Goal: Transaction & Acquisition: Purchase product/service

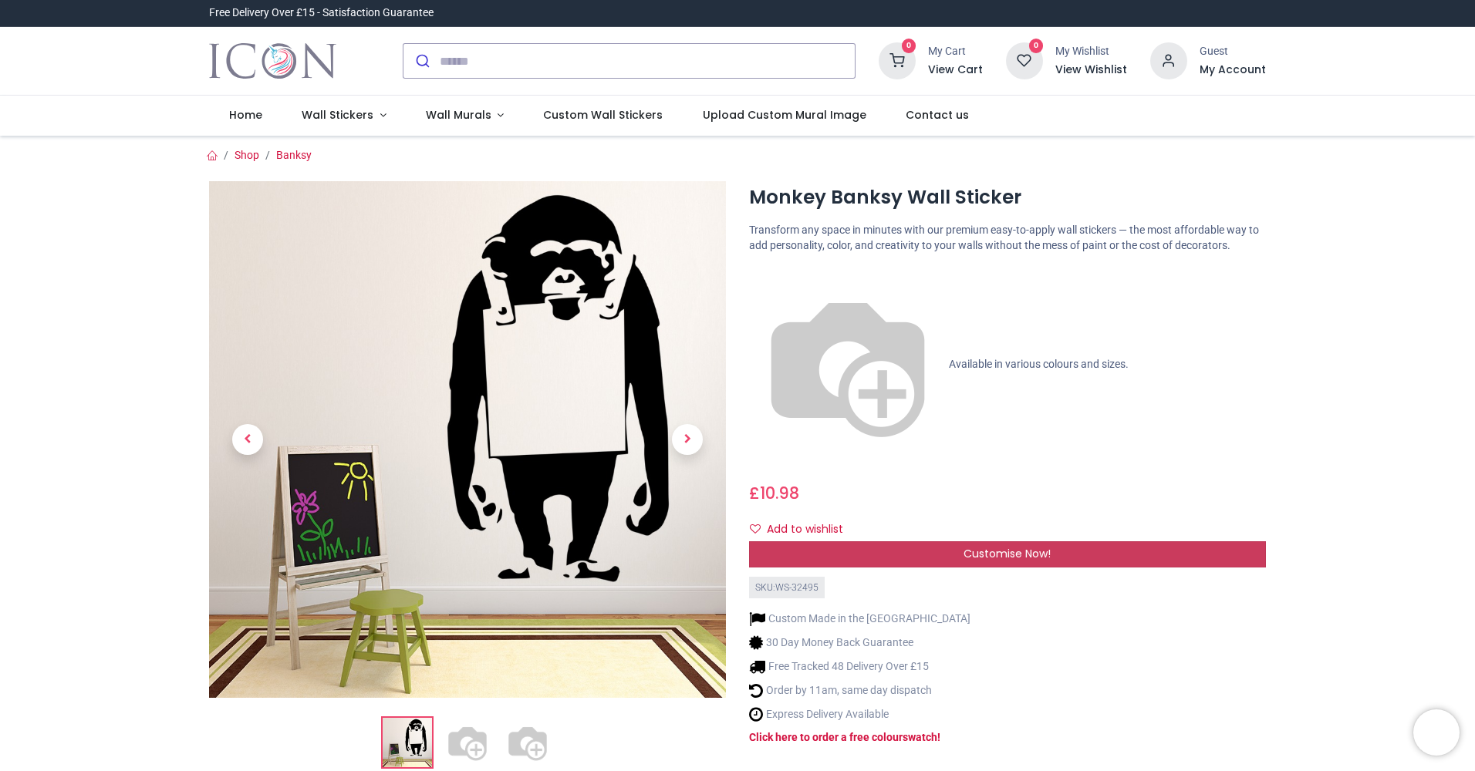
click at [956, 542] on div "Customise Now!" at bounding box center [1007, 555] width 517 height 26
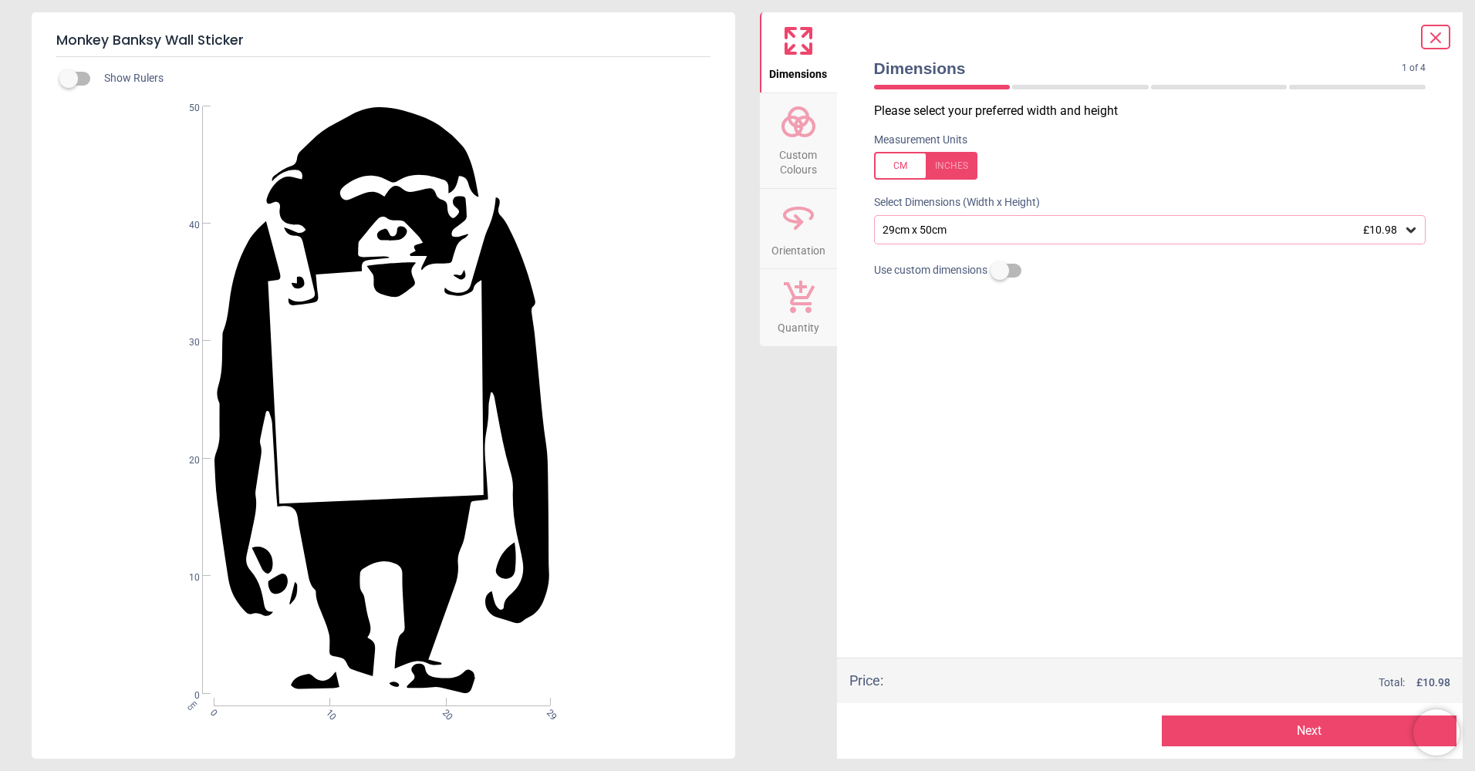
click at [803, 127] on icon at bounding box center [798, 121] width 37 height 37
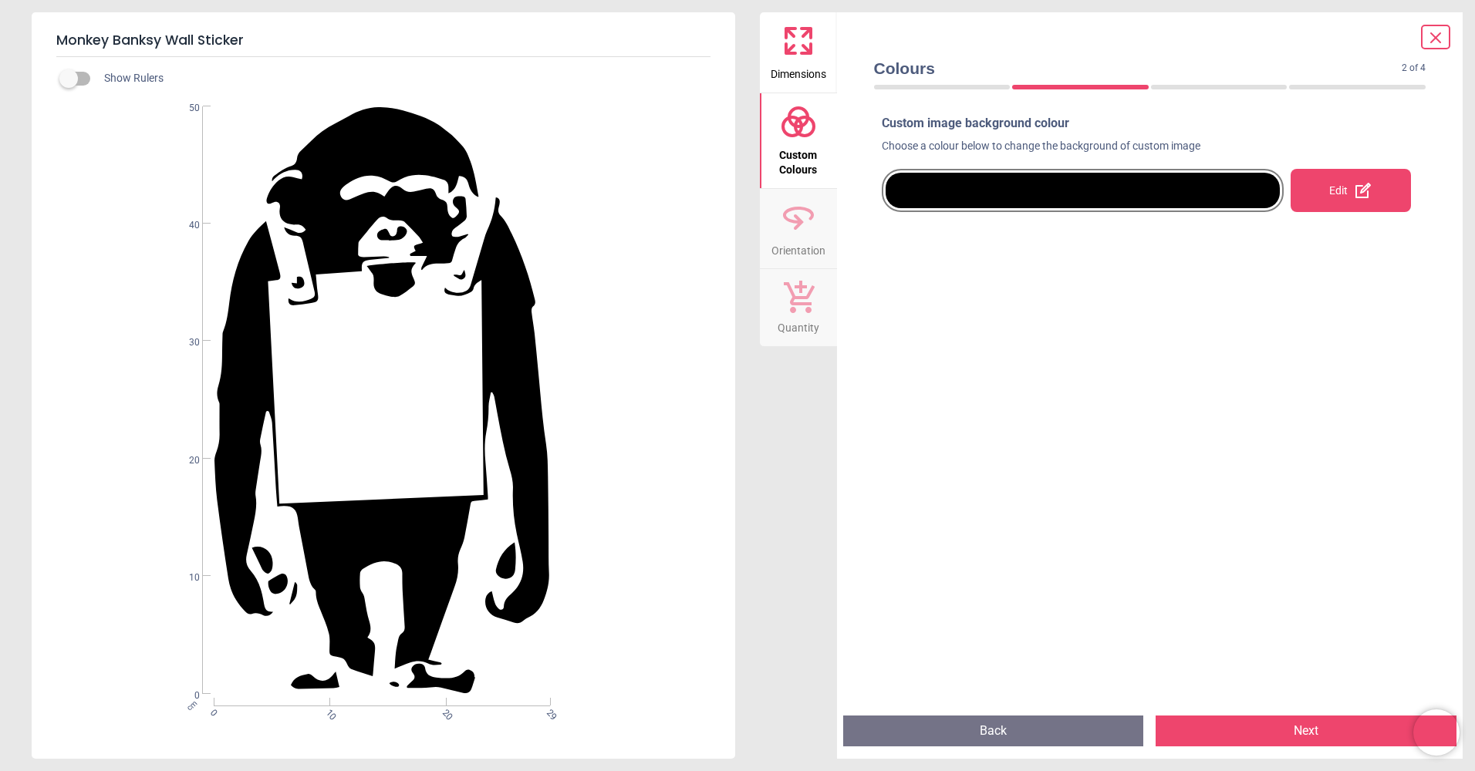
click at [954, 200] on div at bounding box center [1083, 190] width 395 height 35
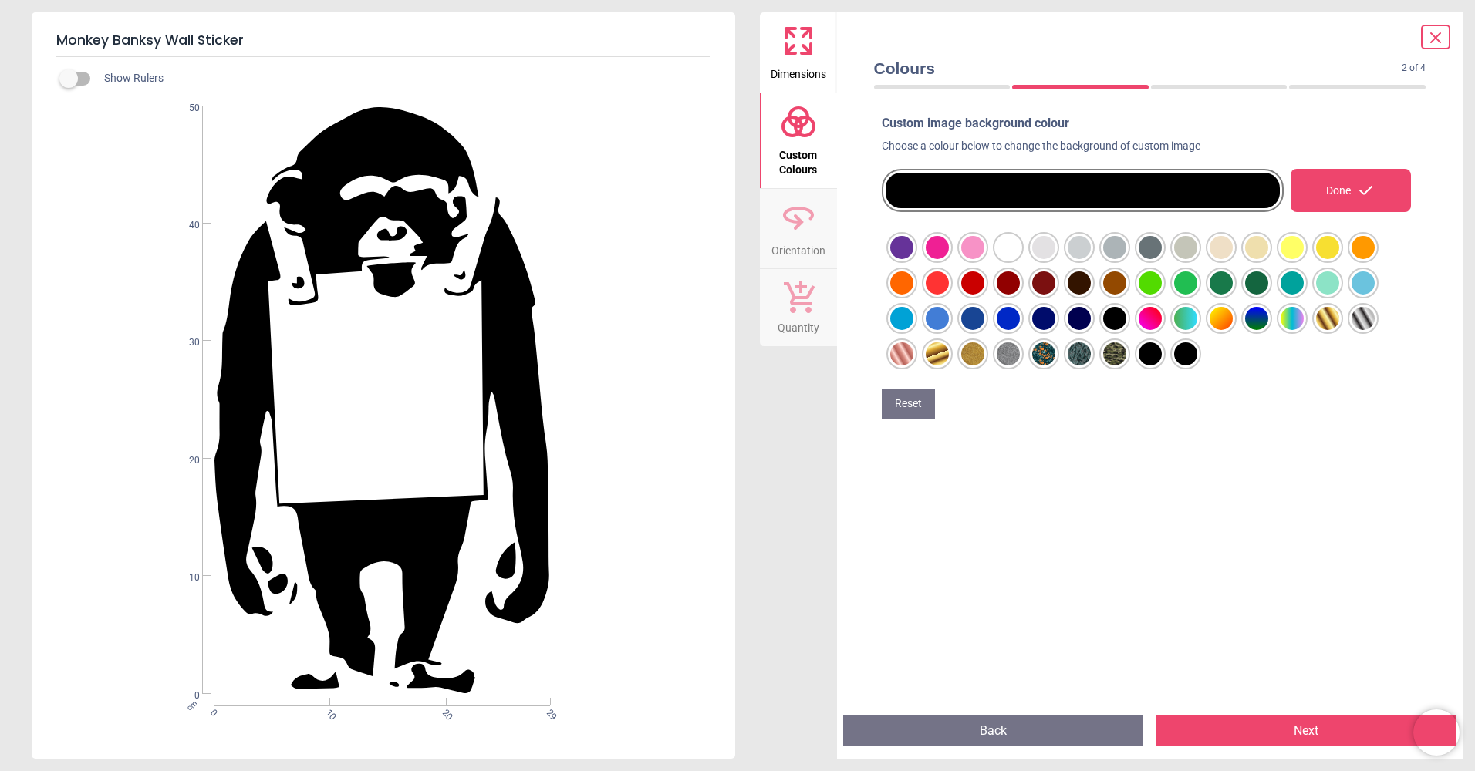
click at [913, 259] on div at bounding box center [901, 247] width 23 height 23
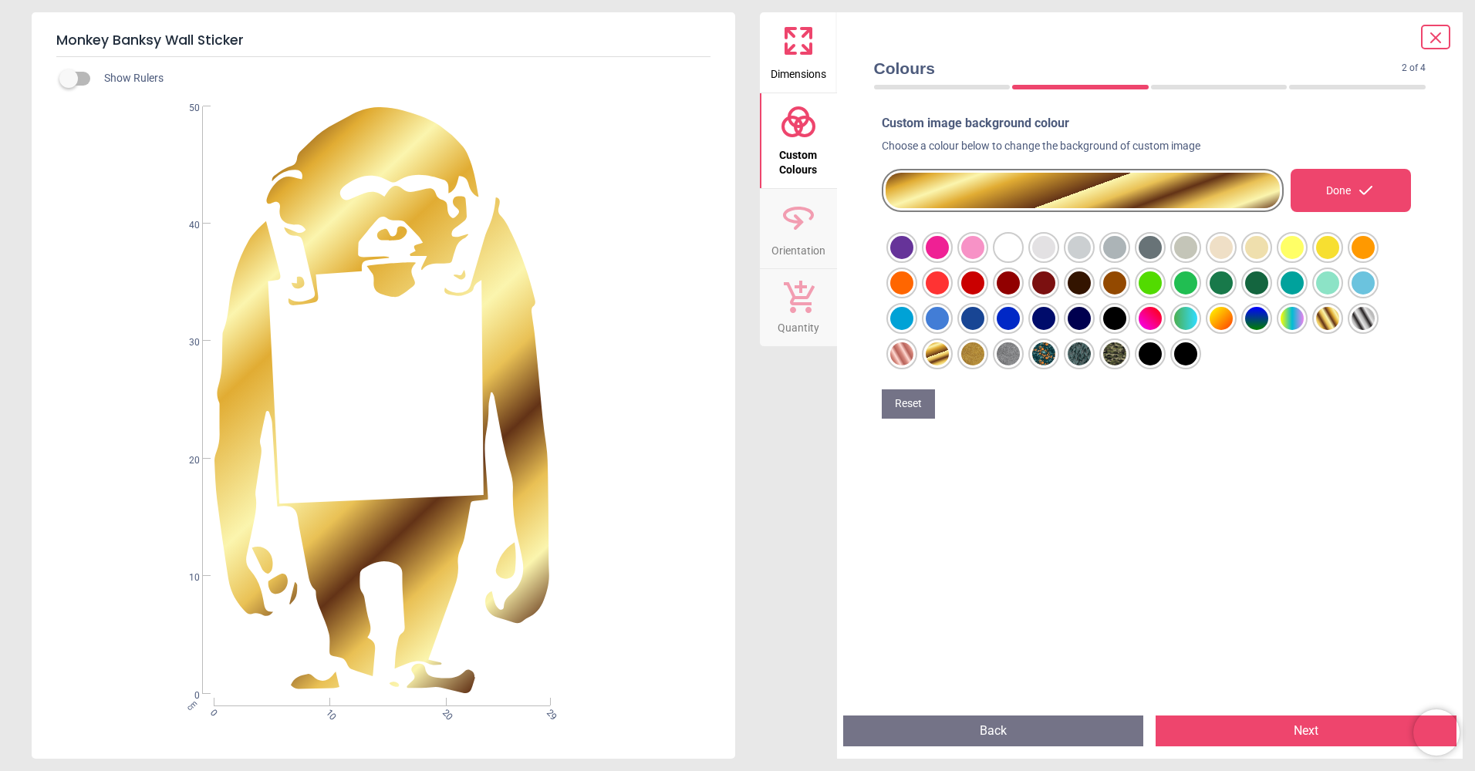
click at [902, 259] on div at bounding box center [901, 247] width 23 height 23
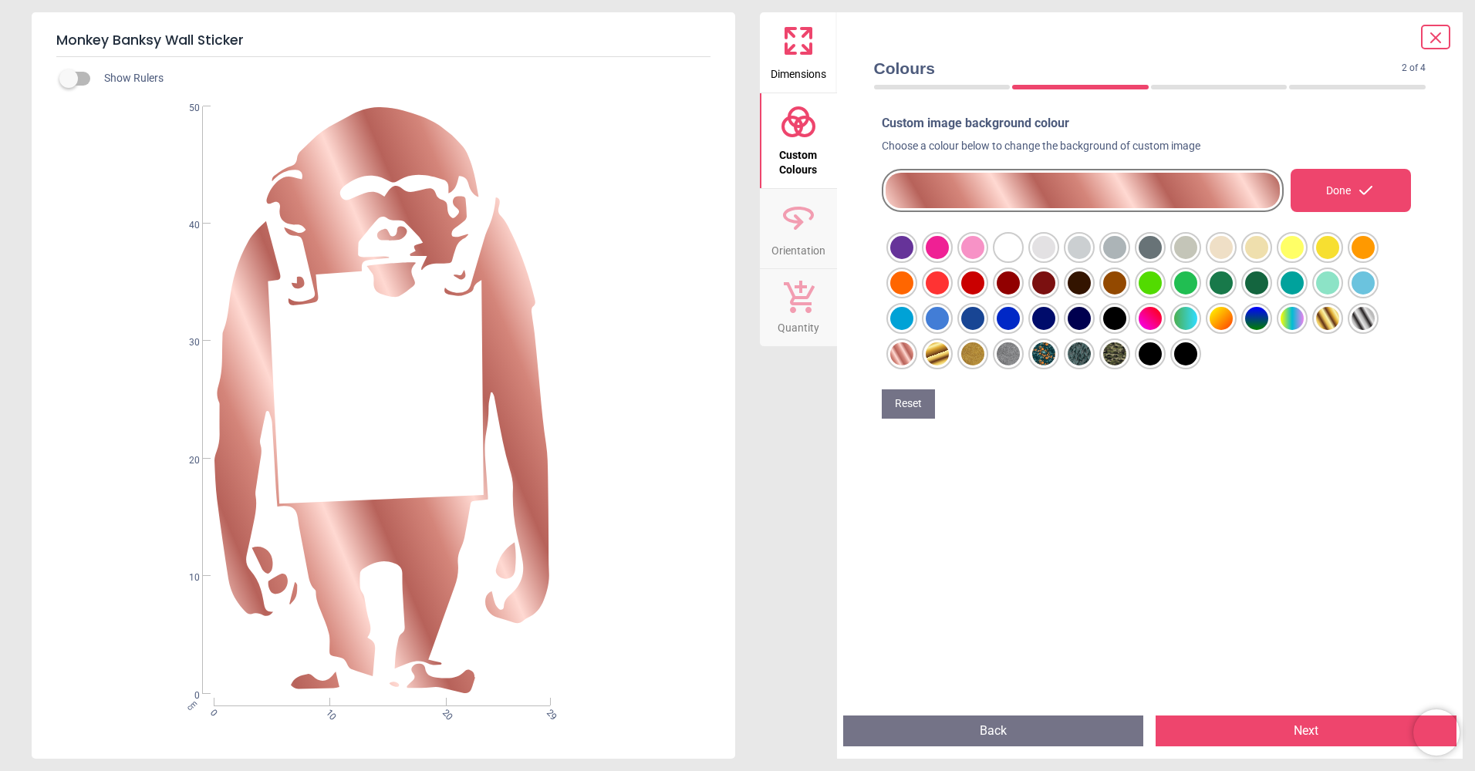
click at [913, 259] on div at bounding box center [901, 247] width 23 height 23
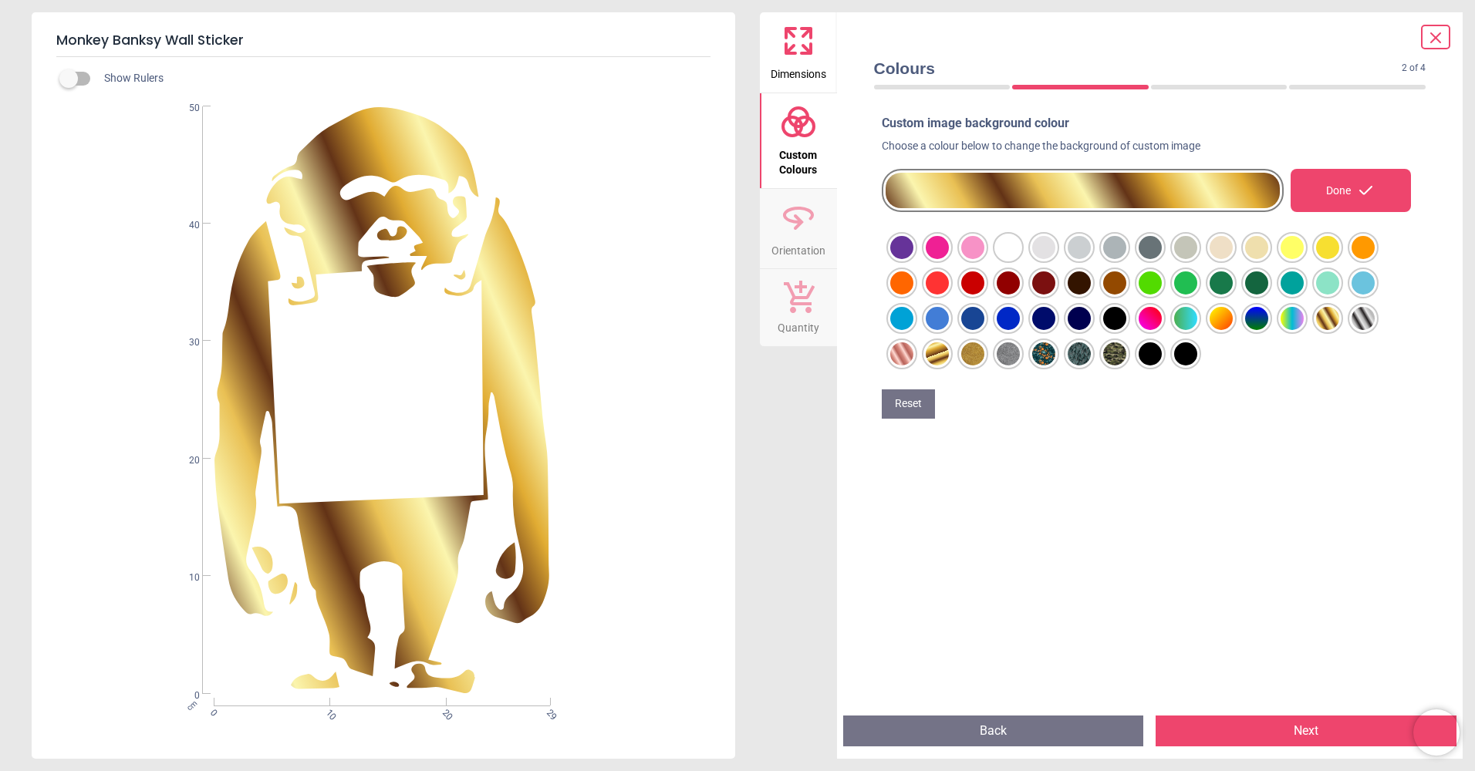
click at [913, 259] on div at bounding box center [901, 247] width 23 height 23
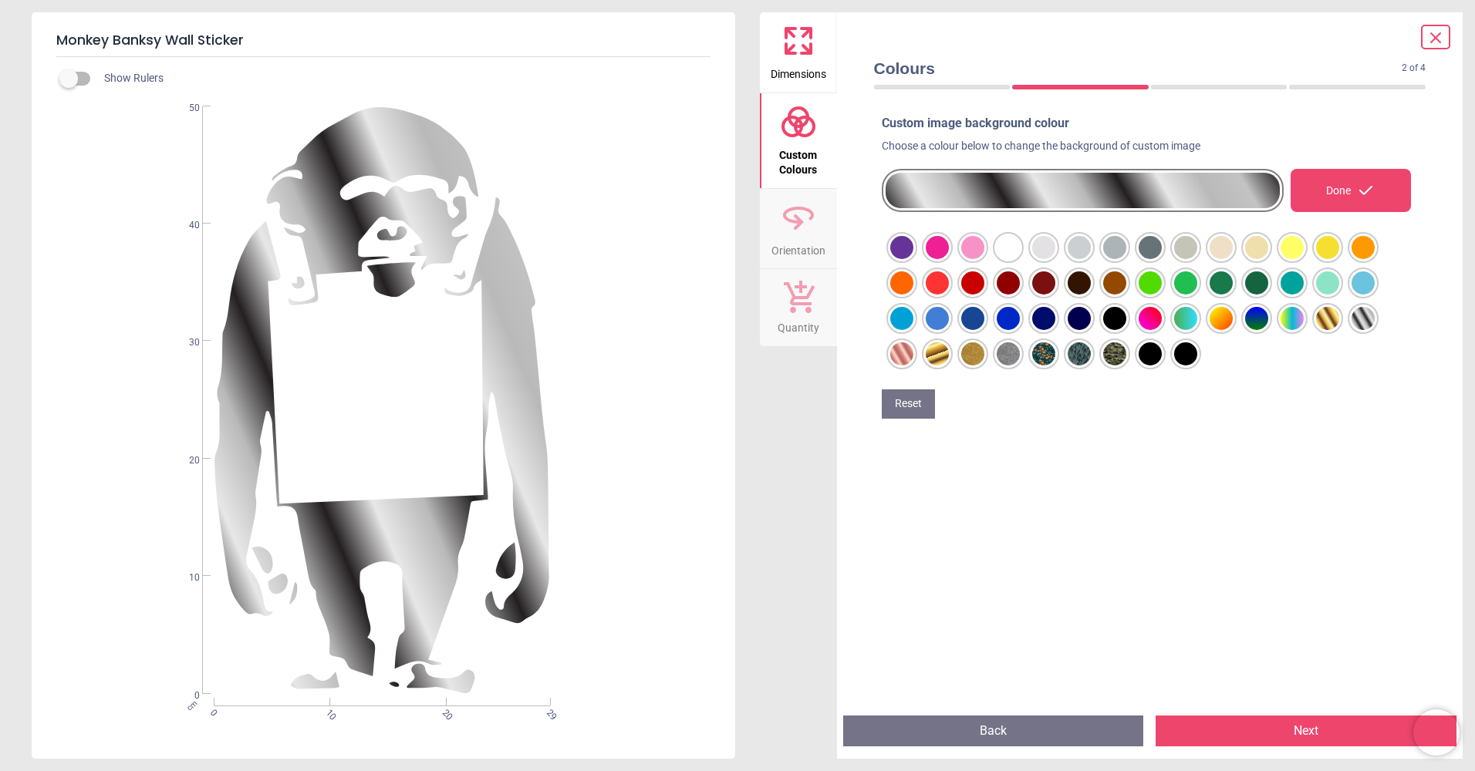
click at [913, 250] on div at bounding box center [901, 247] width 23 height 23
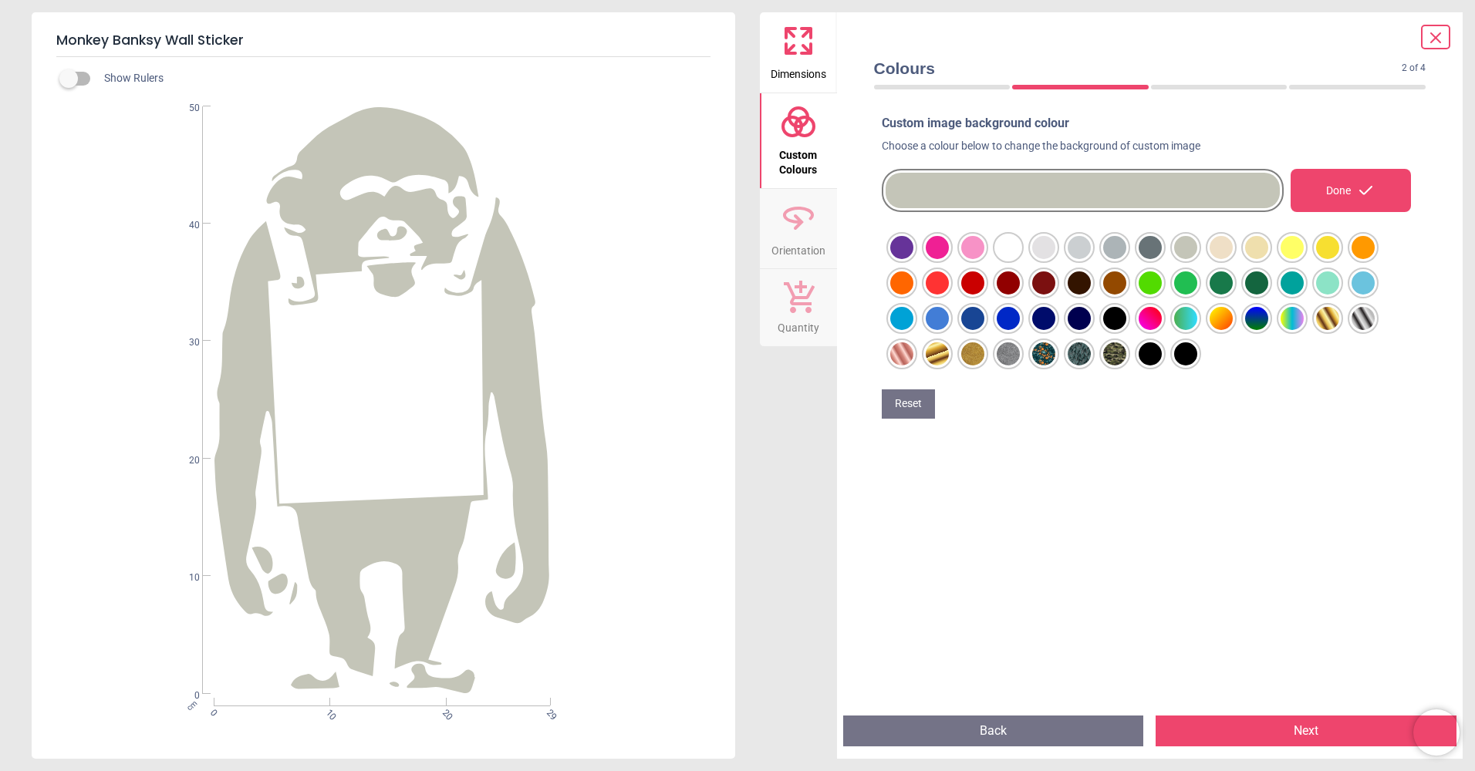
click at [913, 250] on div at bounding box center [901, 247] width 23 height 23
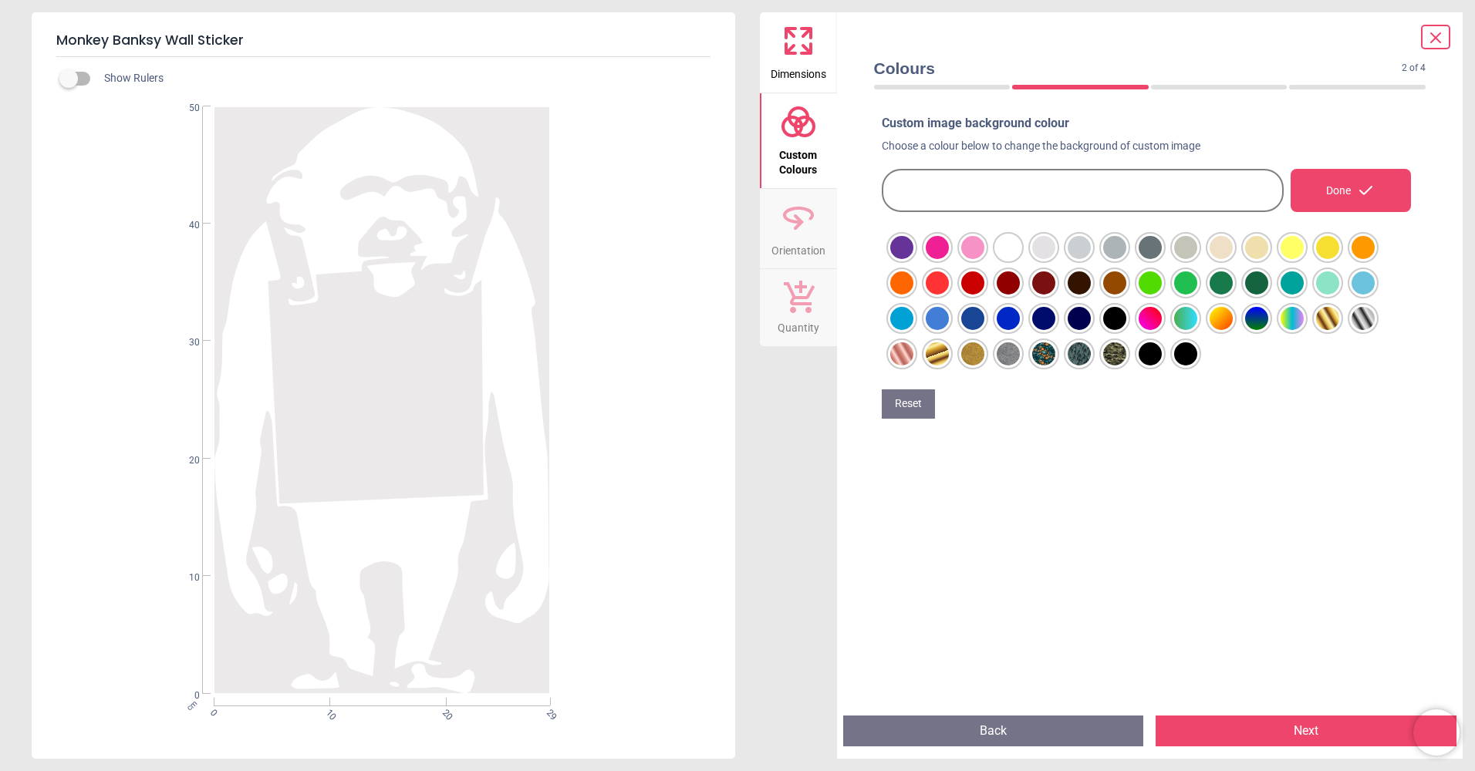
click at [890, 259] on div at bounding box center [901, 247] width 23 height 23
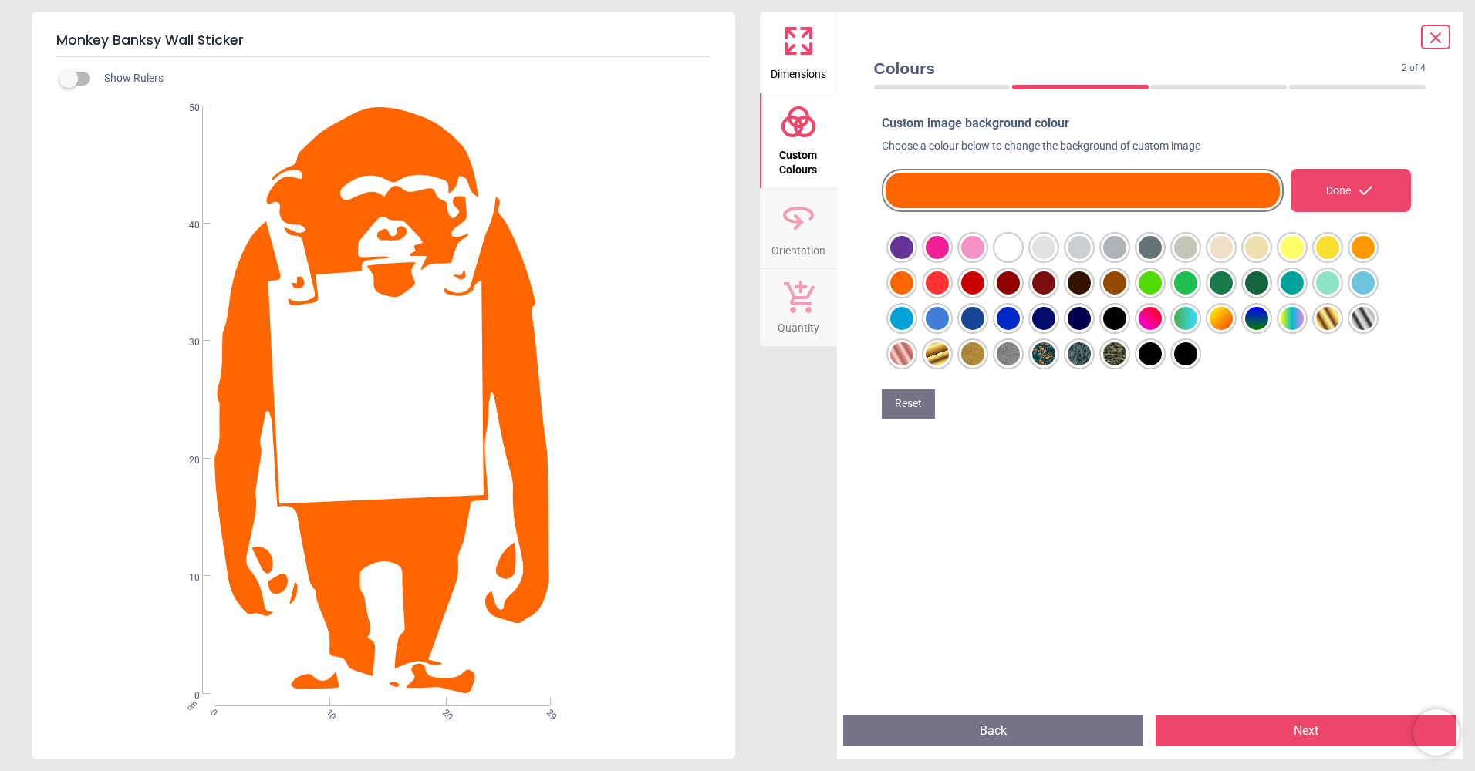
click at [913, 259] on div at bounding box center [901, 247] width 23 height 23
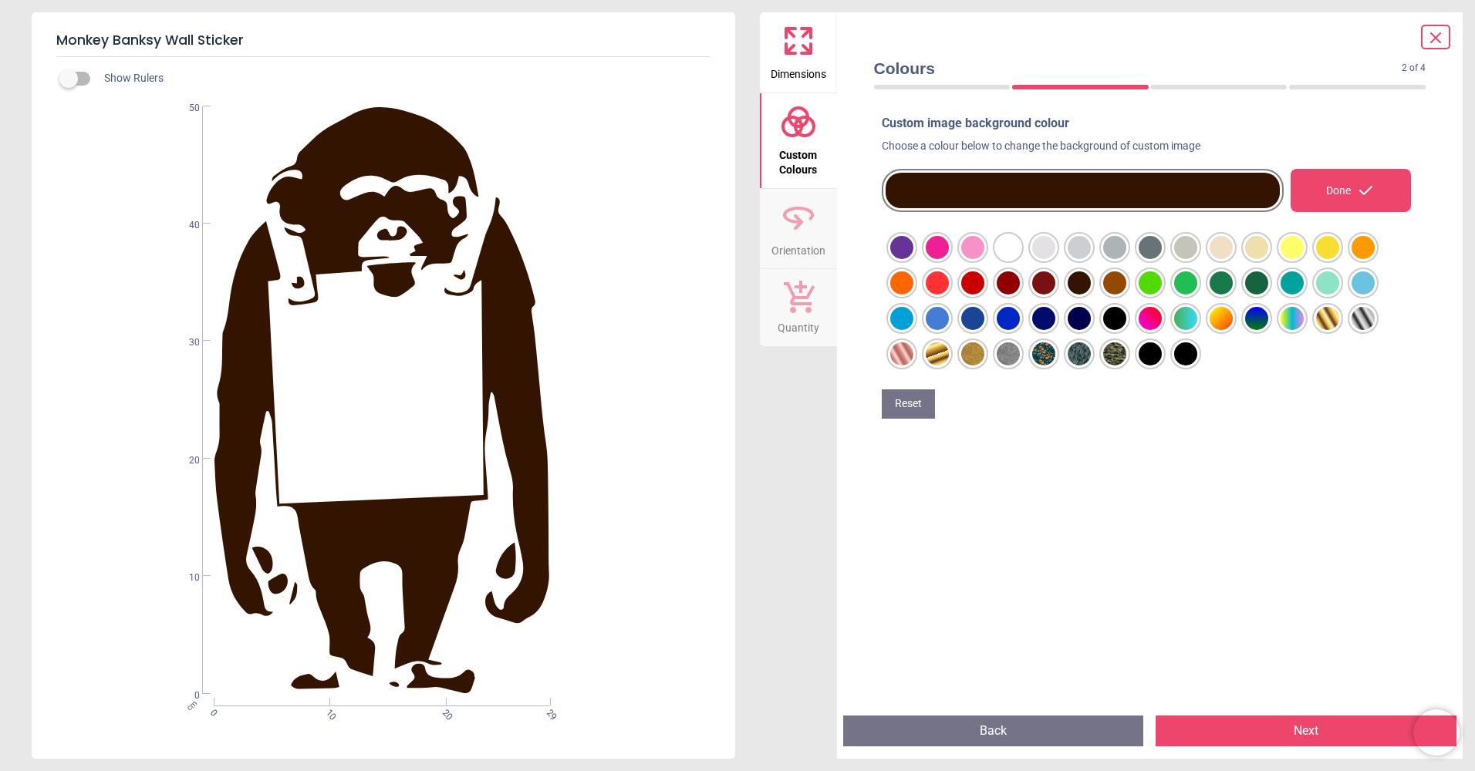
click at [913, 259] on div at bounding box center [901, 247] width 23 height 23
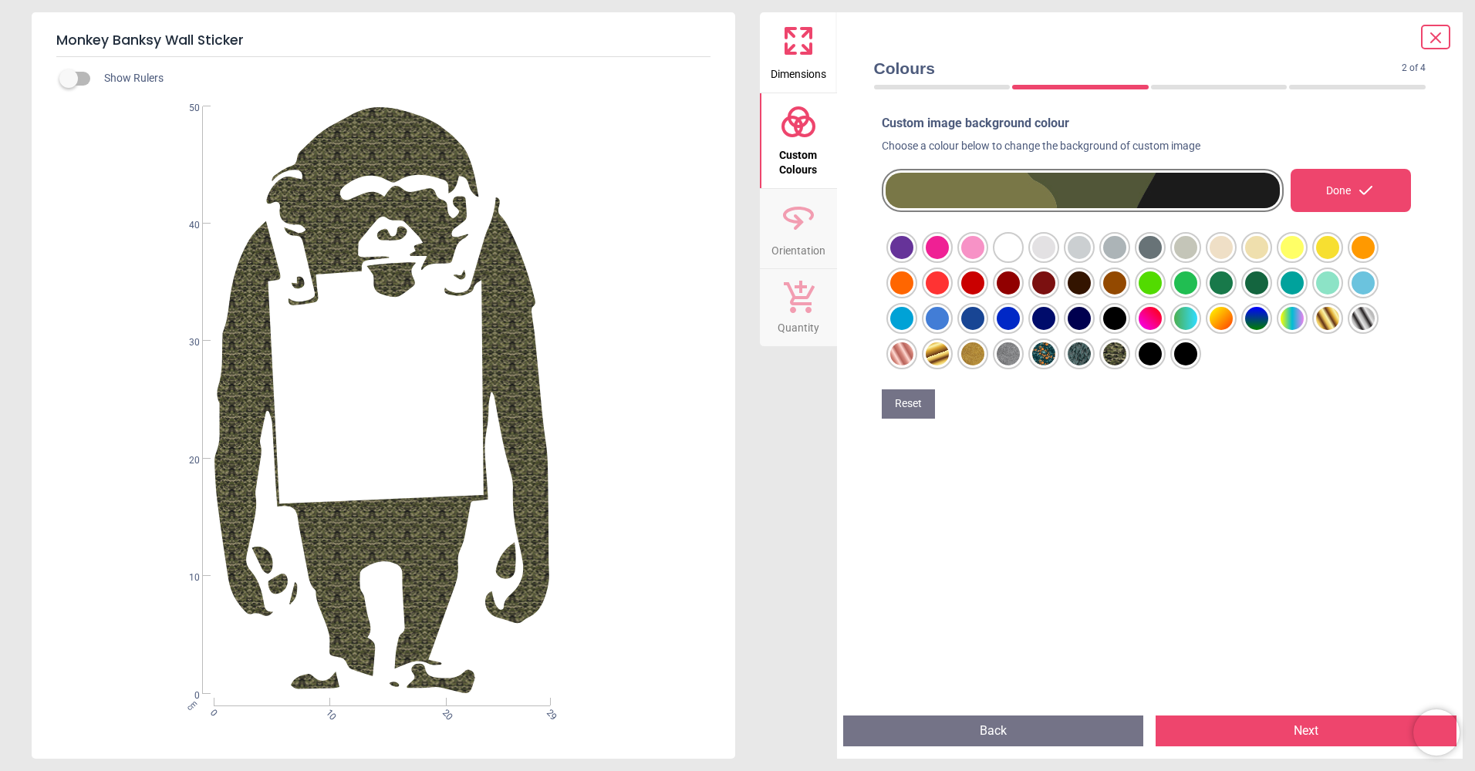
click at [913, 259] on div at bounding box center [901, 247] width 23 height 23
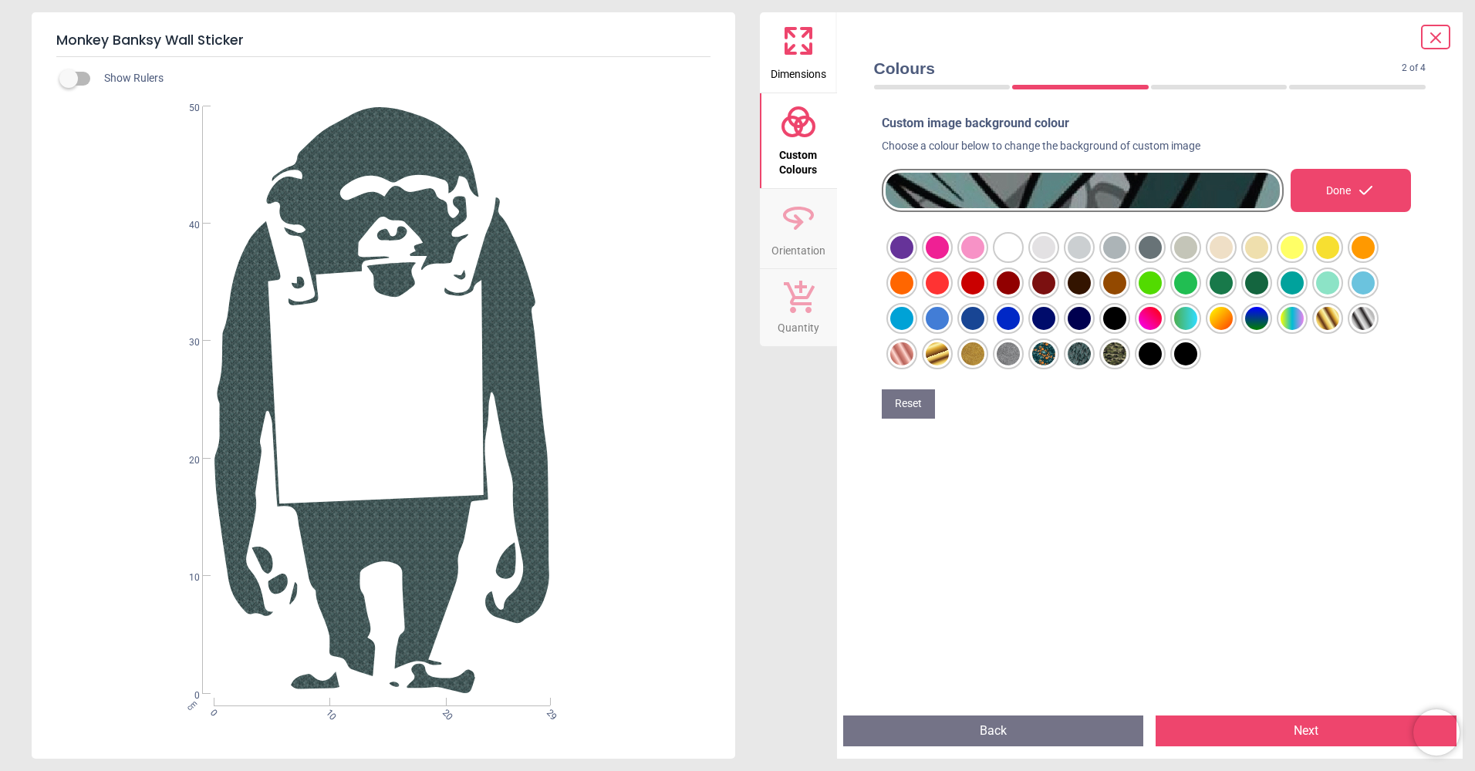
click at [913, 259] on div at bounding box center [901, 247] width 23 height 23
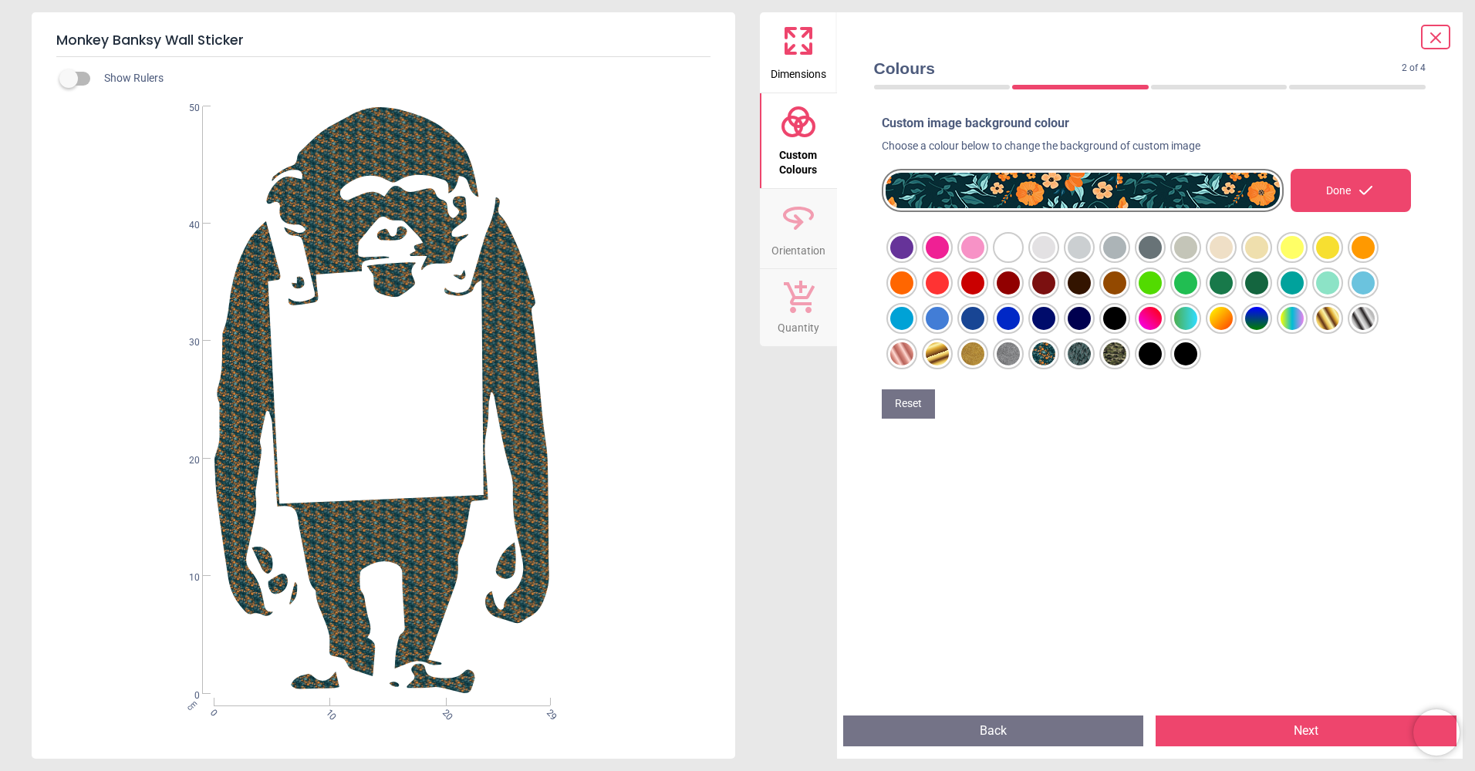
click at [913, 259] on div at bounding box center [901, 247] width 23 height 23
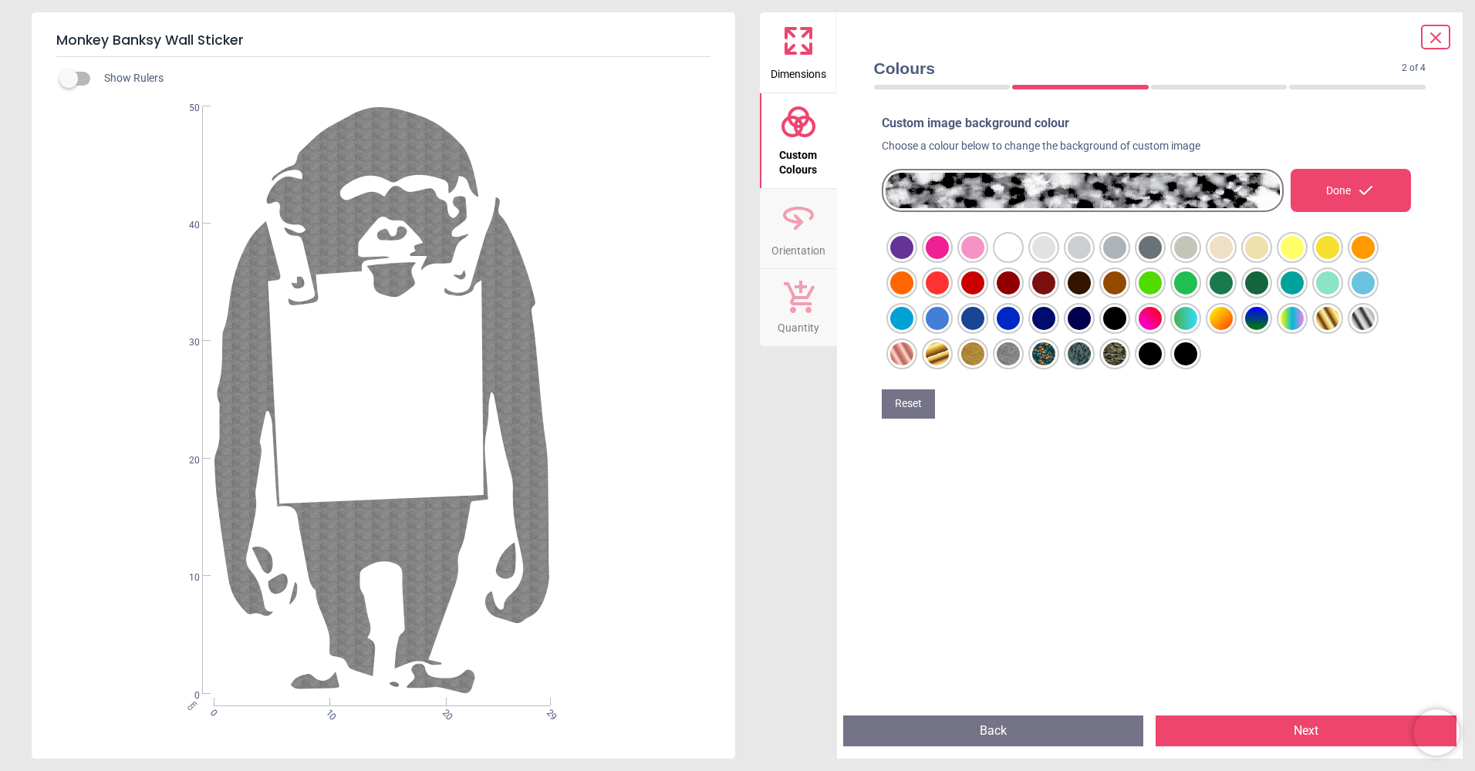
click at [913, 259] on div at bounding box center [901, 247] width 23 height 23
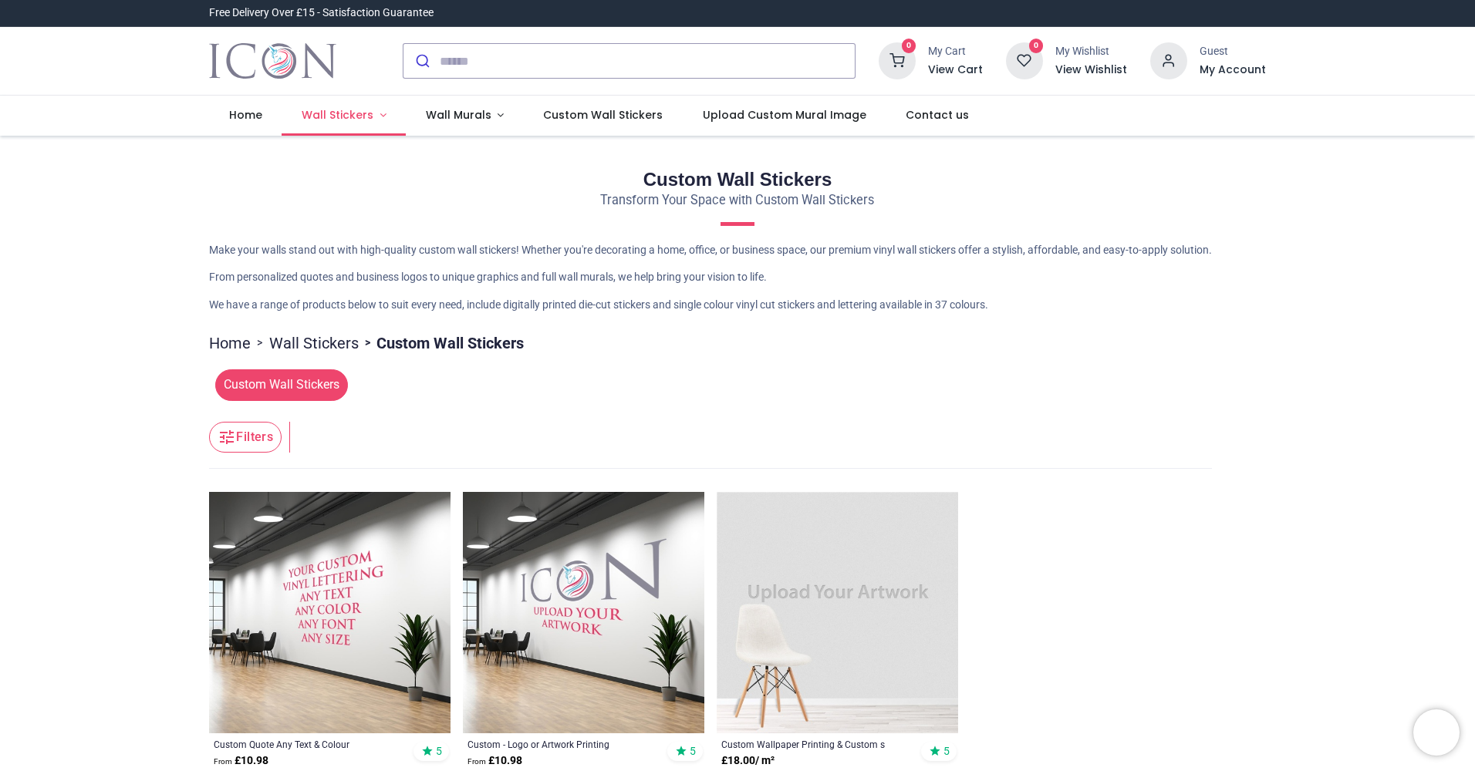
click at [350, 118] on span "Wall Stickers" at bounding box center [338, 114] width 72 height 15
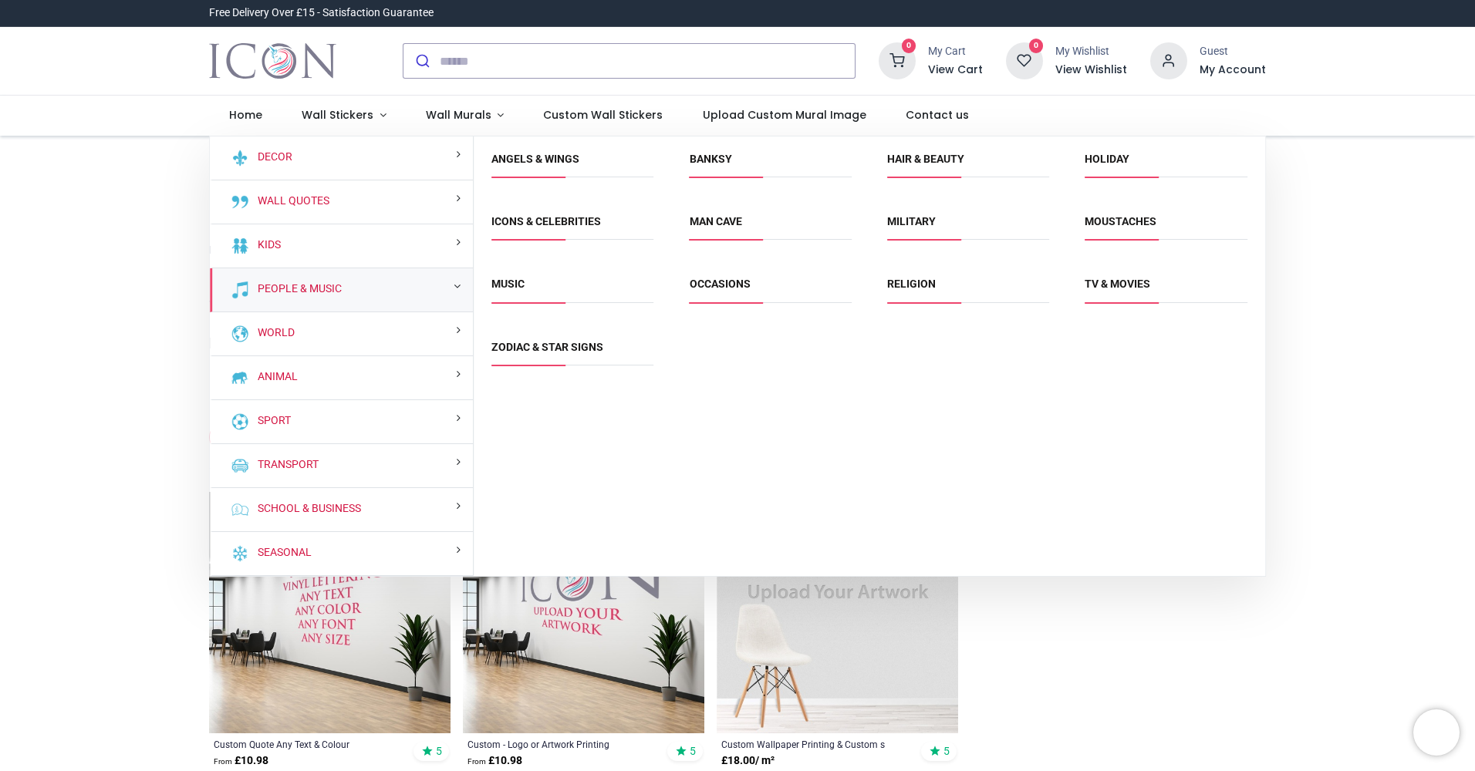
click at [397, 287] on div "People & Music" at bounding box center [341, 290] width 263 height 44
click at [293, 289] on link "People & Music" at bounding box center [297, 289] width 90 height 15
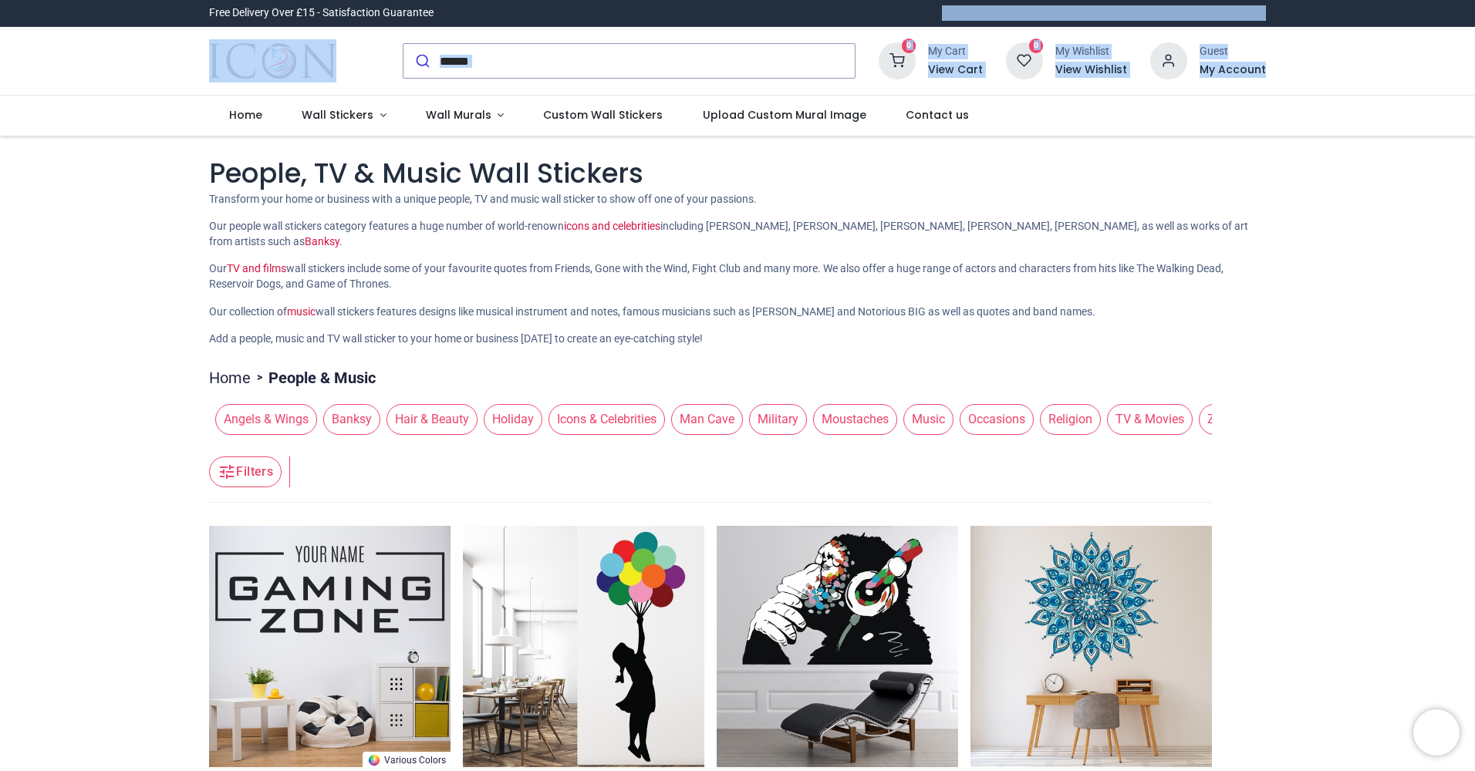
drag, startPoint x: 1470, startPoint y: 15, endPoint x: 1472, endPoint y: 59, distance: 44.8
click at [1472, 59] on header "Free Delivery Over £15 - Satisfaction Guarantee" at bounding box center [737, 68] width 1475 height 136
click at [662, 66] on input "search" at bounding box center [647, 61] width 415 height 34
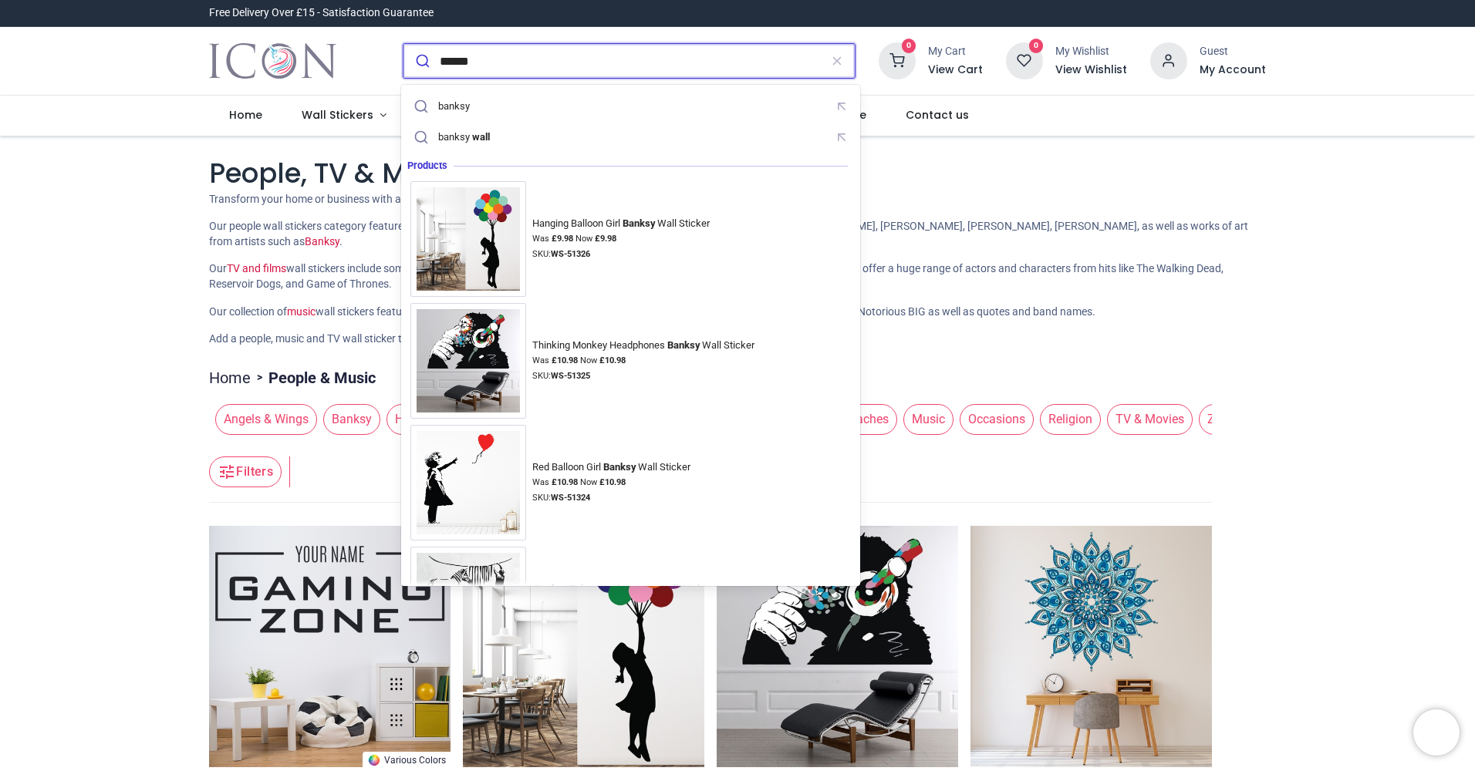
type input "******"
click at [403, 44] on button "submit" at bounding box center [421, 61] width 36 height 34
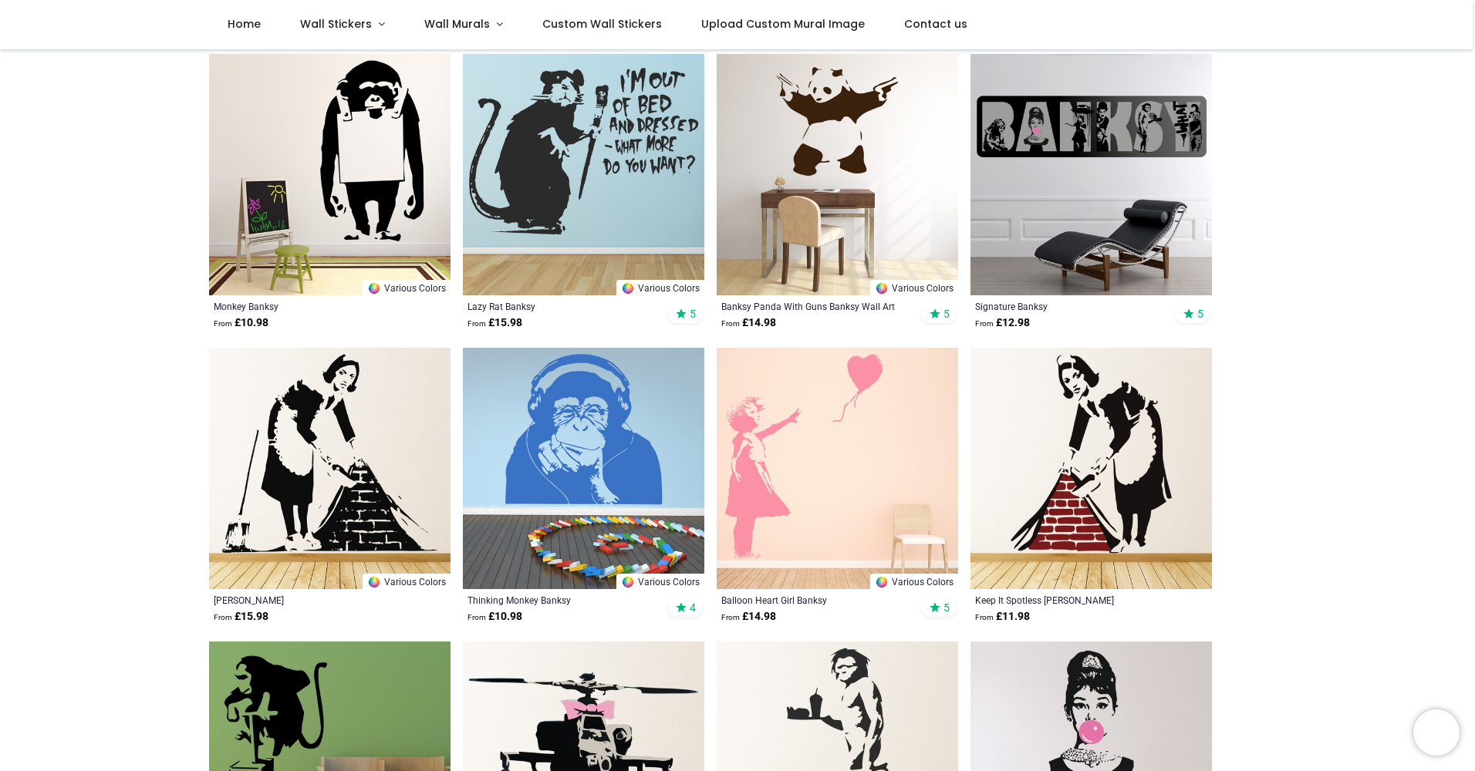
scroll to position [500, 0]
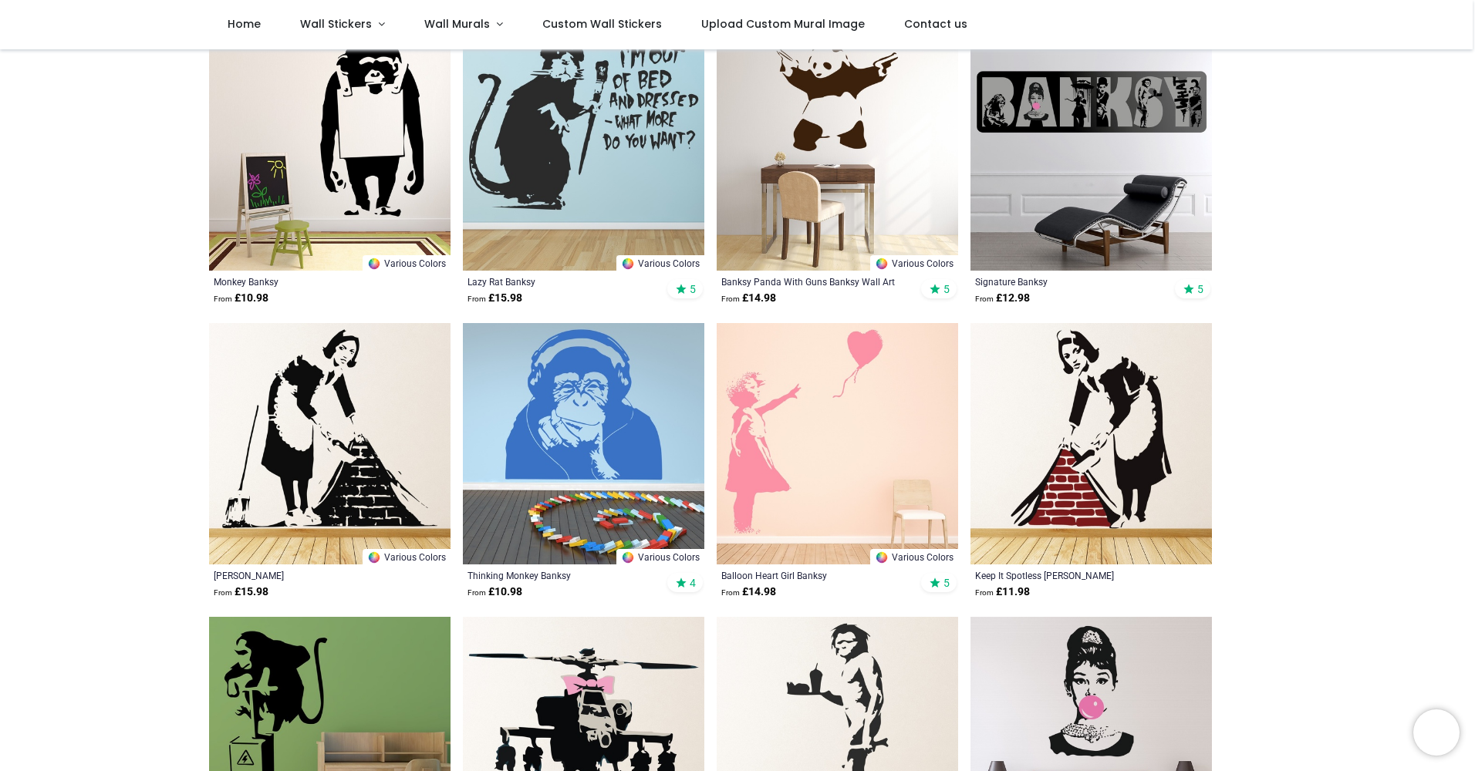
click at [345, 457] on img at bounding box center [329, 443] width 241 height 241
click at [611, 390] on img at bounding box center [583, 443] width 241 height 241
click at [841, 415] on img at bounding box center [837, 443] width 241 height 241
click at [1083, 385] on img at bounding box center [1091, 443] width 241 height 241
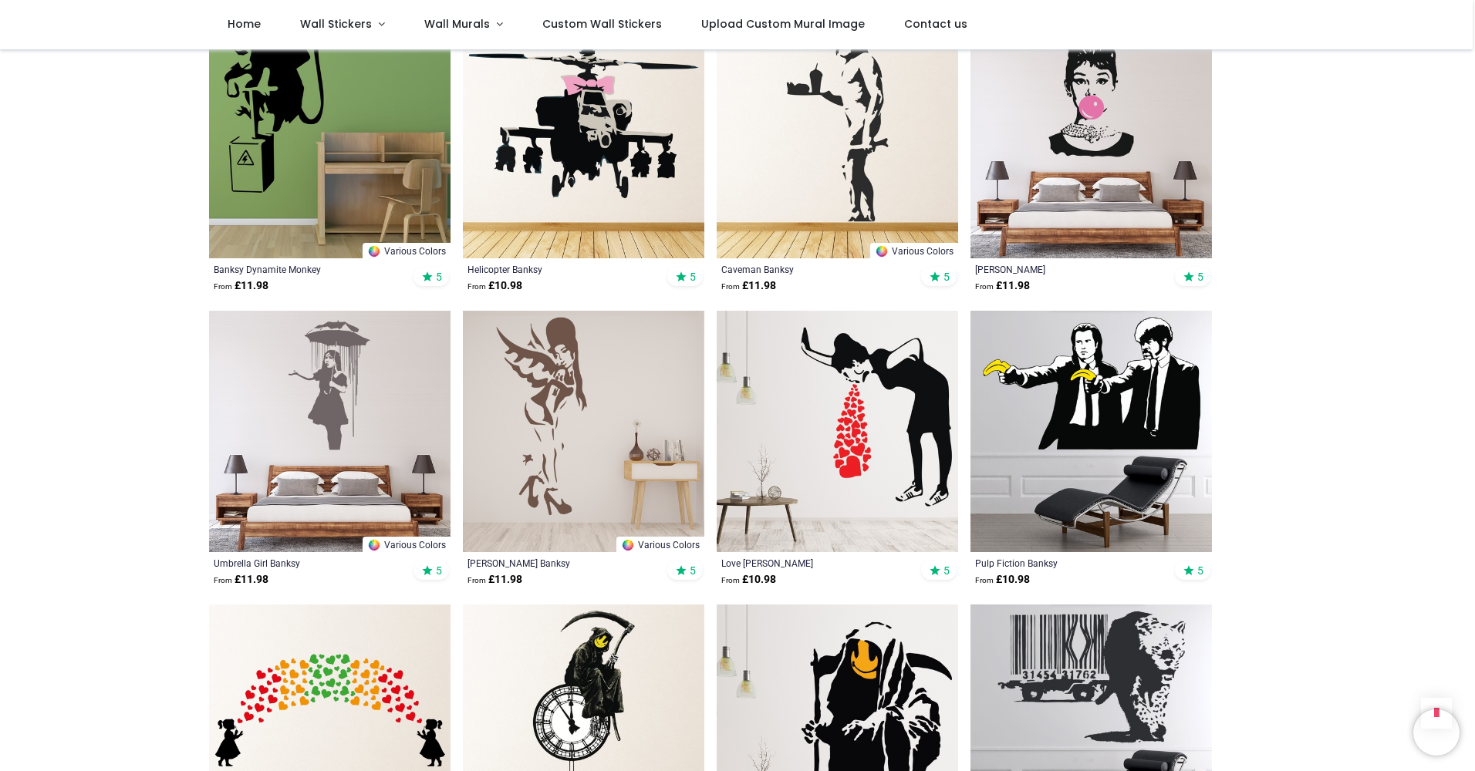
scroll to position [1130, 0]
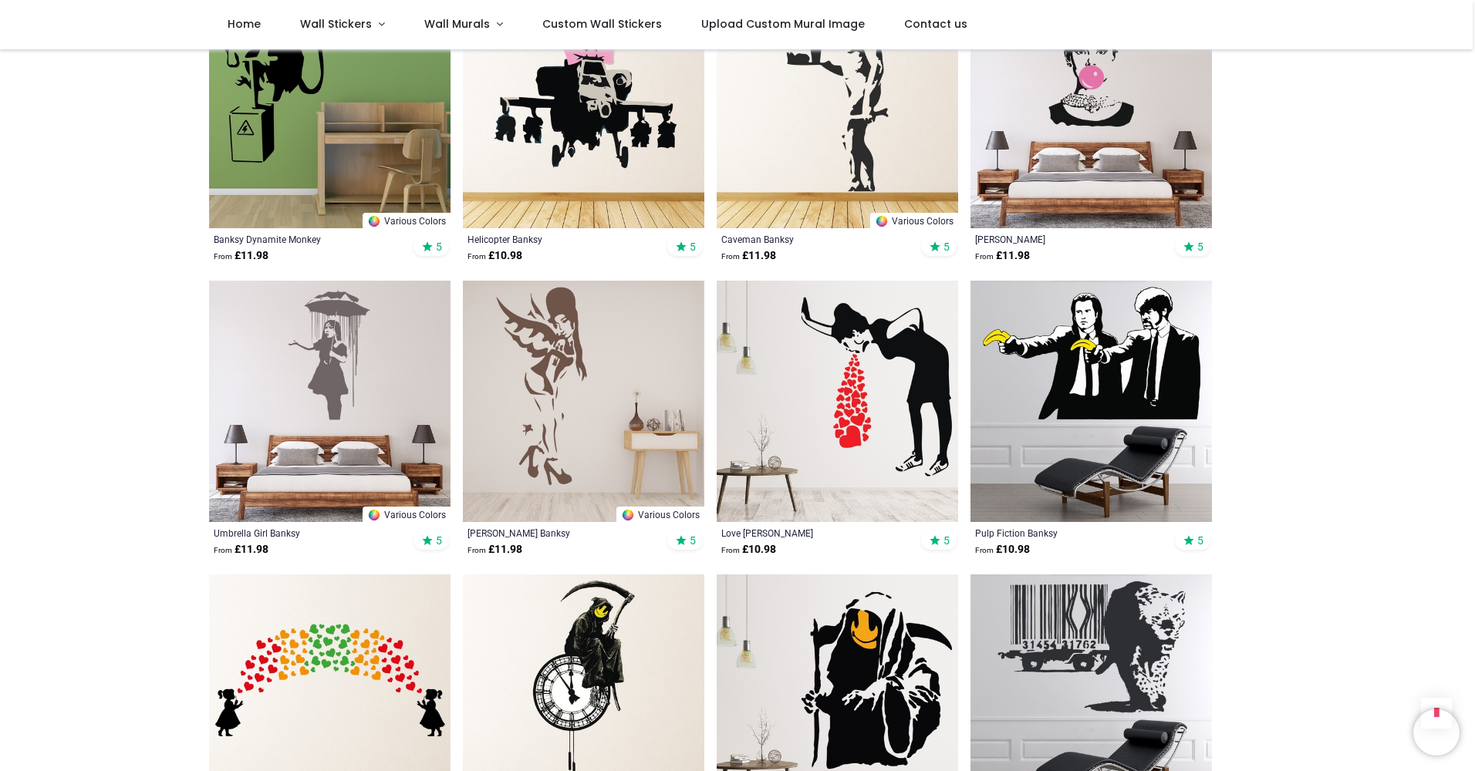
click at [852, 414] on img at bounding box center [837, 401] width 241 height 241
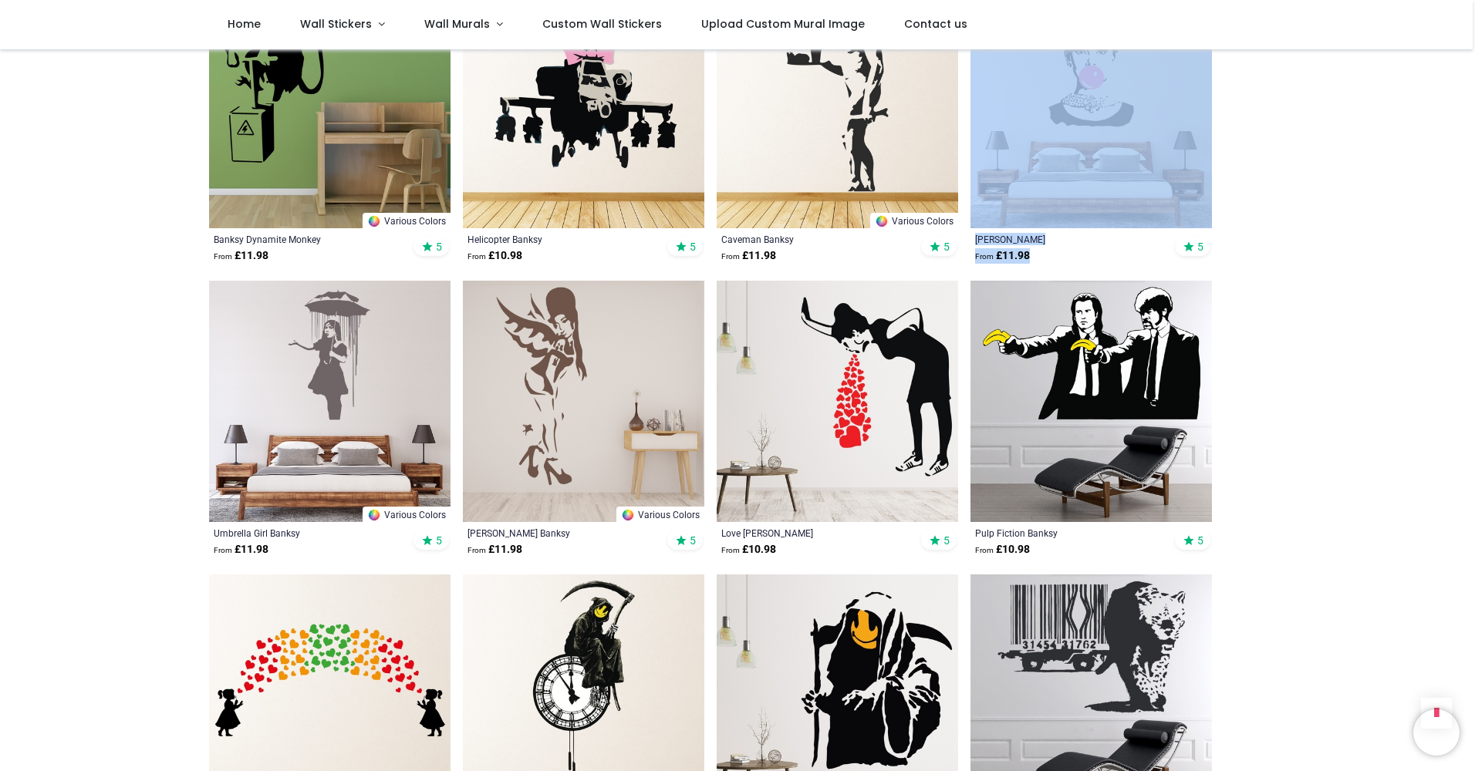
drag, startPoint x: 1472, startPoint y: 224, endPoint x: 1471, endPoint y: 256, distance: 32.4
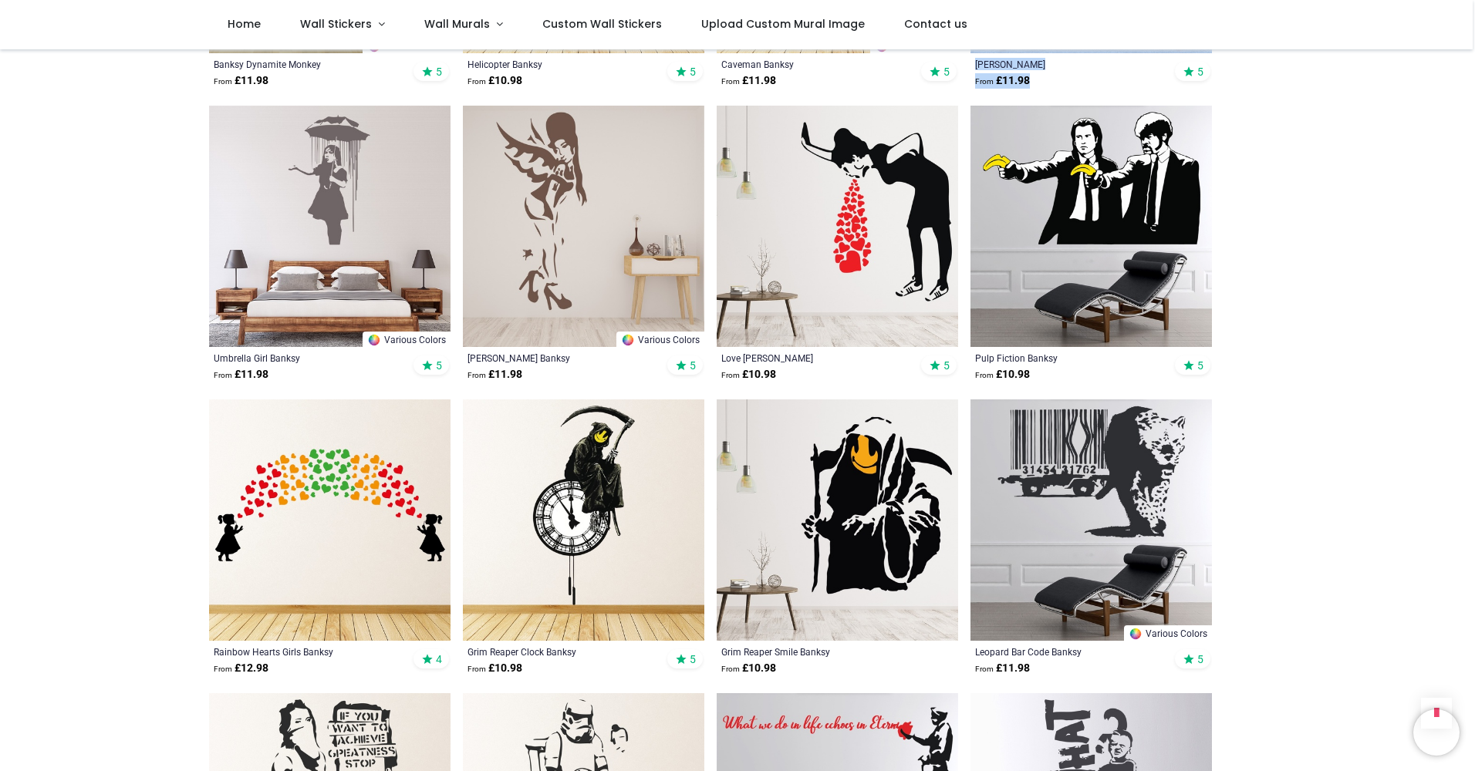
scroll to position [1321, 0]
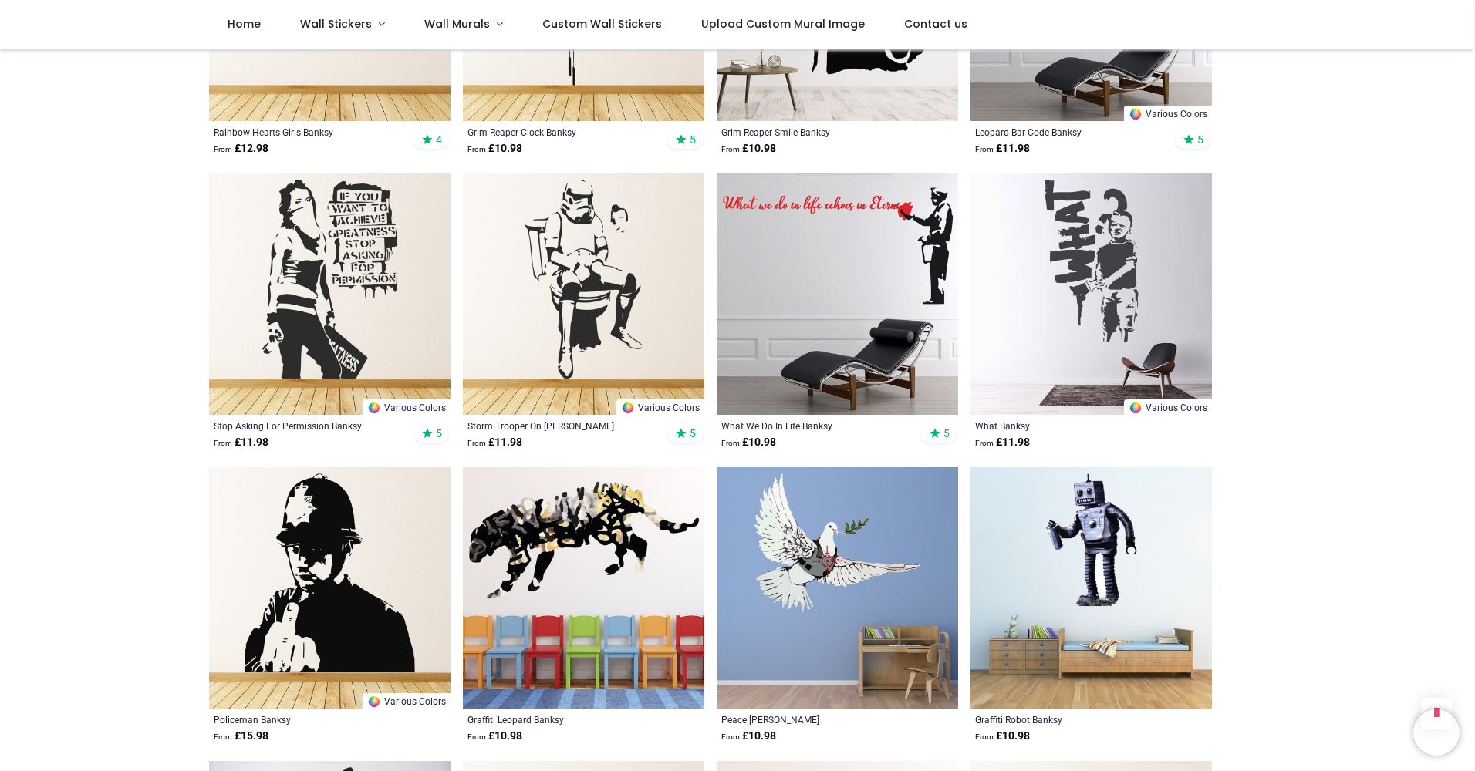
scroll to position [1835, 0]
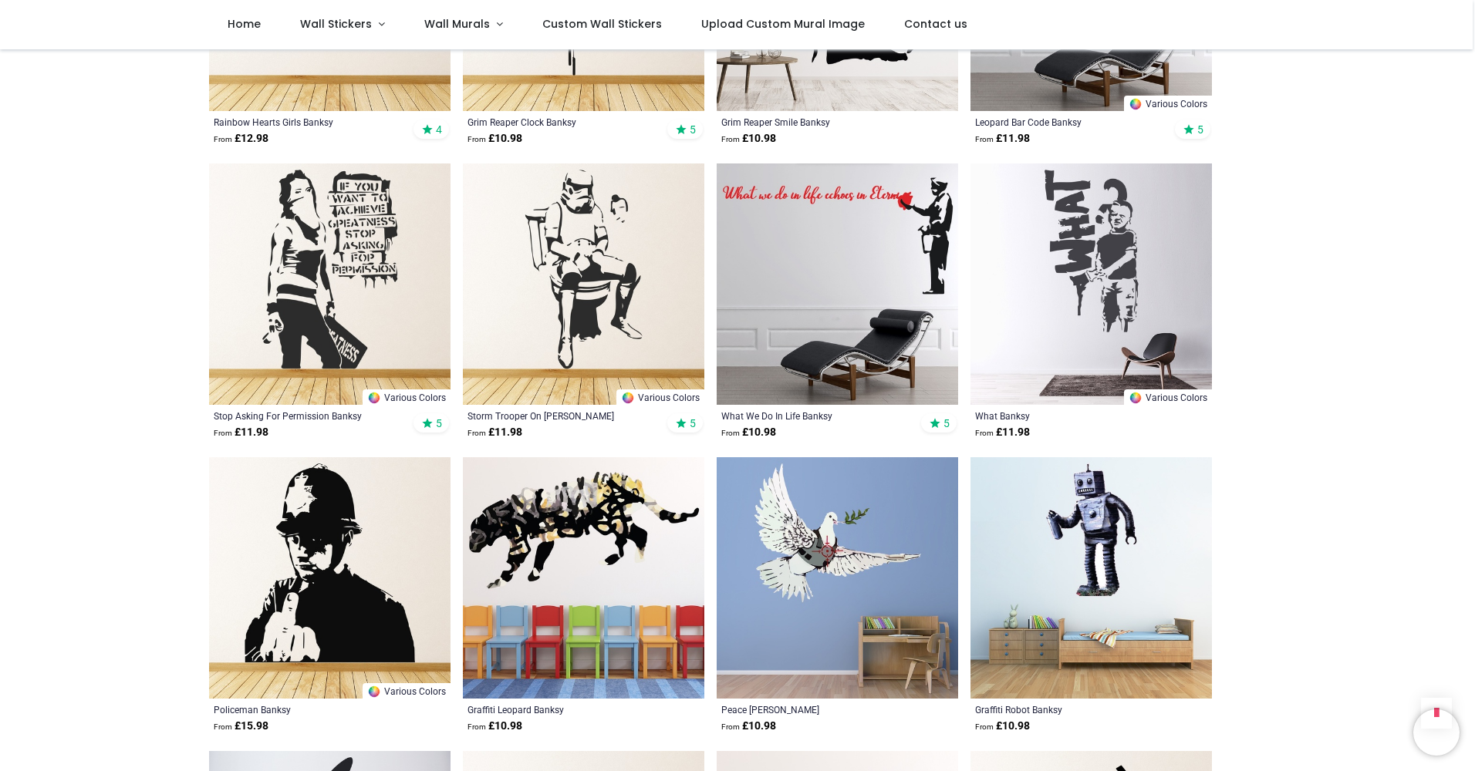
drag, startPoint x: 1472, startPoint y: 328, endPoint x: 1475, endPoint y: 387, distance: 58.7
click at [1474, 387] on html "Login • Register Home Wall Stickers" at bounding box center [737, 385] width 1475 height 771
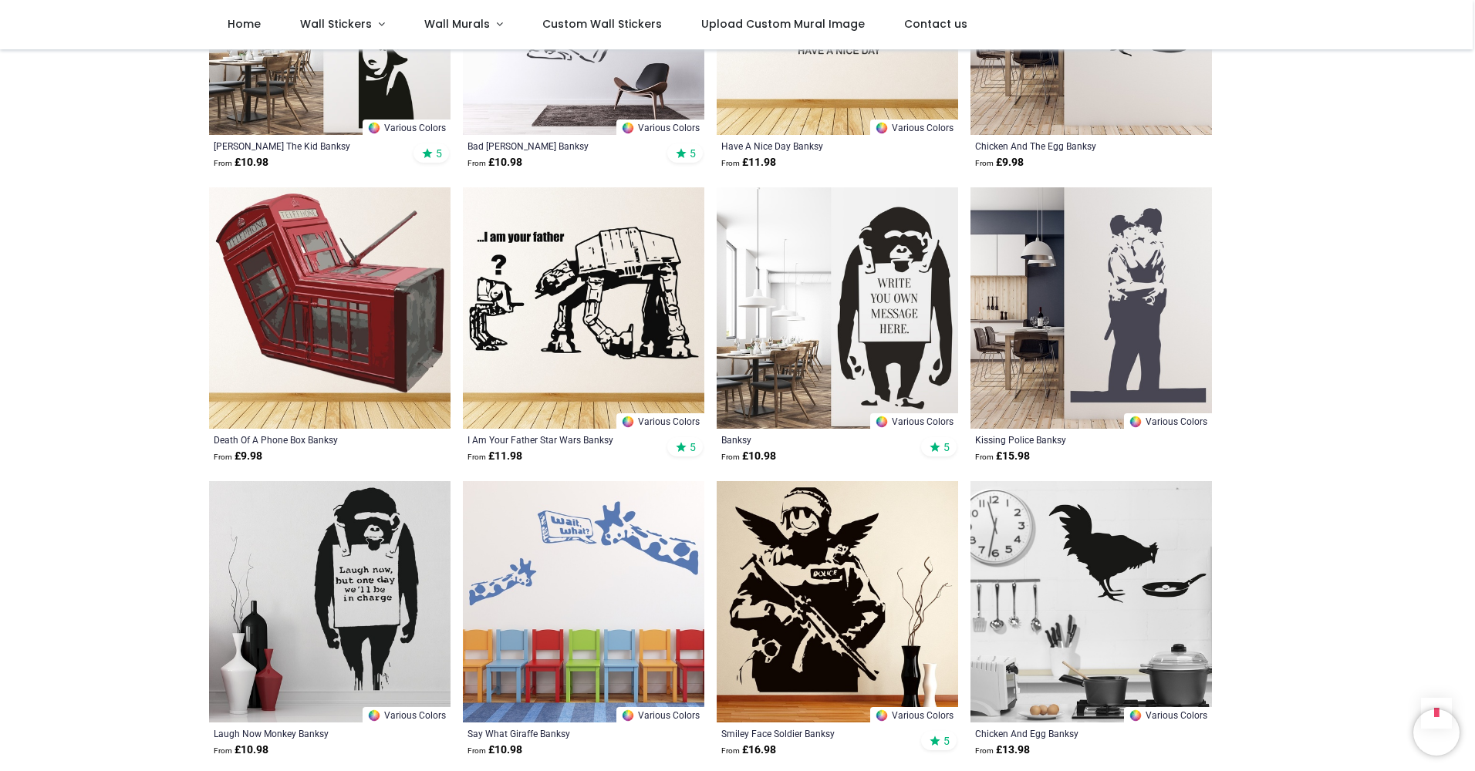
scroll to position [3296, 0]
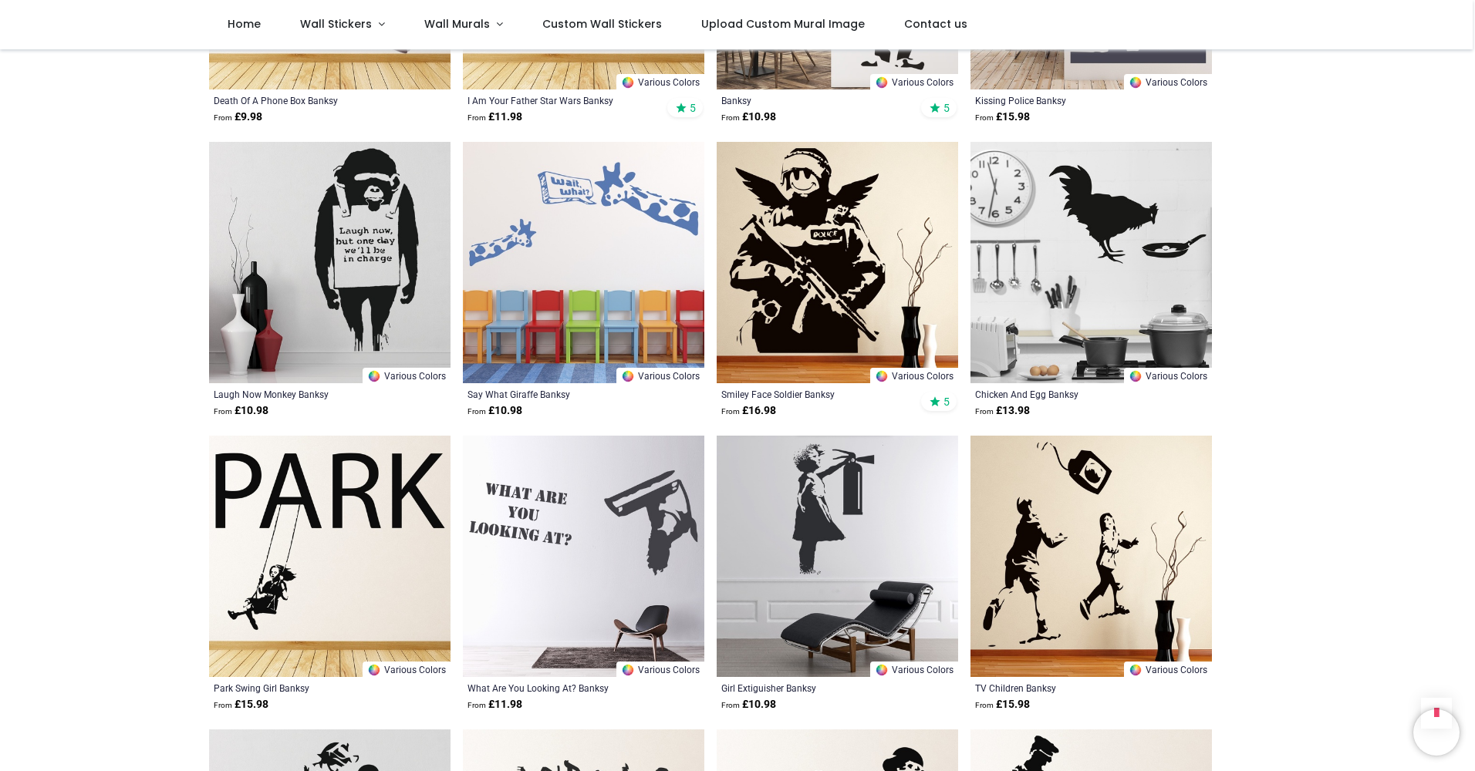
scroll to position [3656, 0]
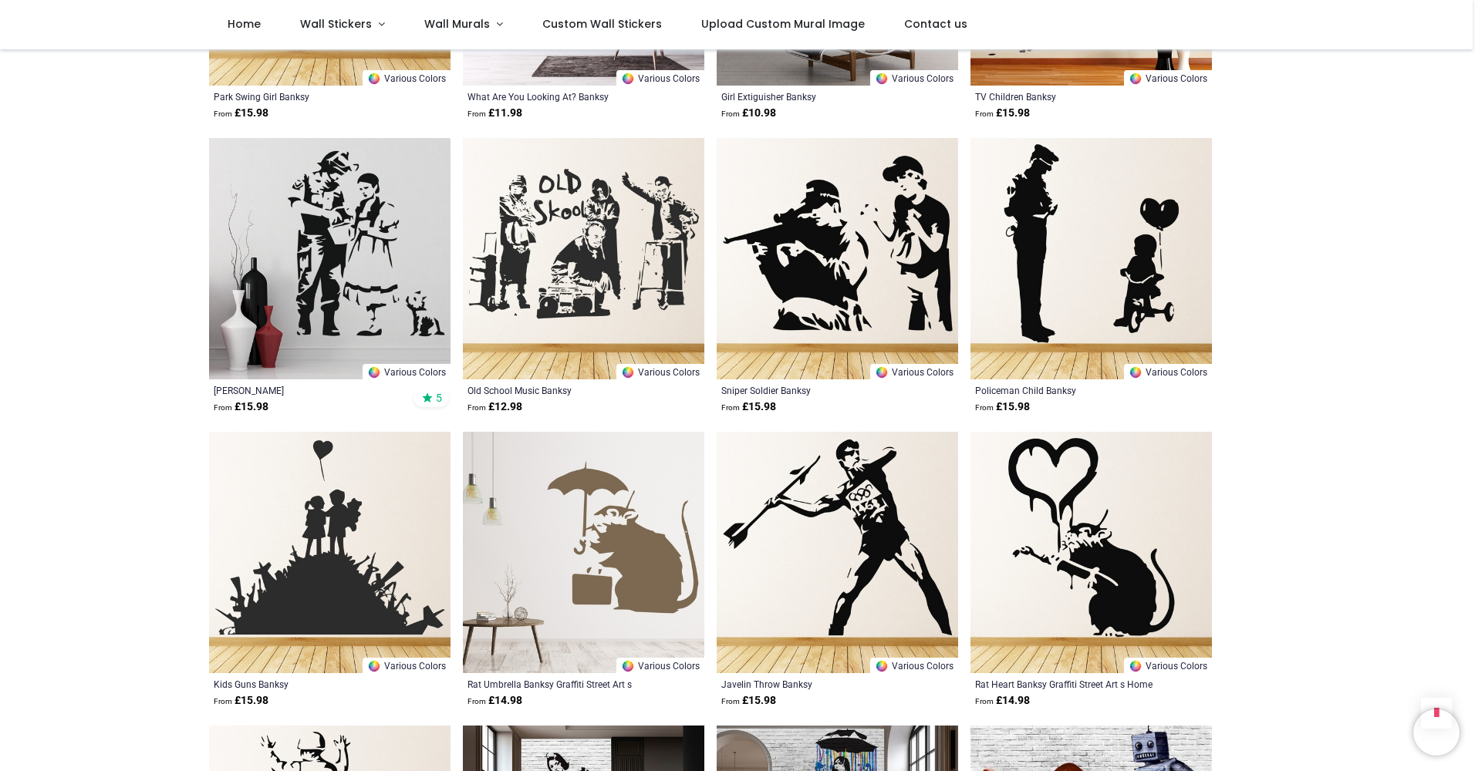
scroll to position [4264, 0]
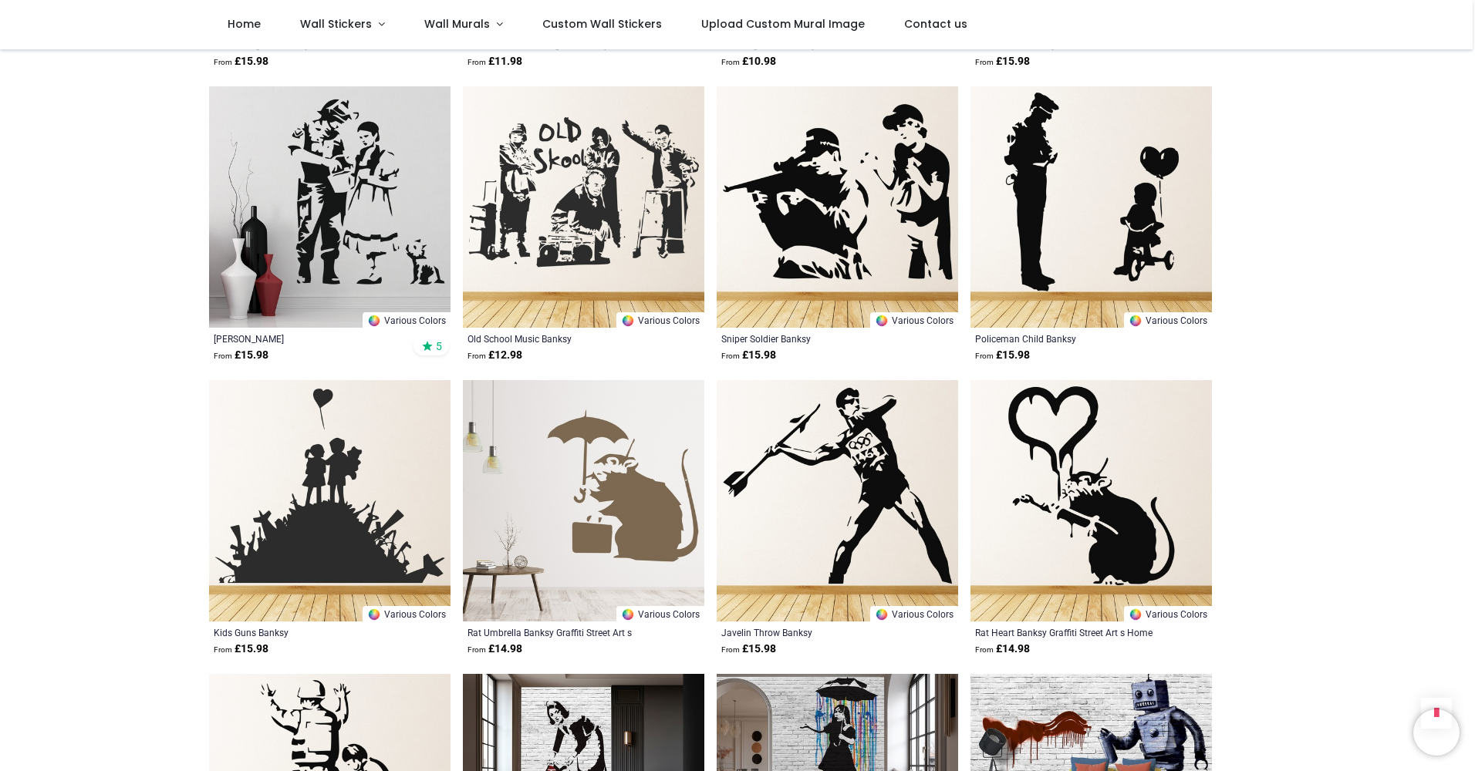
click at [1078, 505] on img at bounding box center [1091, 500] width 241 height 241
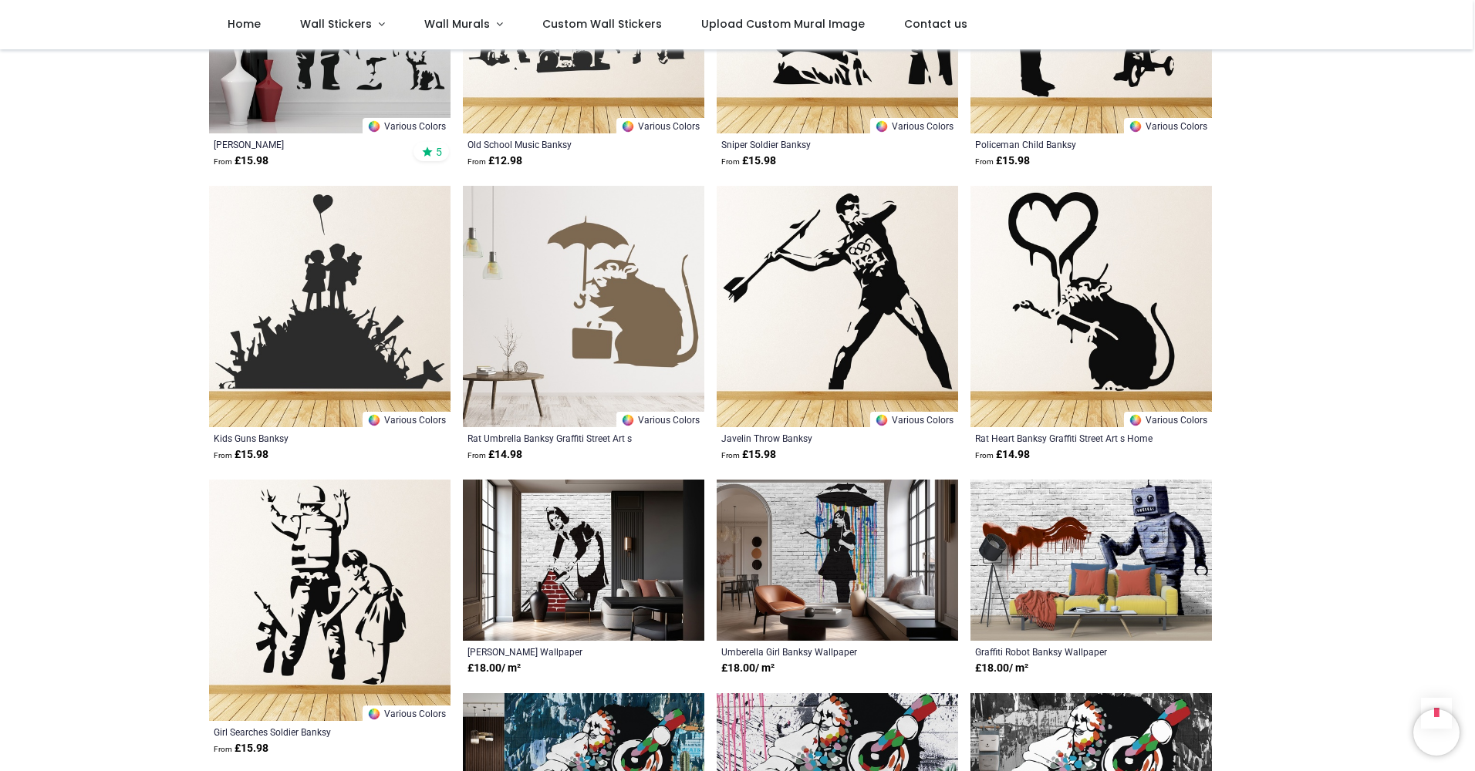
scroll to position [4451, 0]
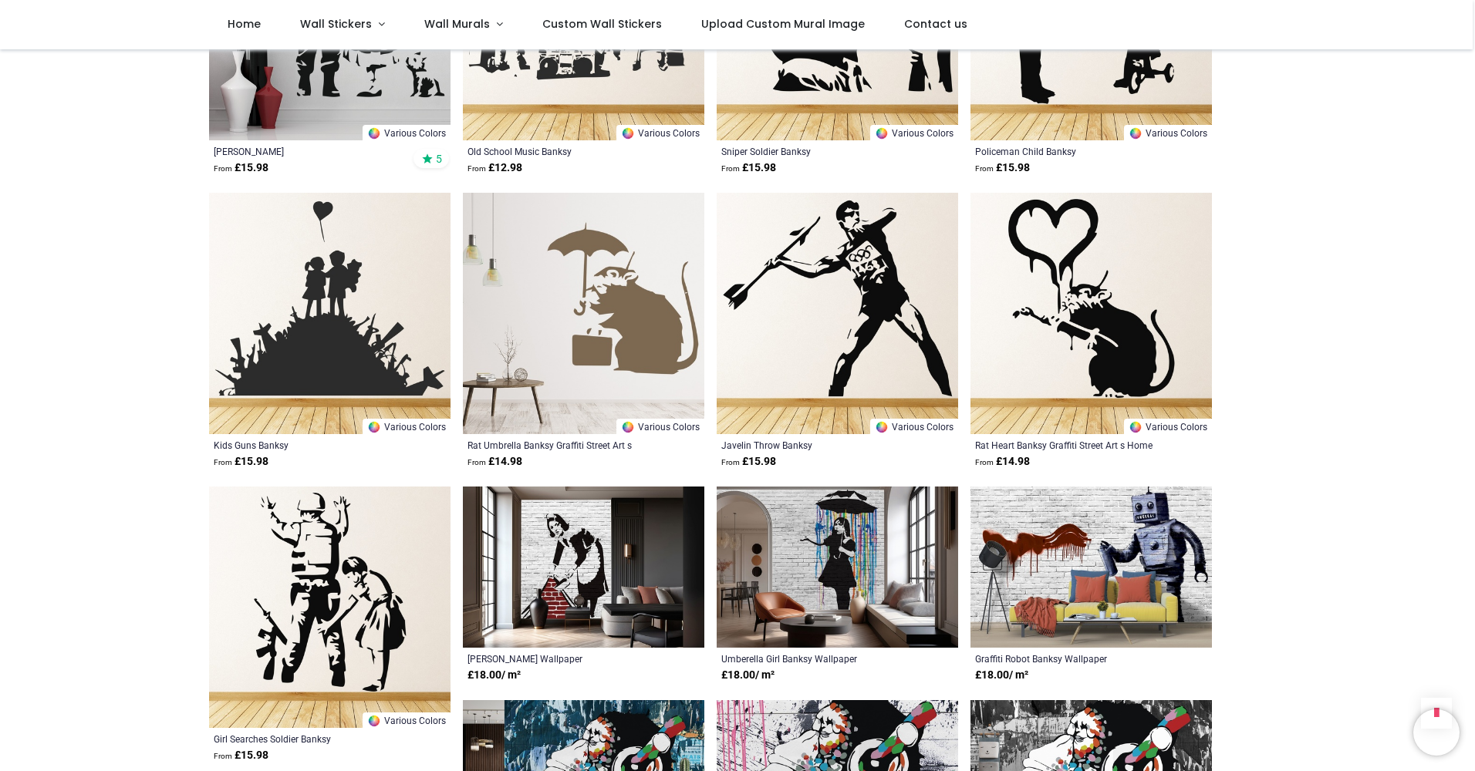
click at [593, 308] on img at bounding box center [583, 313] width 241 height 241
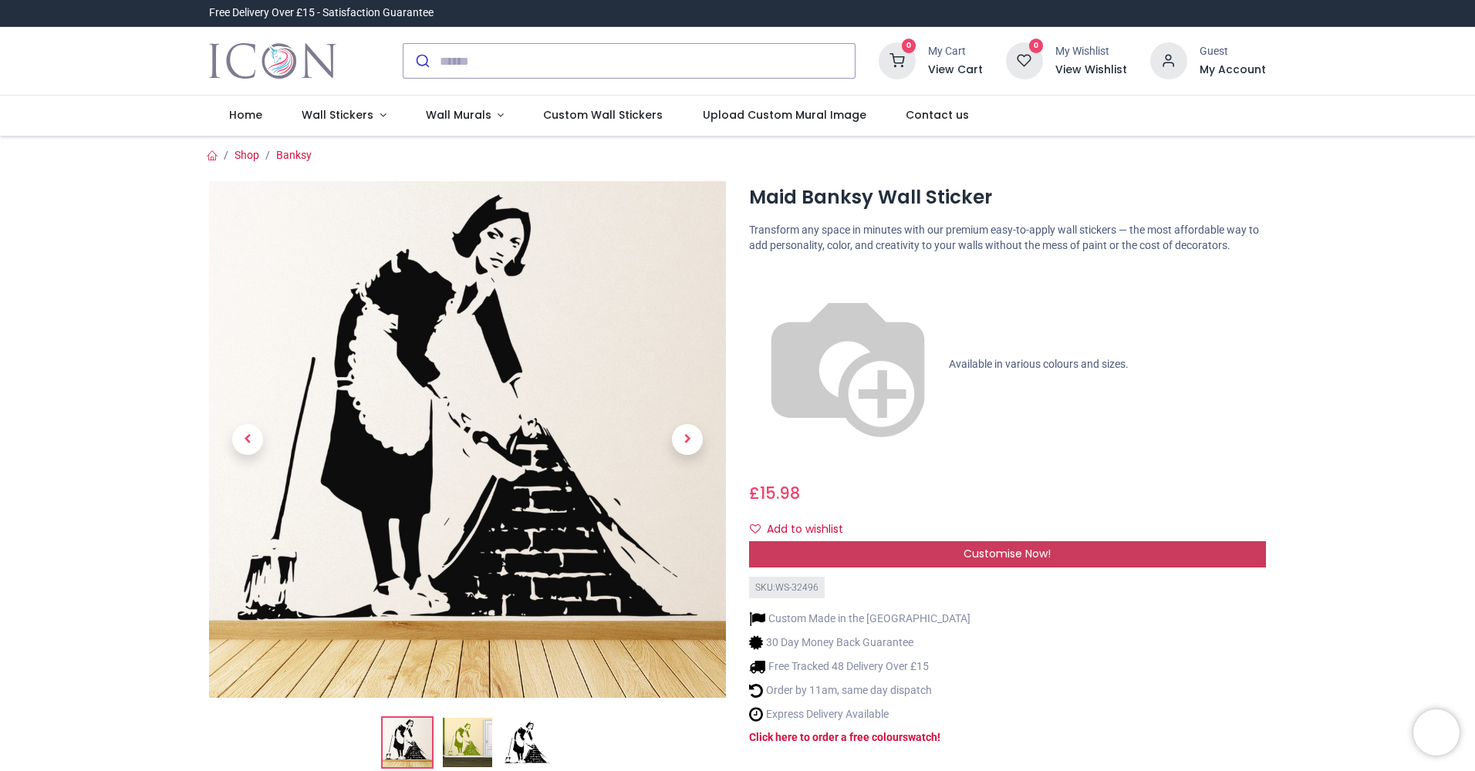
click at [977, 546] on span "Customise Now!" at bounding box center [1007, 553] width 87 height 15
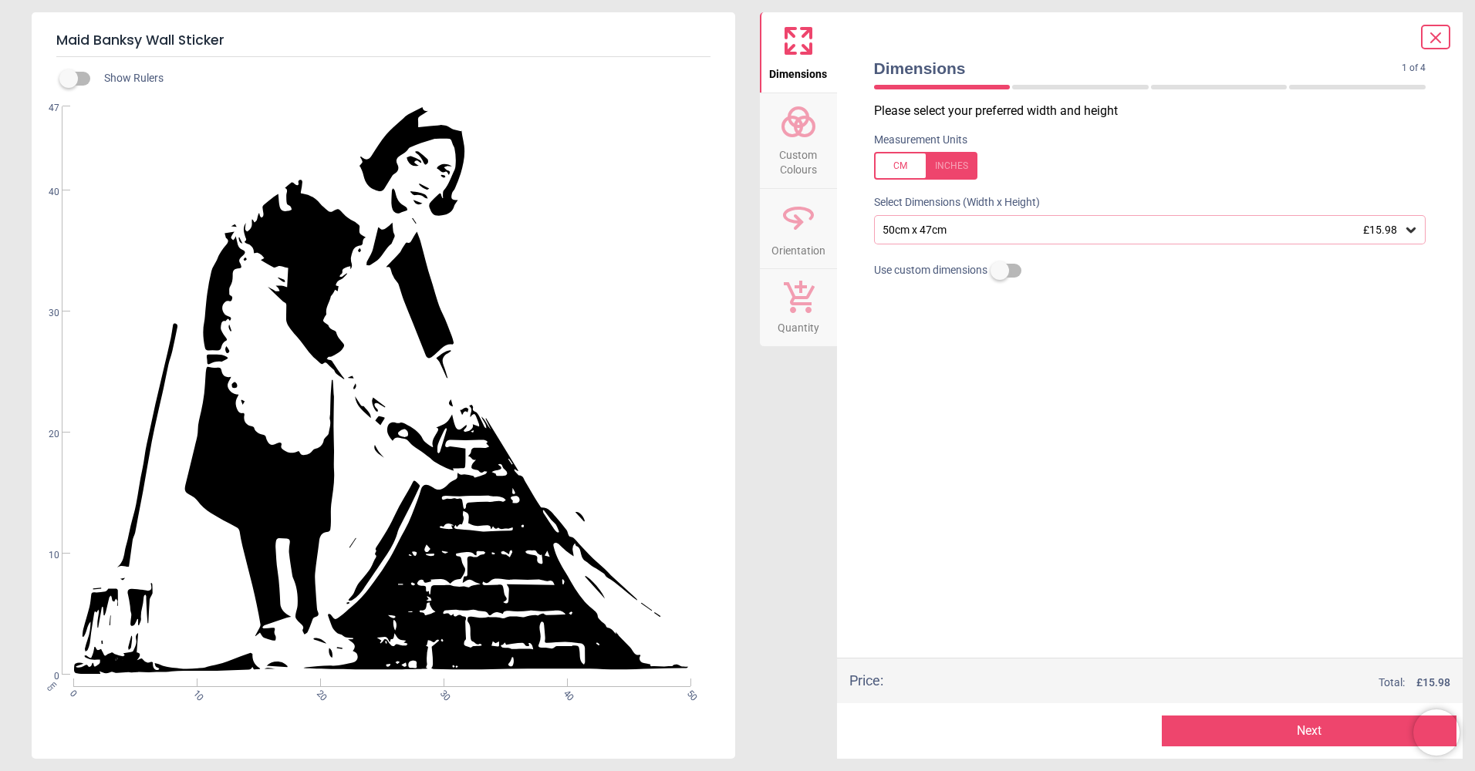
click at [790, 140] on span "Custom Colours" at bounding box center [798, 159] width 74 height 38
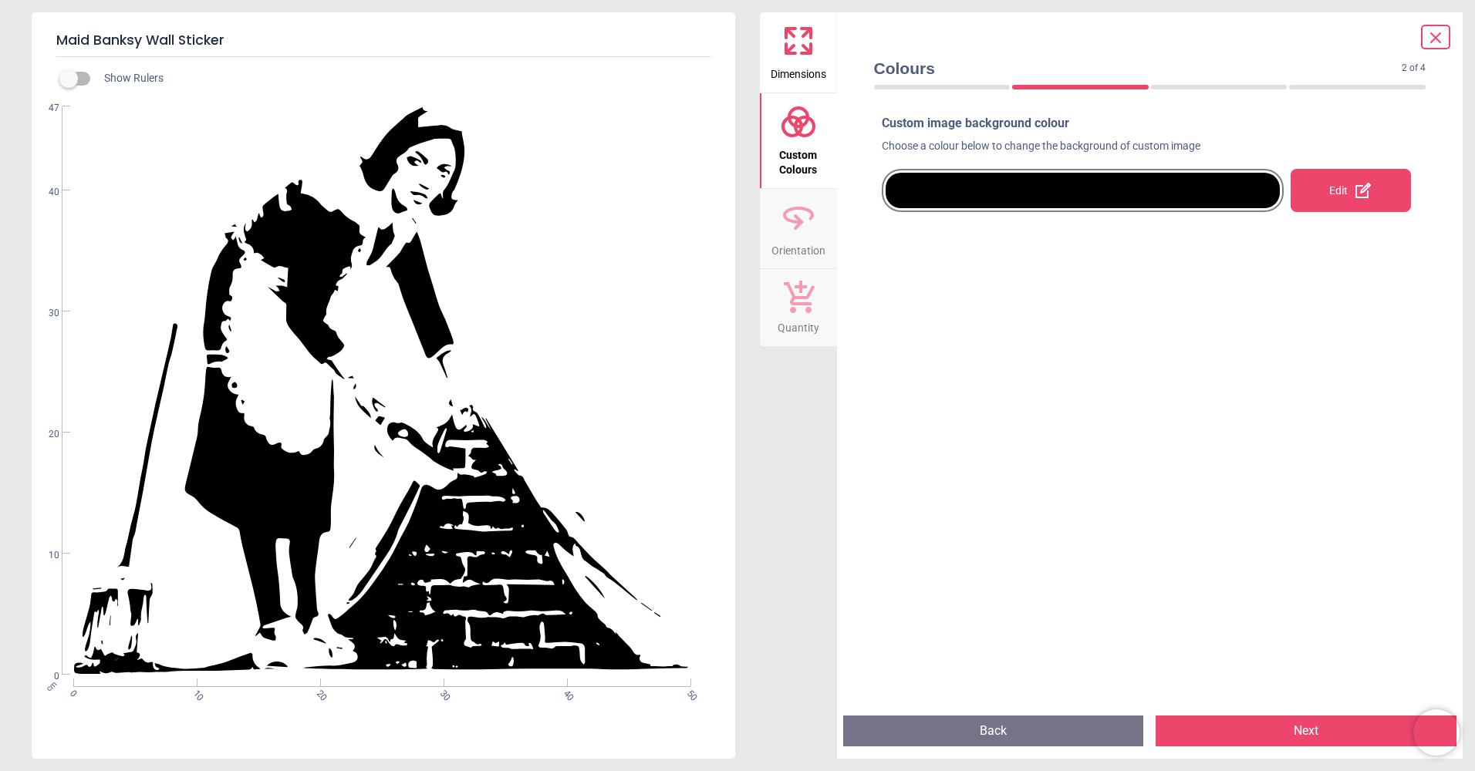
click at [1004, 204] on div at bounding box center [1083, 190] width 395 height 35
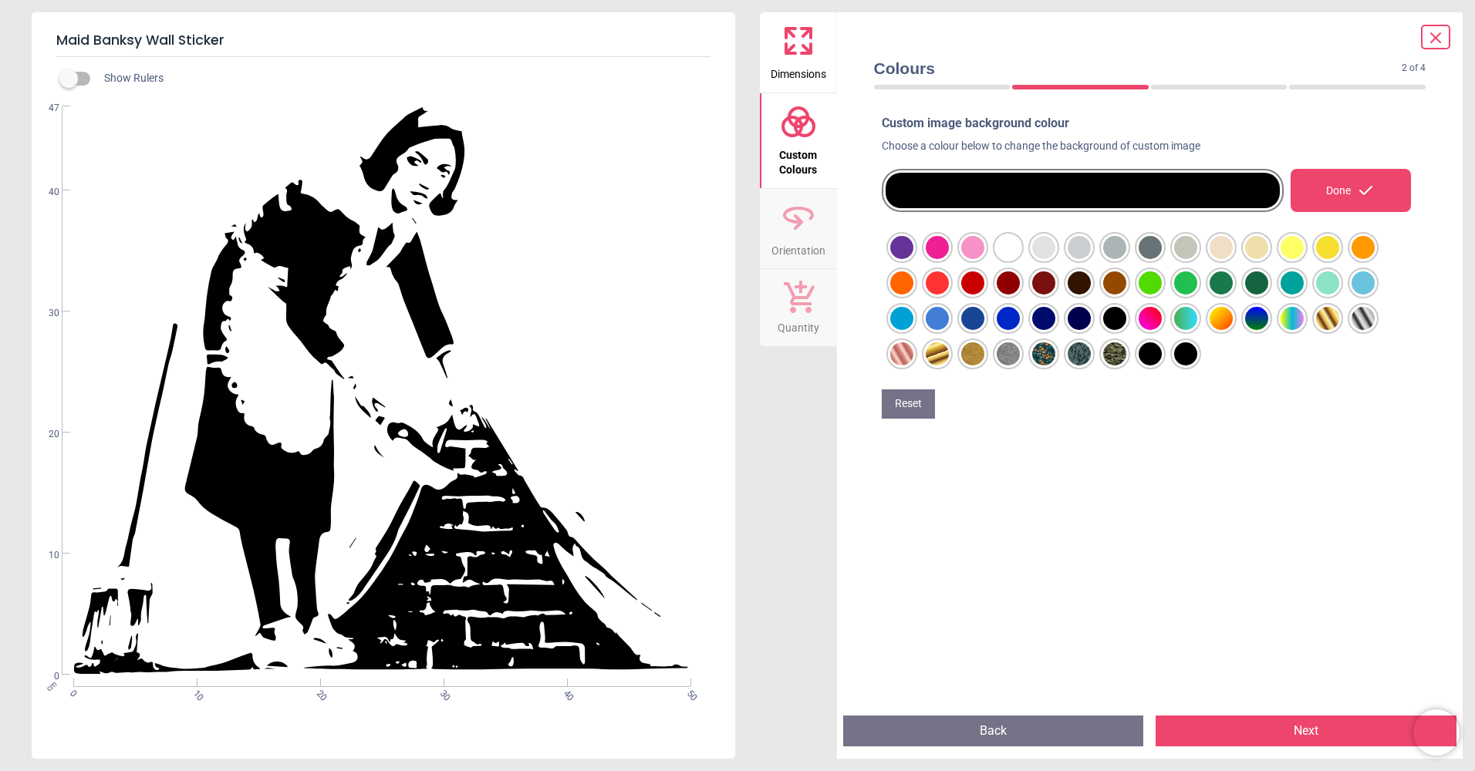
click at [913, 259] on div at bounding box center [901, 247] width 23 height 23
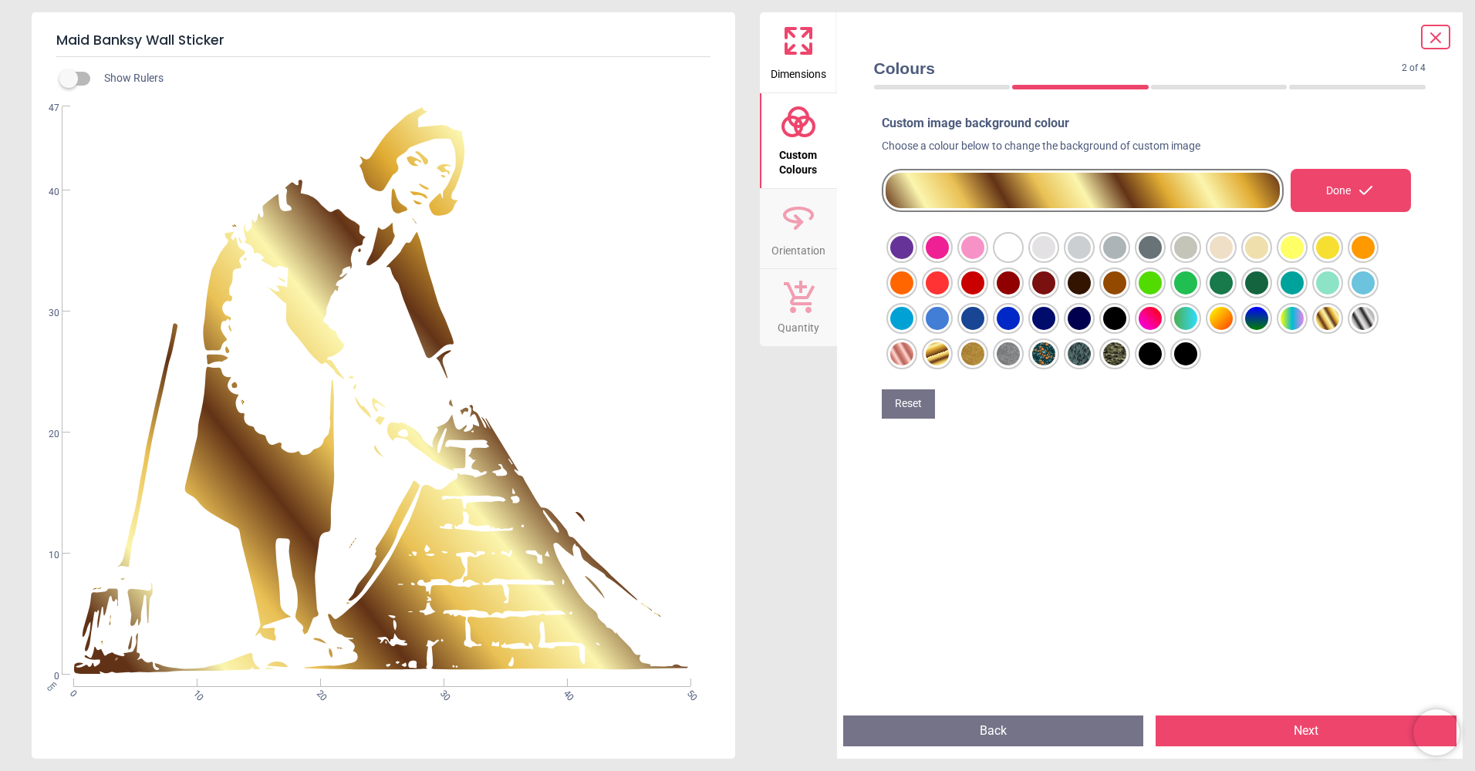
click at [913, 259] on div at bounding box center [901, 247] width 23 height 23
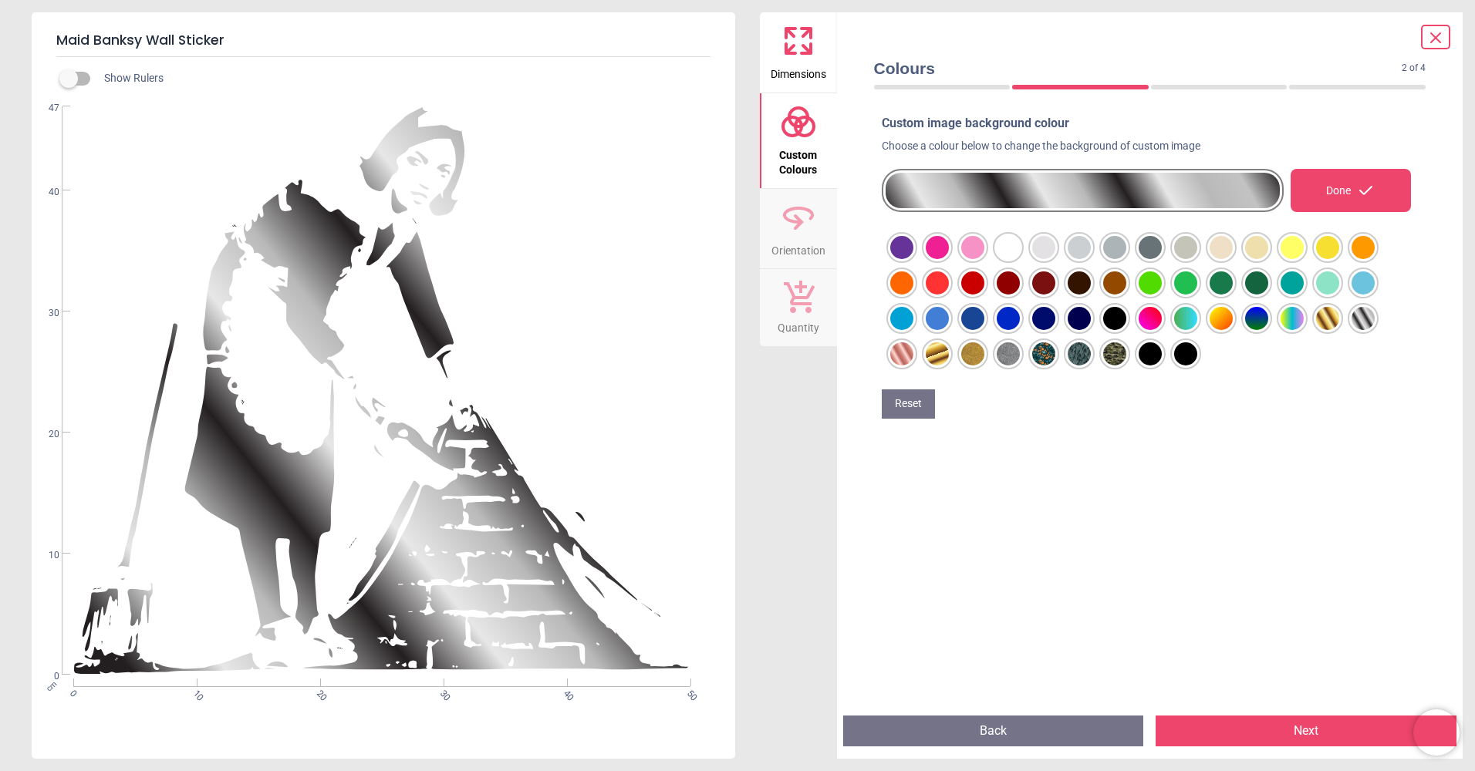
click at [913, 243] on div at bounding box center [901, 247] width 23 height 23
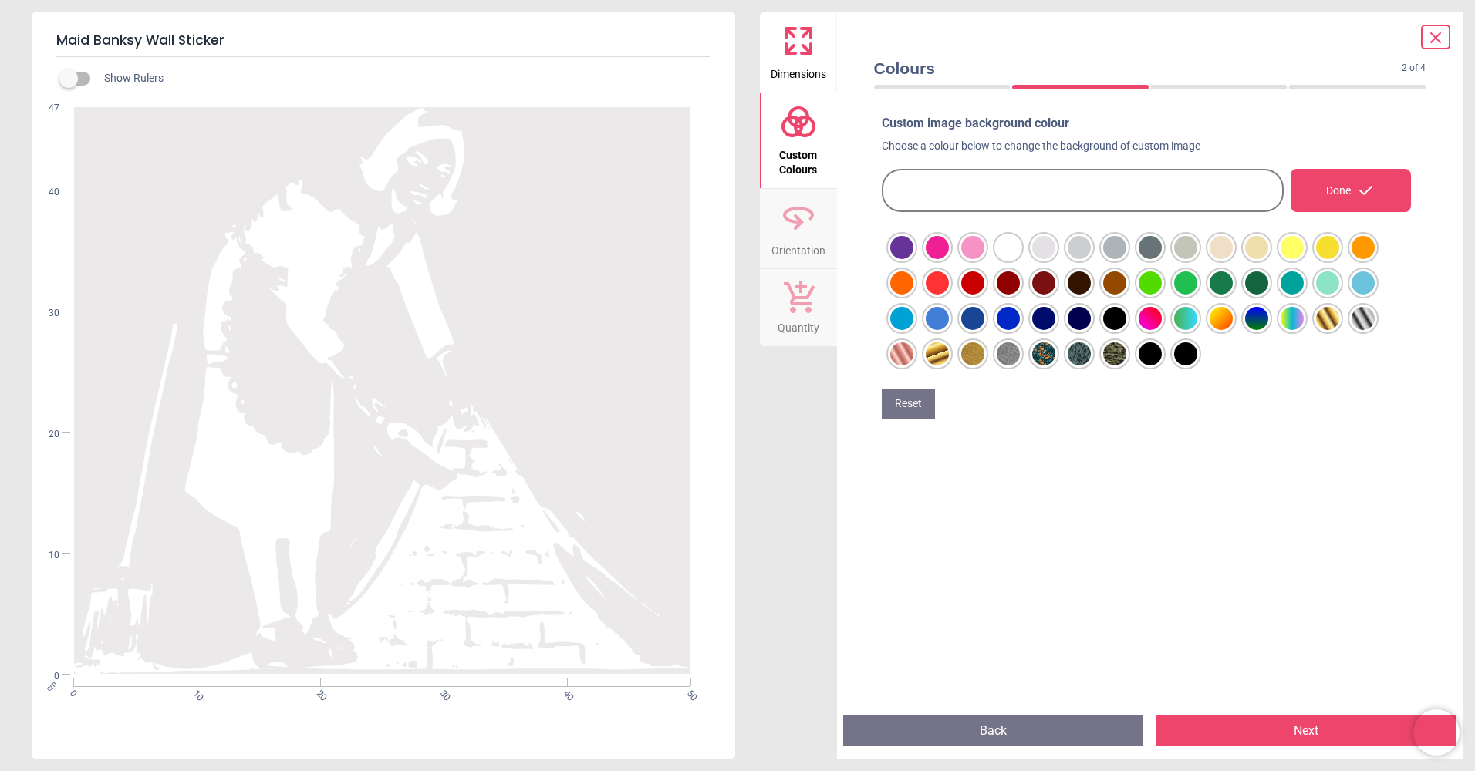
click at [890, 259] on div at bounding box center [901, 247] width 23 height 23
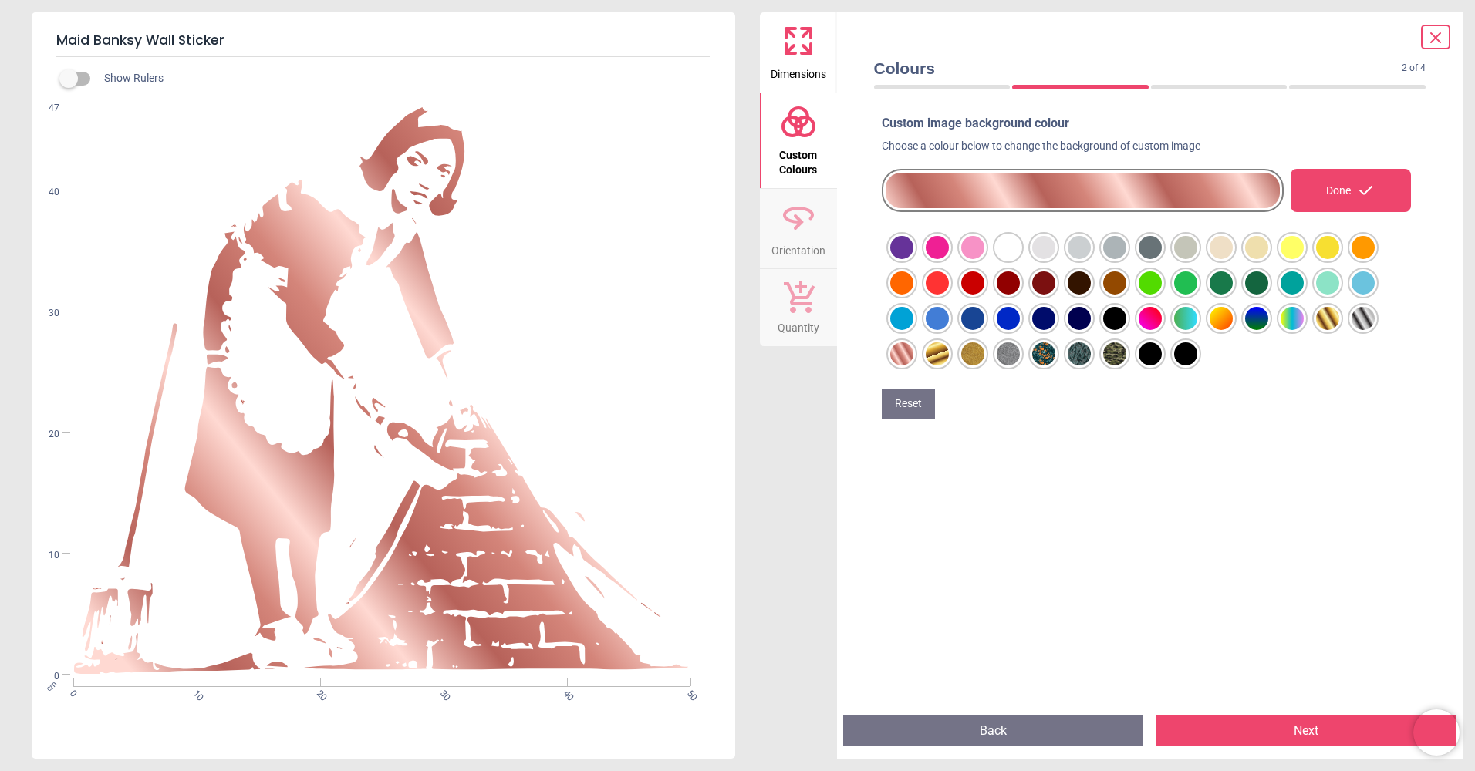
click at [913, 259] on div at bounding box center [901, 247] width 23 height 23
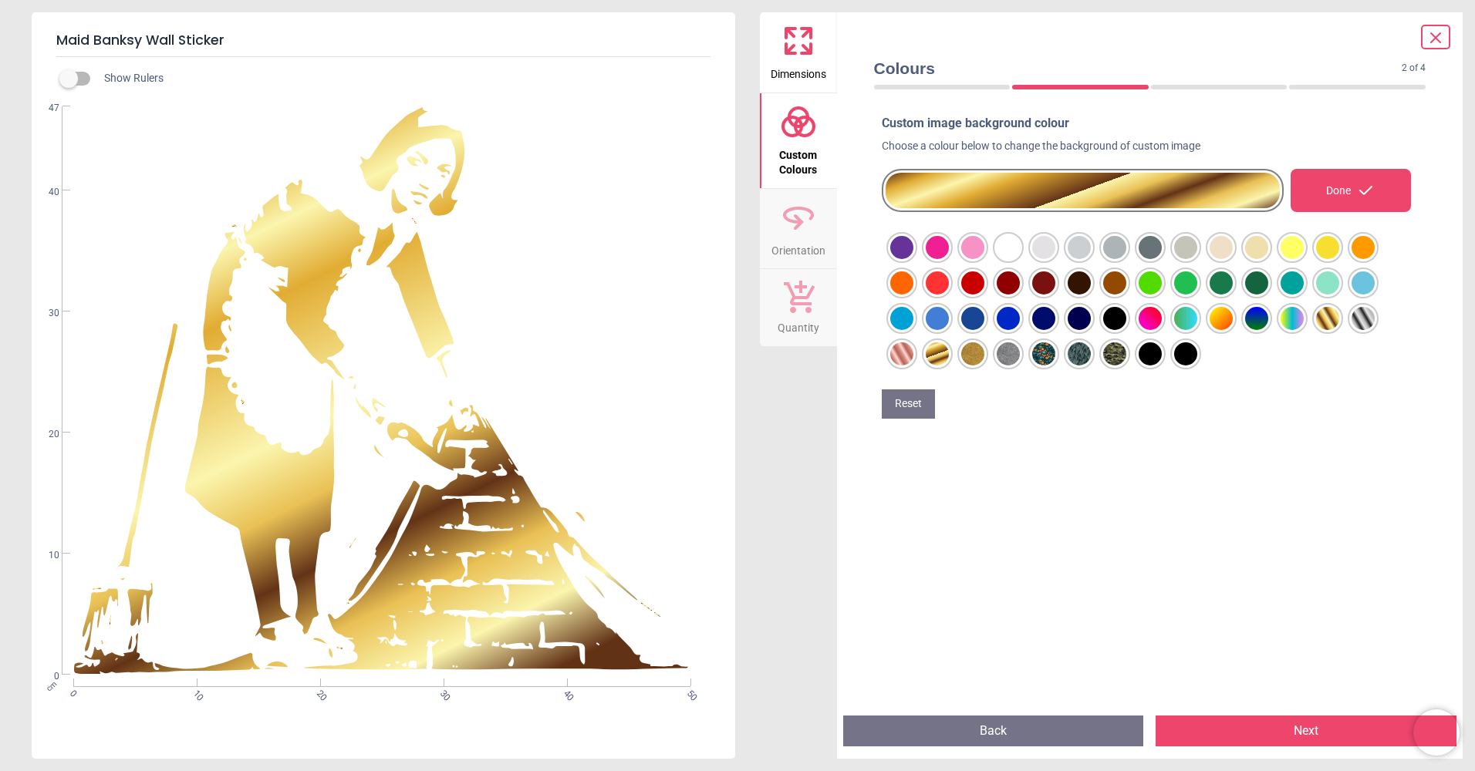
click at [913, 259] on div at bounding box center [901, 247] width 23 height 23
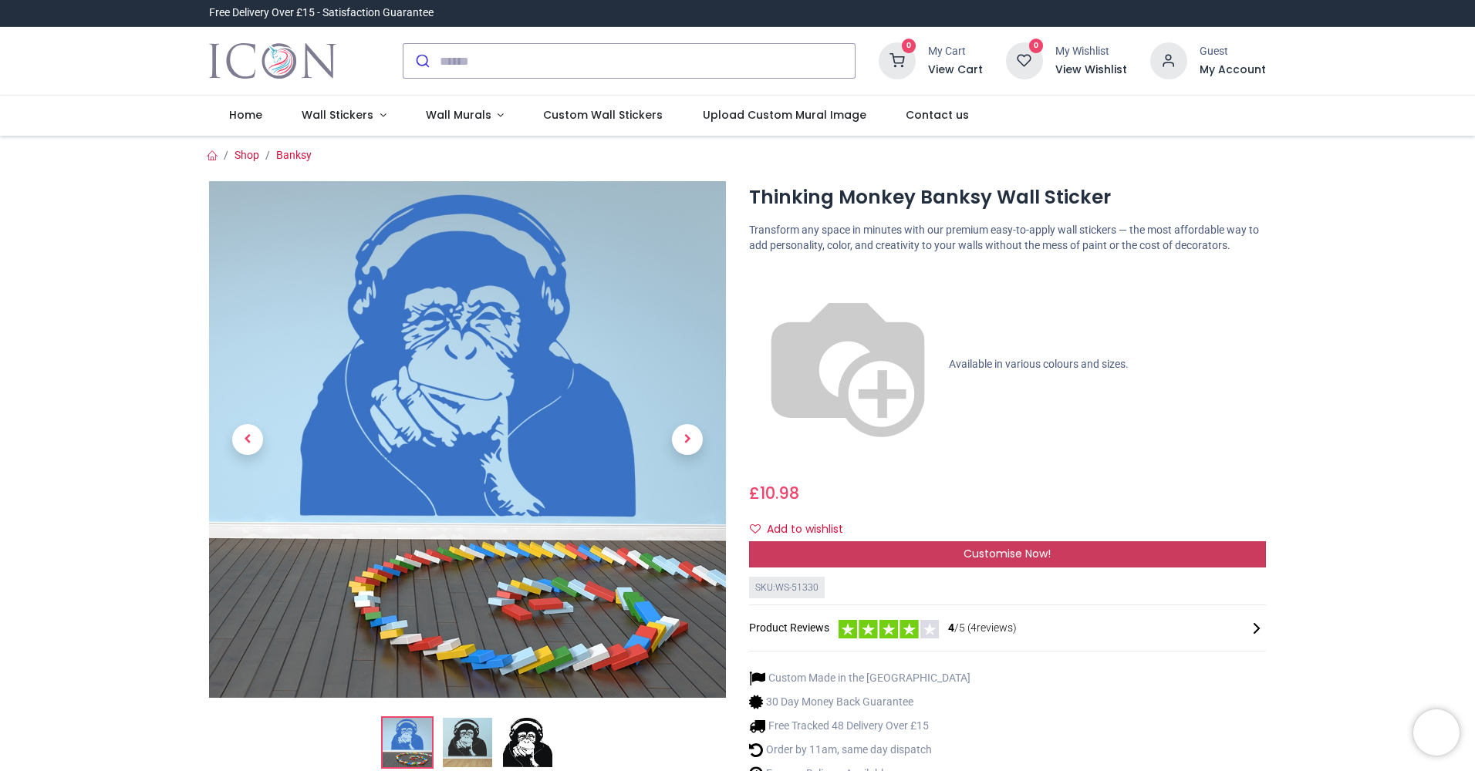
click at [938, 542] on div "Customise Now!" at bounding box center [1007, 555] width 517 height 26
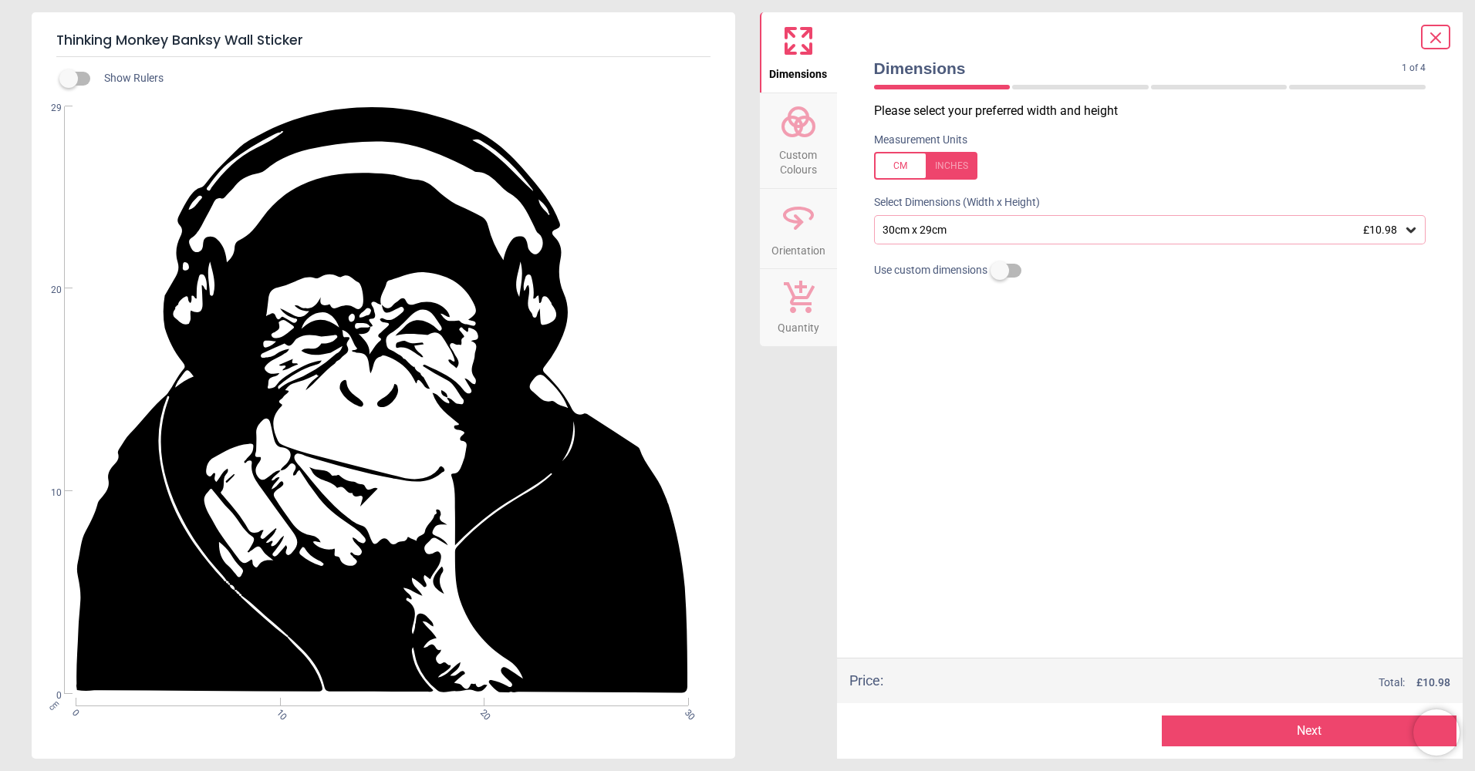
click at [798, 118] on circle at bounding box center [804, 126] width 19 height 19
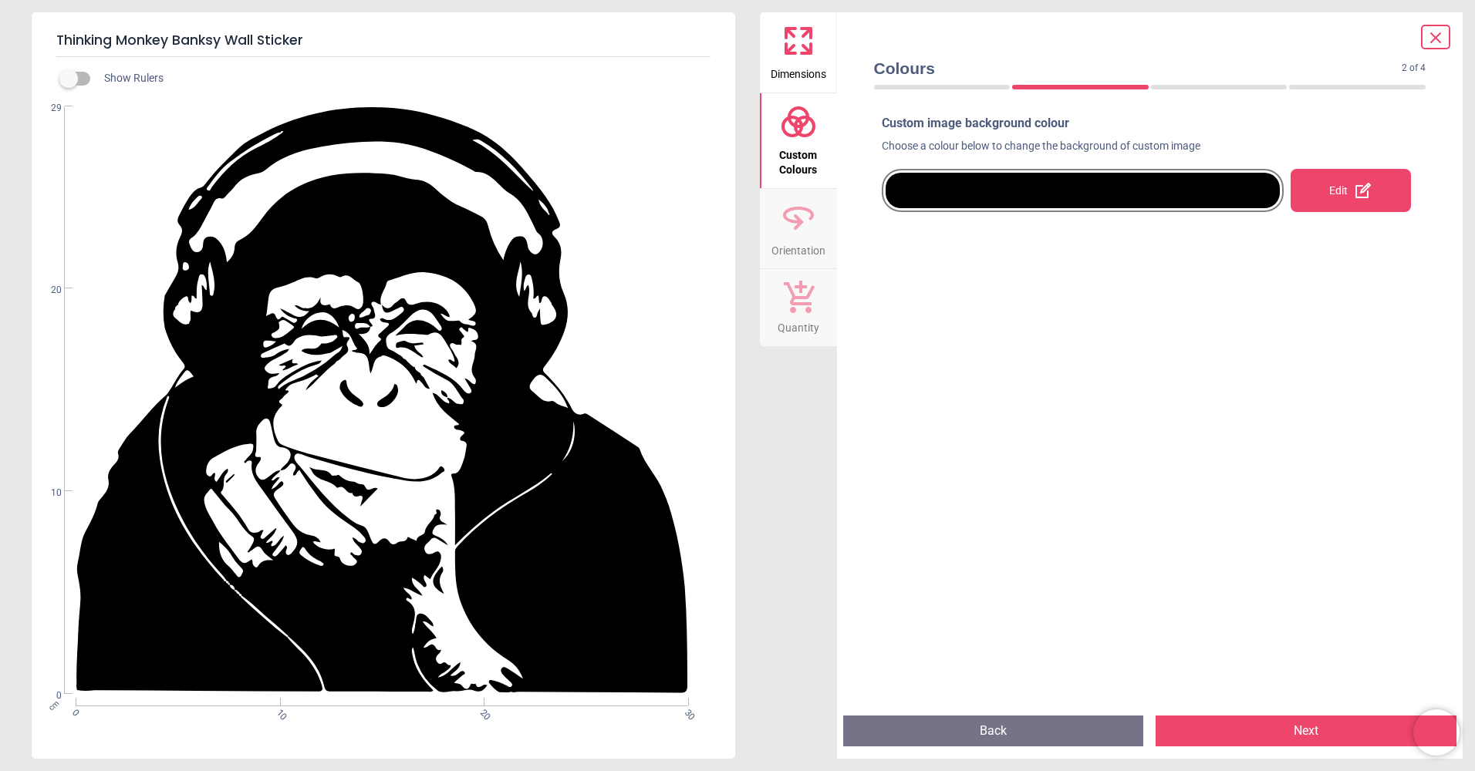
click at [946, 194] on div at bounding box center [1083, 190] width 395 height 35
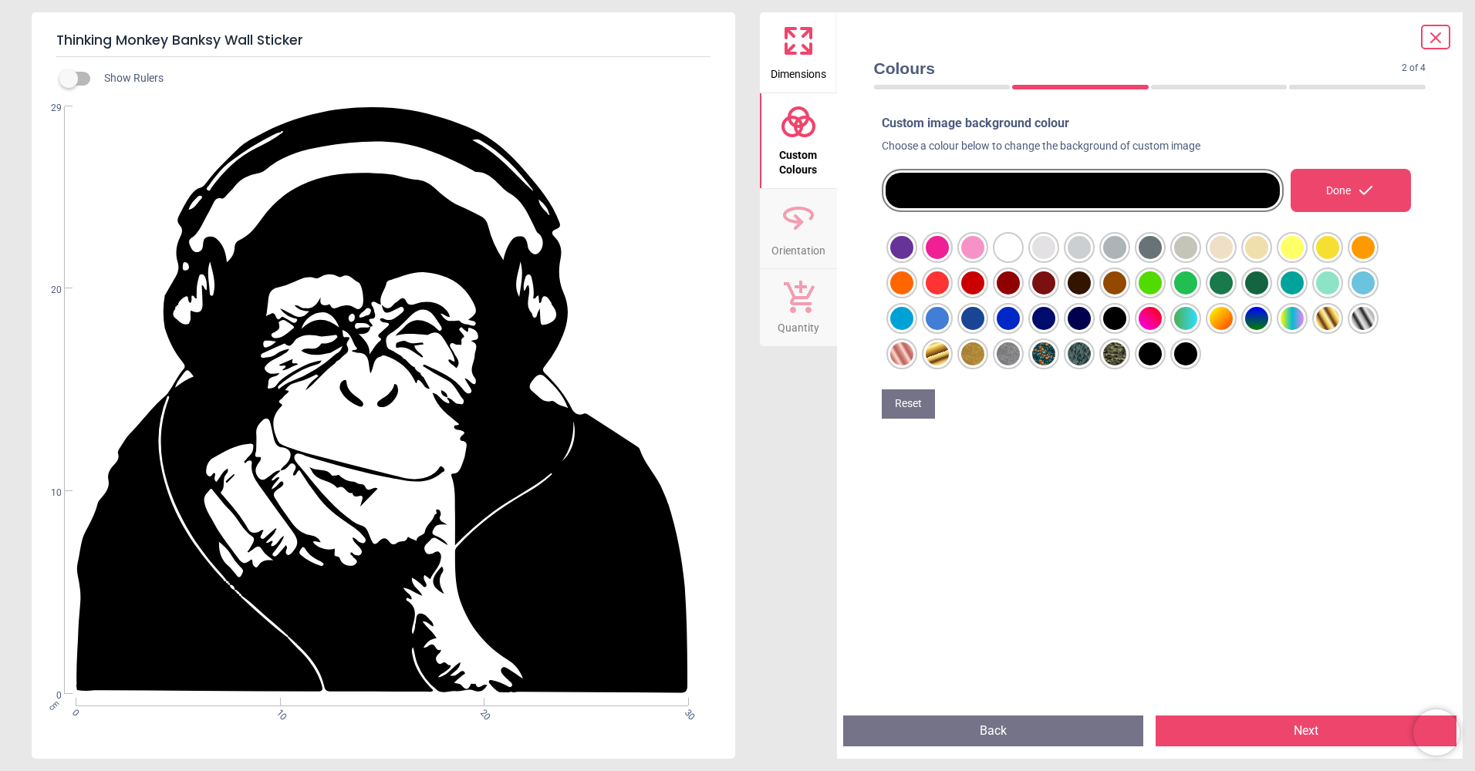
click at [913, 259] on div at bounding box center [901, 247] width 23 height 23
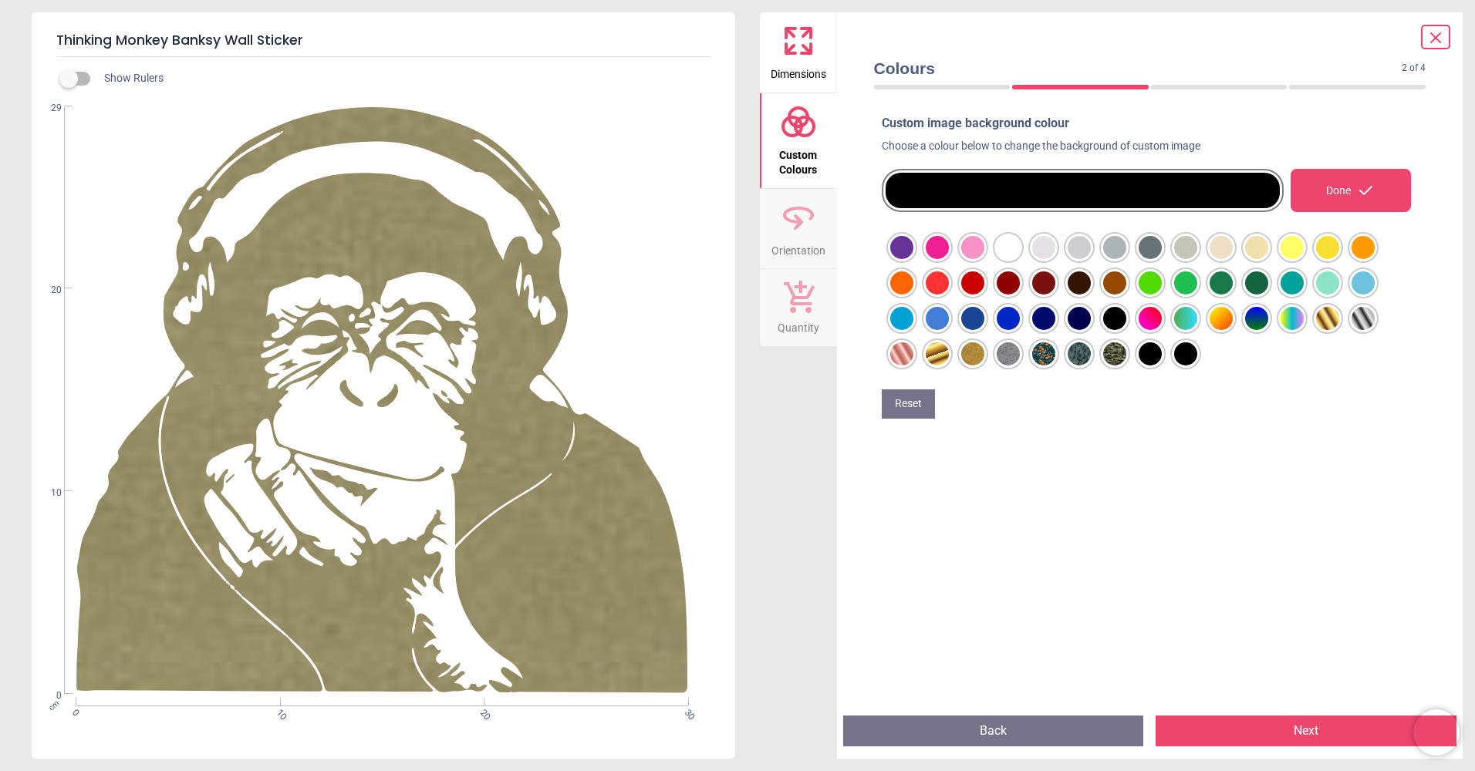
click at [913, 259] on div at bounding box center [901, 247] width 23 height 23
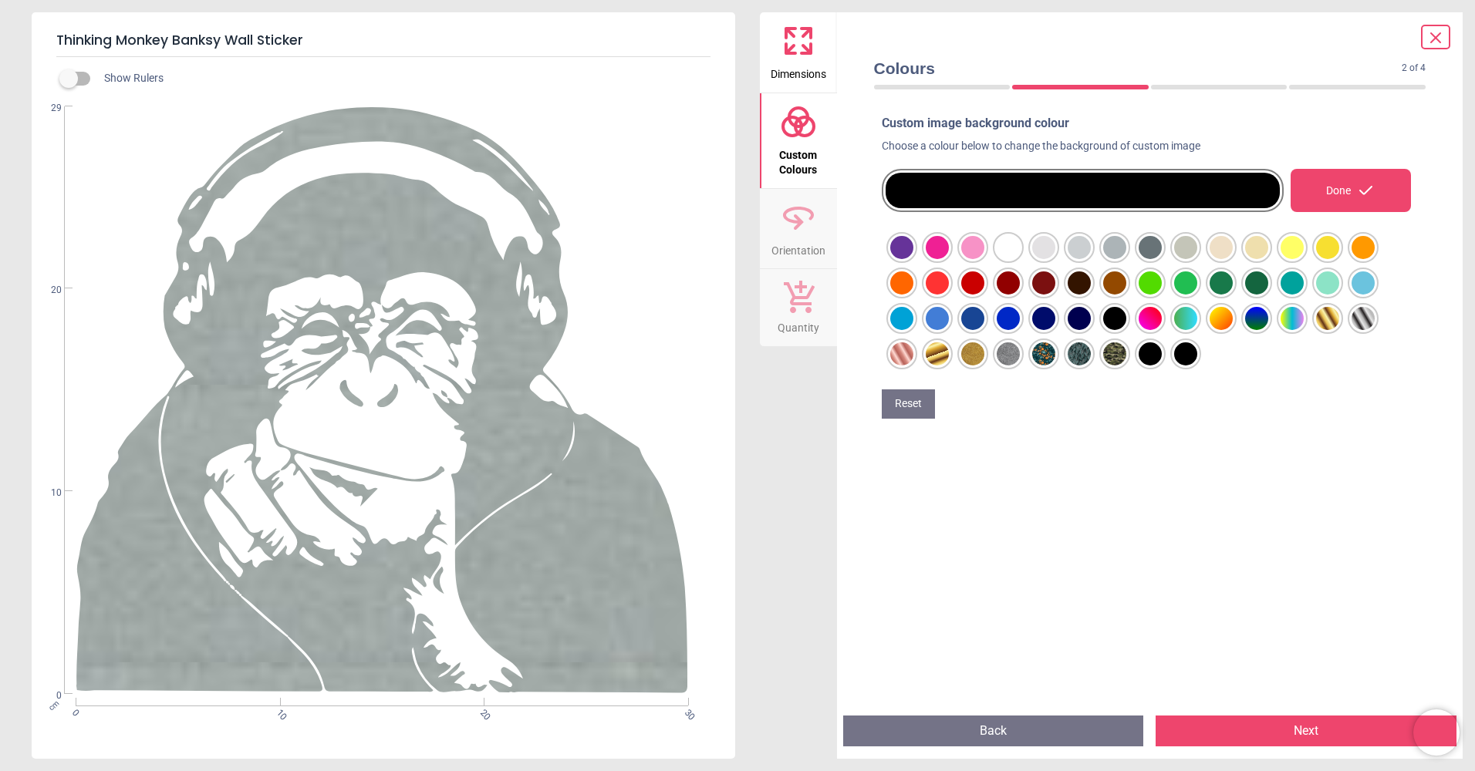
click at [913, 259] on div at bounding box center [901, 247] width 23 height 23
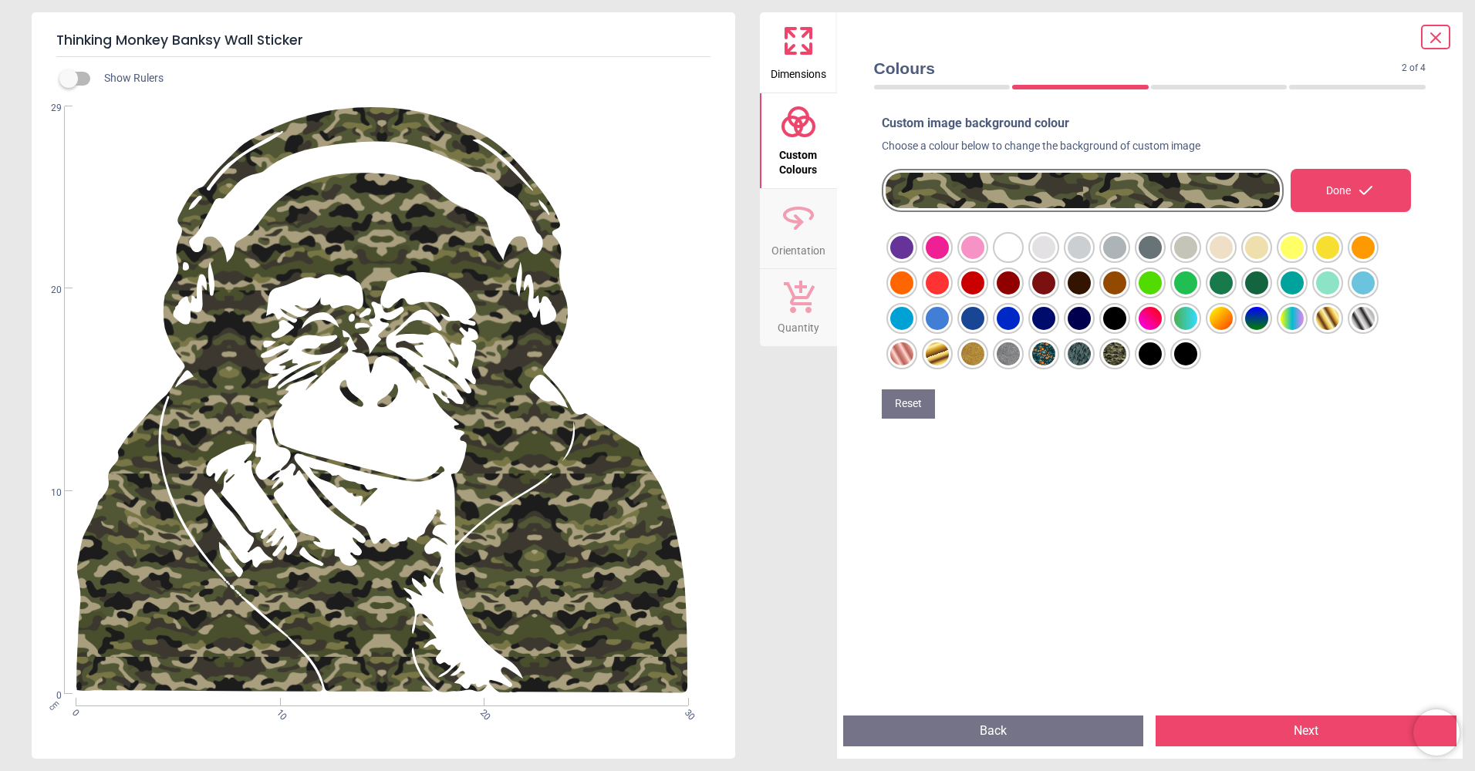
click at [913, 259] on div at bounding box center [901, 247] width 23 height 23
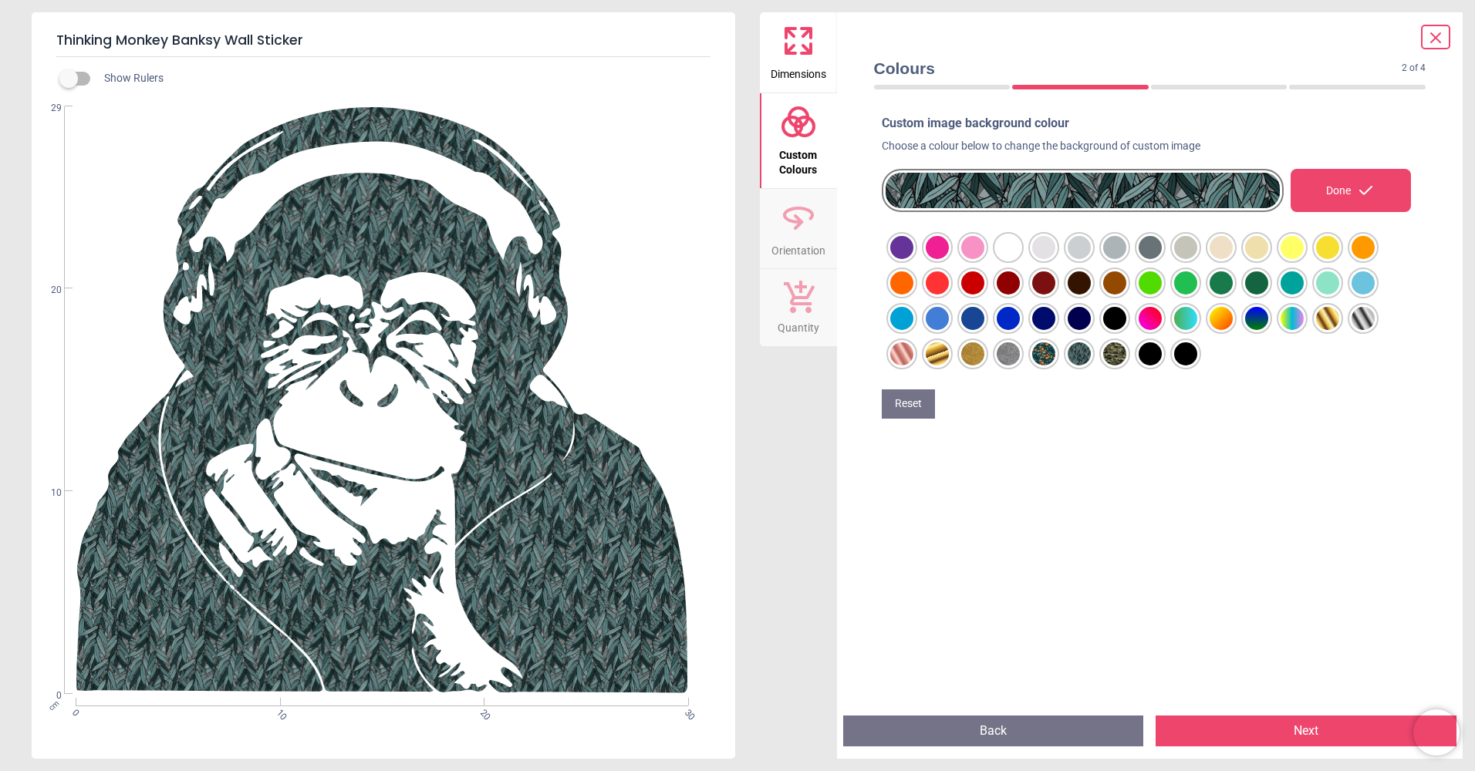
click at [913, 259] on div at bounding box center [901, 247] width 23 height 23
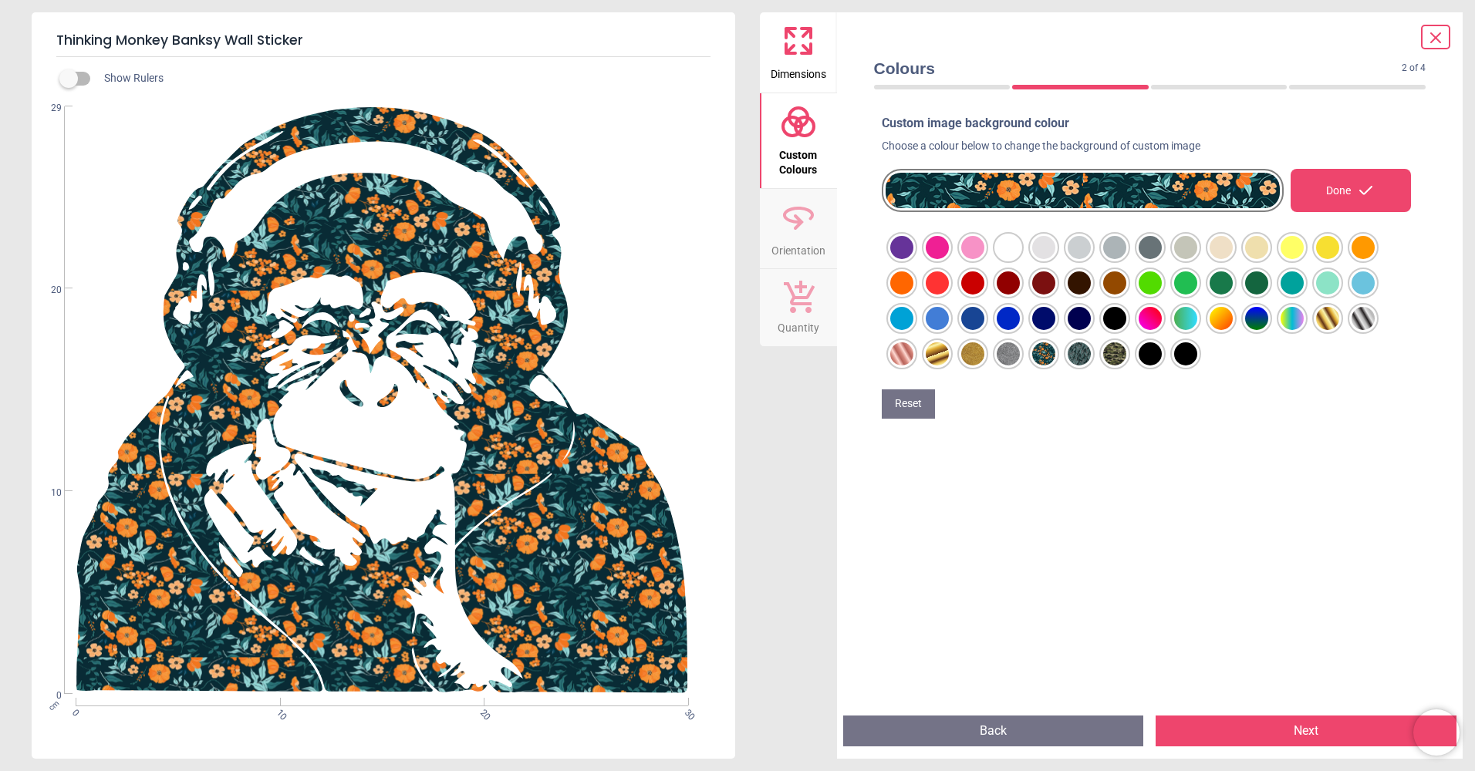
click at [913, 259] on div at bounding box center [901, 247] width 23 height 23
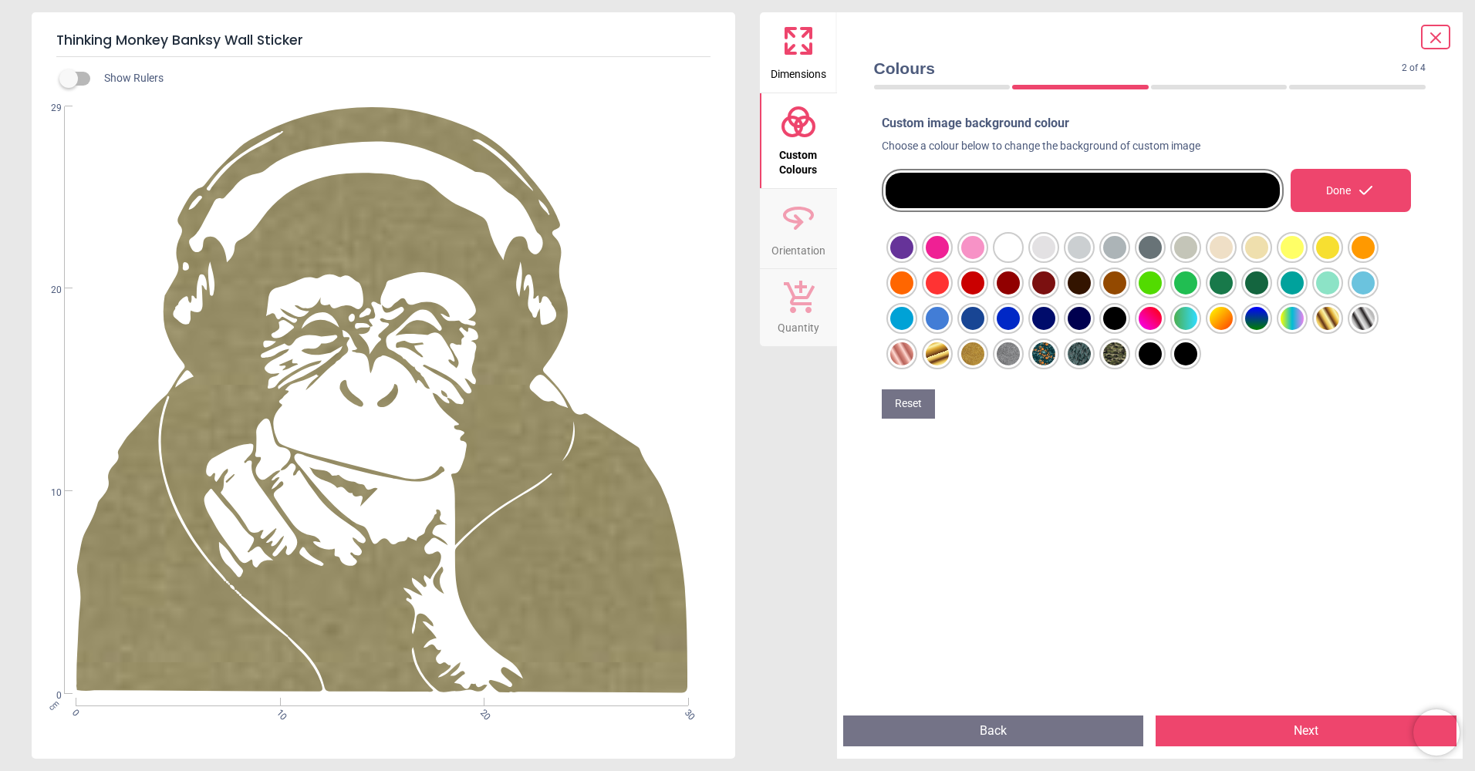
click at [913, 259] on div at bounding box center [901, 247] width 23 height 23
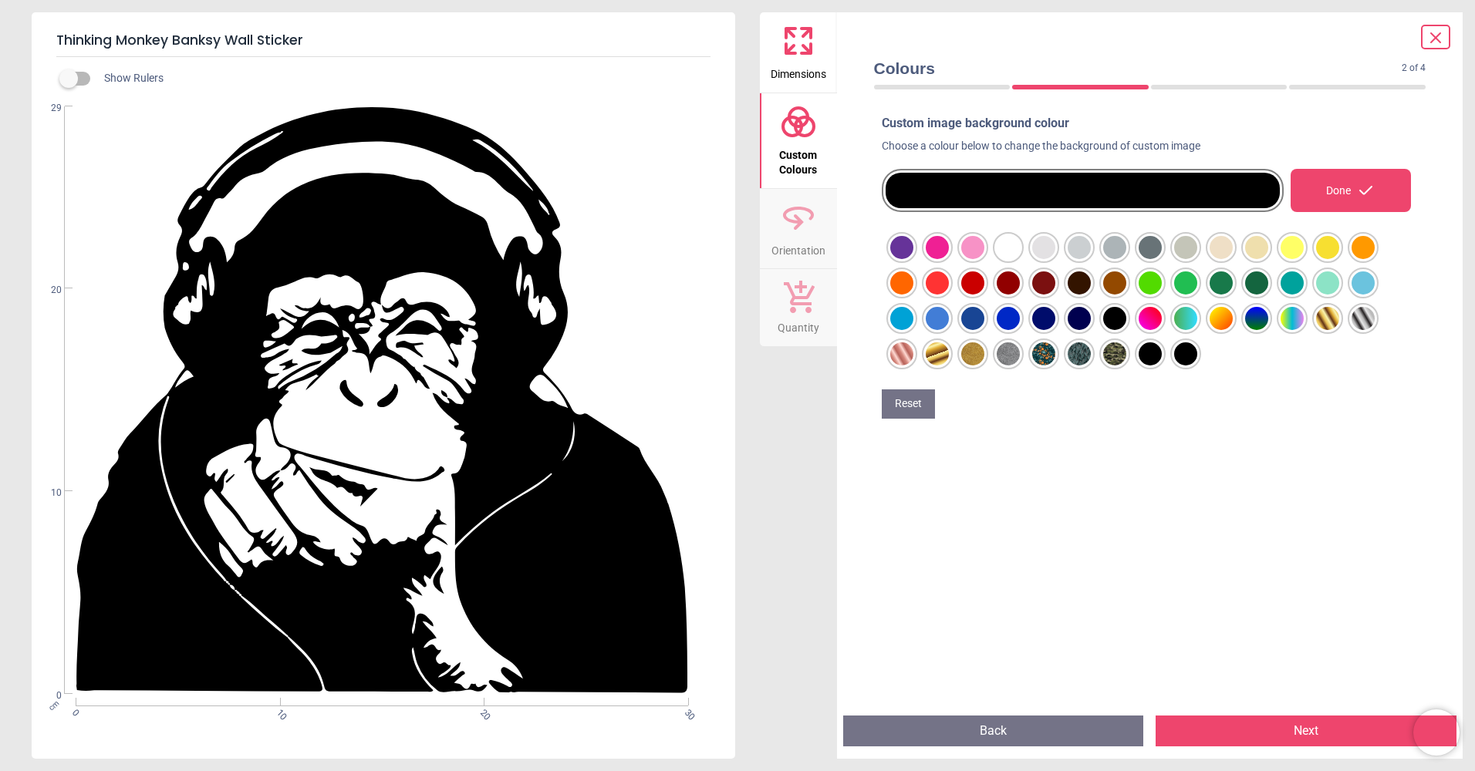
click at [390, 426] on div "WS-51330 Created with Snap null" at bounding box center [382, 400] width 700 height 588
click at [913, 242] on div at bounding box center [901, 247] width 23 height 23
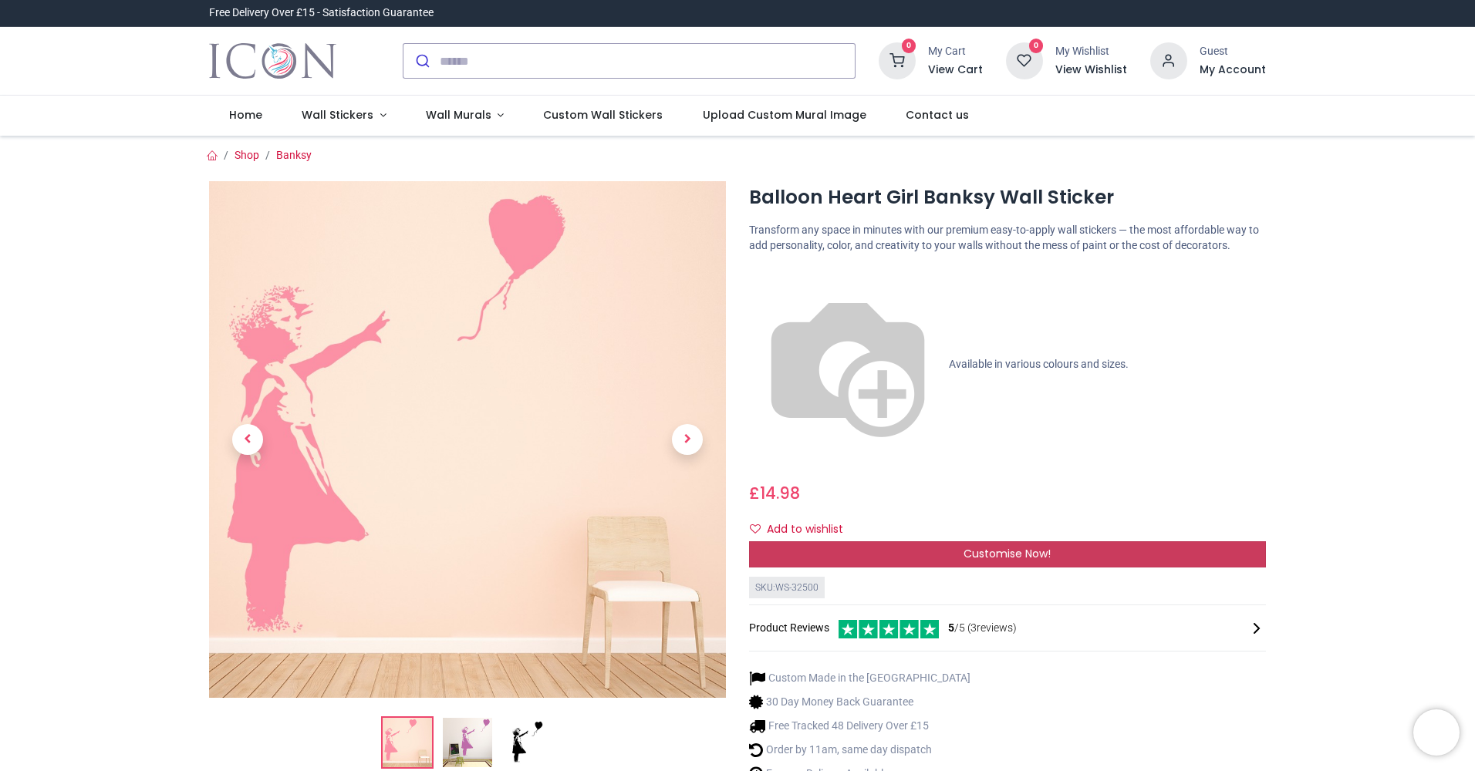
click at [874, 542] on div "Customise Now!" at bounding box center [1007, 555] width 517 height 26
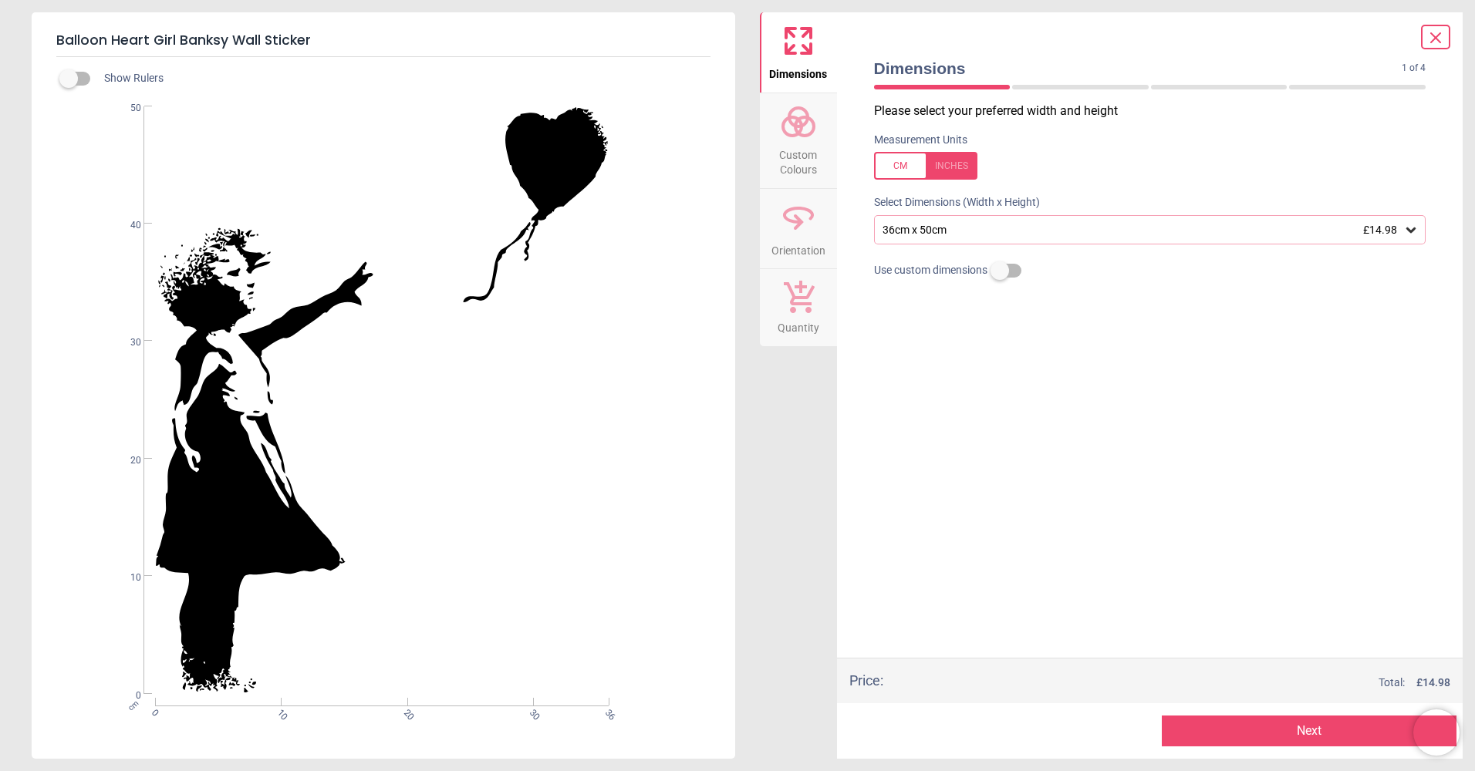
click at [807, 127] on icon at bounding box center [798, 121] width 37 height 37
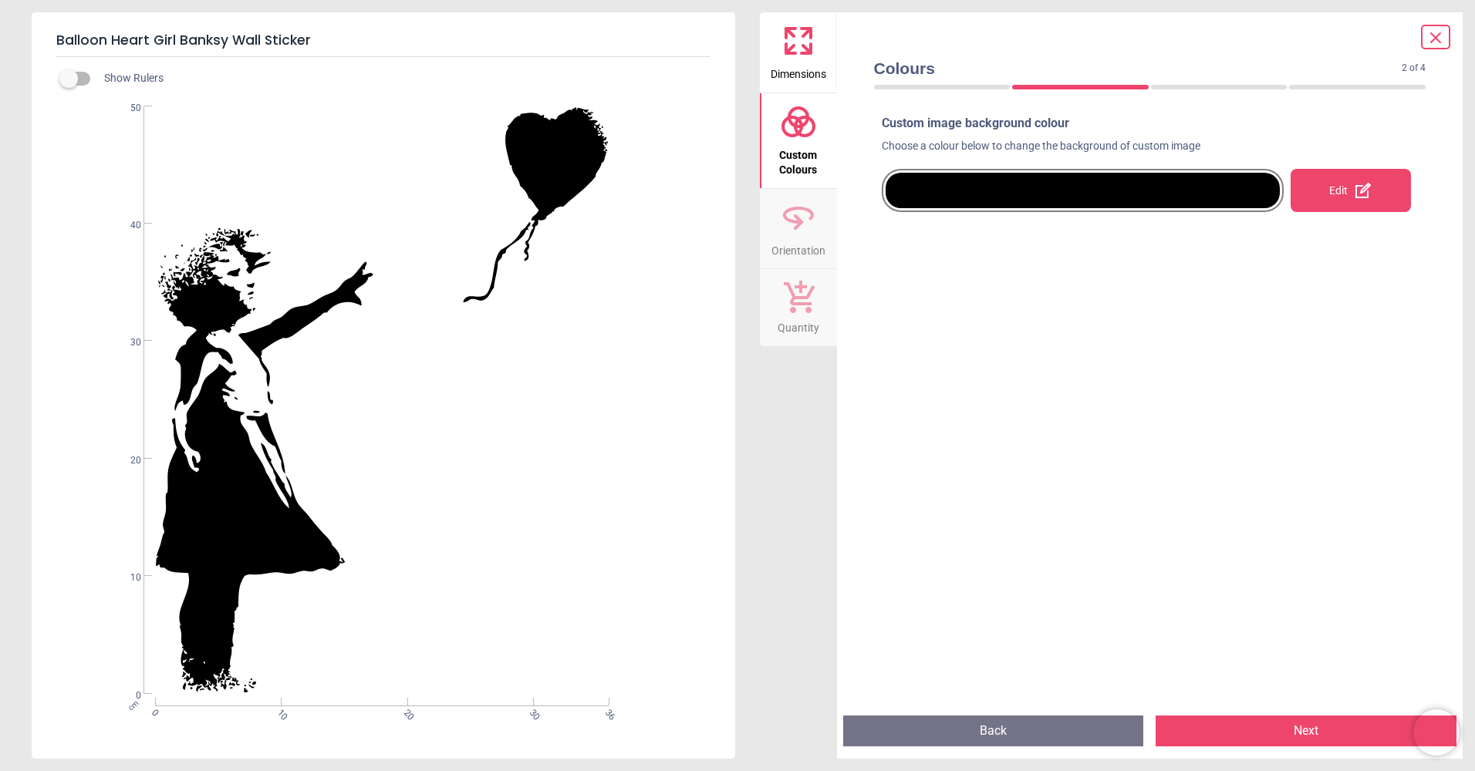
click at [965, 195] on div at bounding box center [1083, 190] width 395 height 35
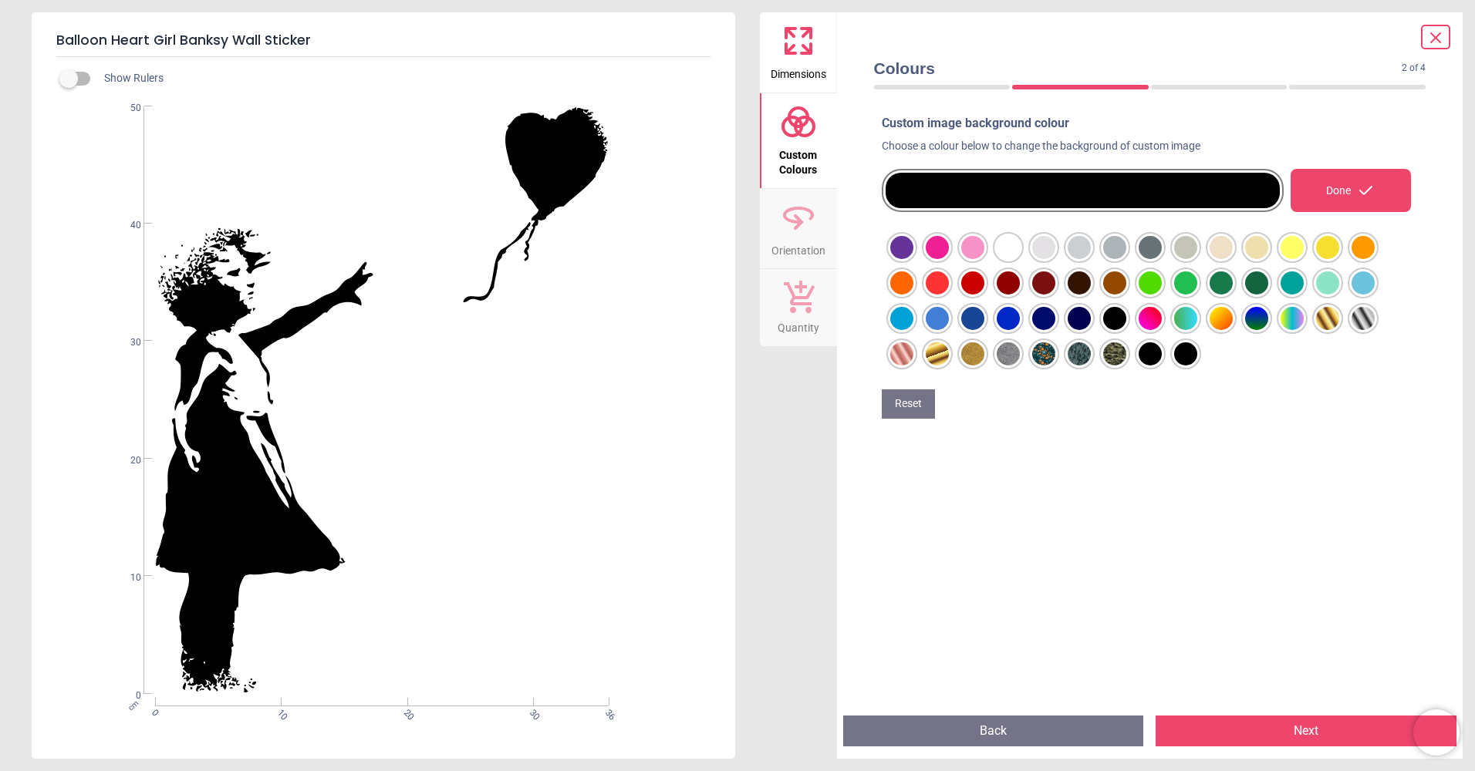
click at [913, 248] on div at bounding box center [901, 247] width 23 height 23
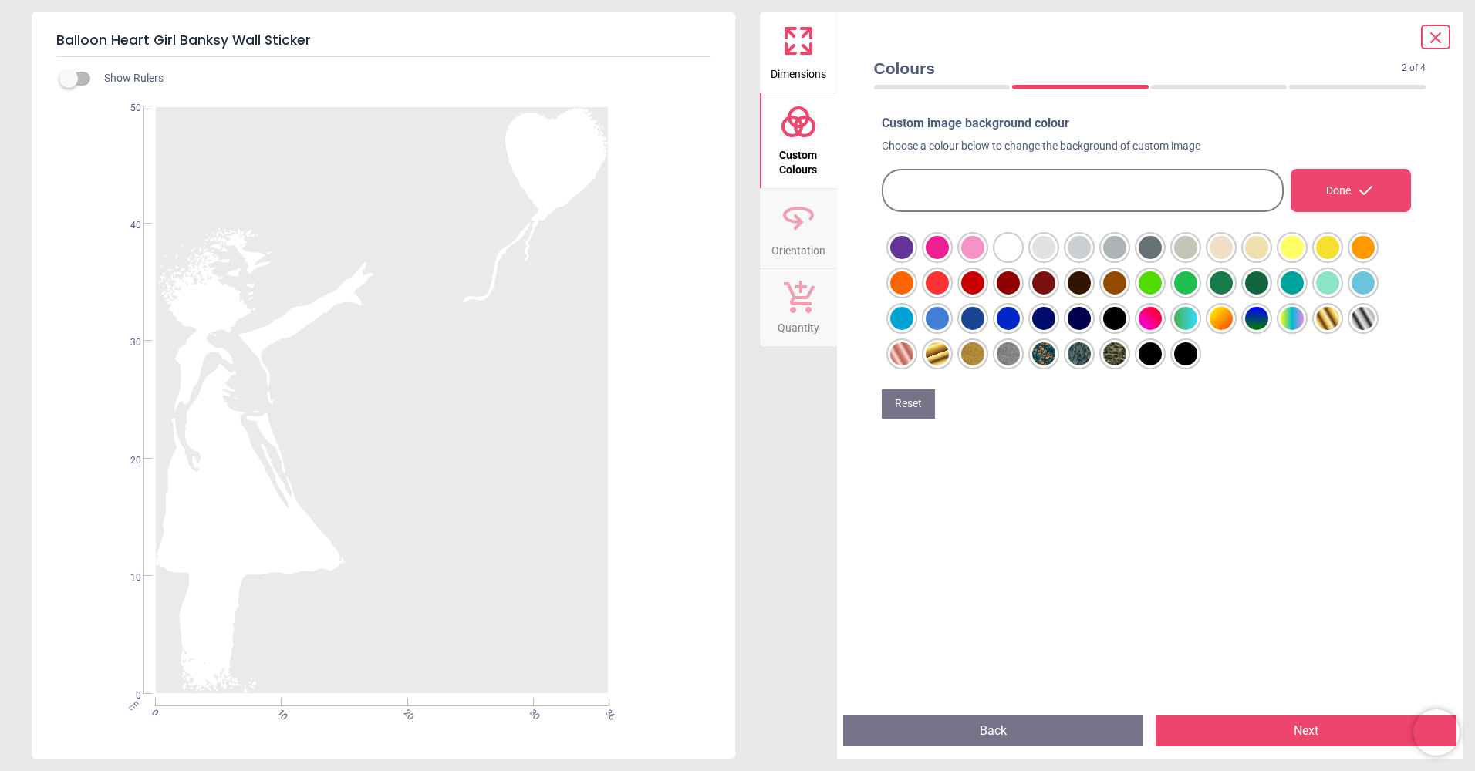
click at [913, 252] on div at bounding box center [901, 247] width 23 height 23
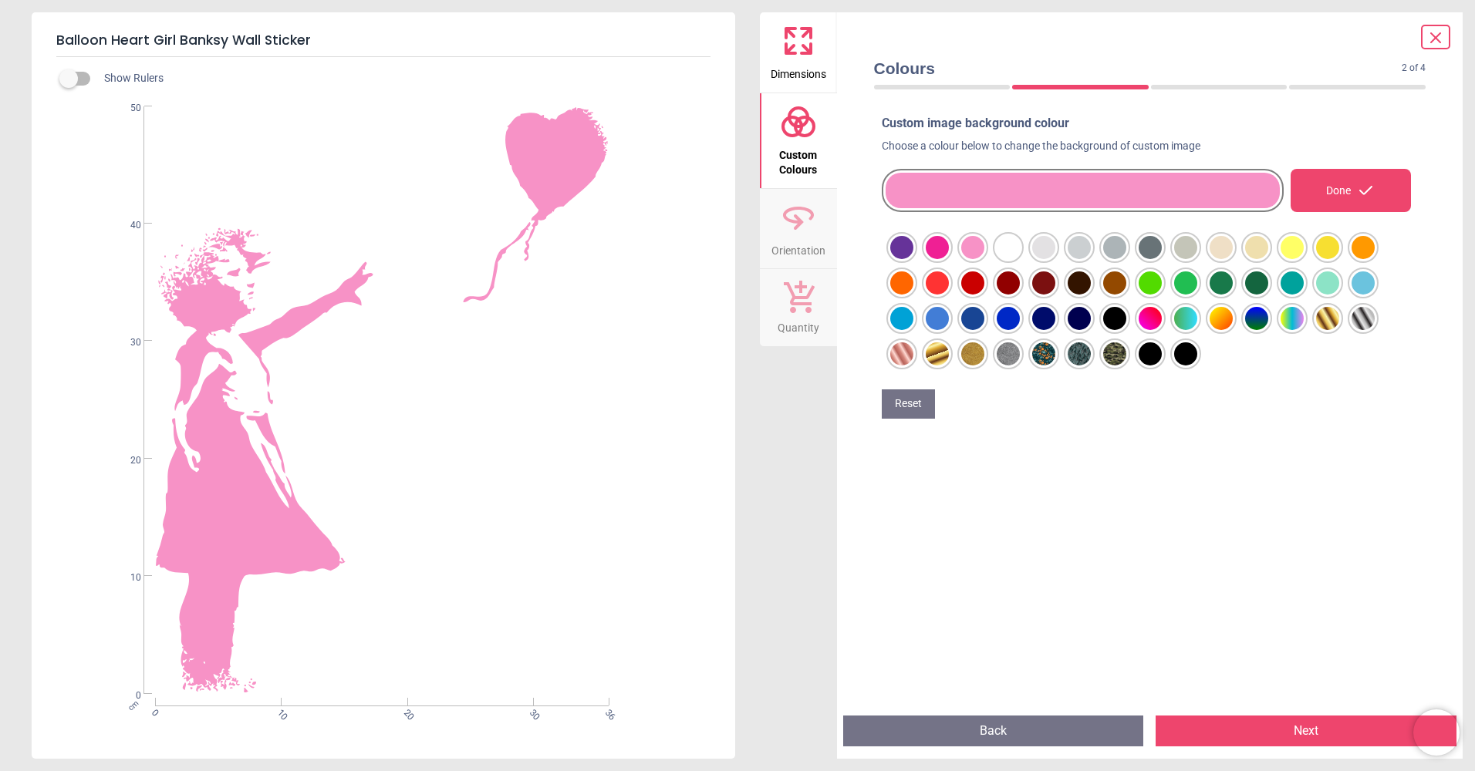
click at [899, 259] on div at bounding box center [901, 247] width 23 height 23
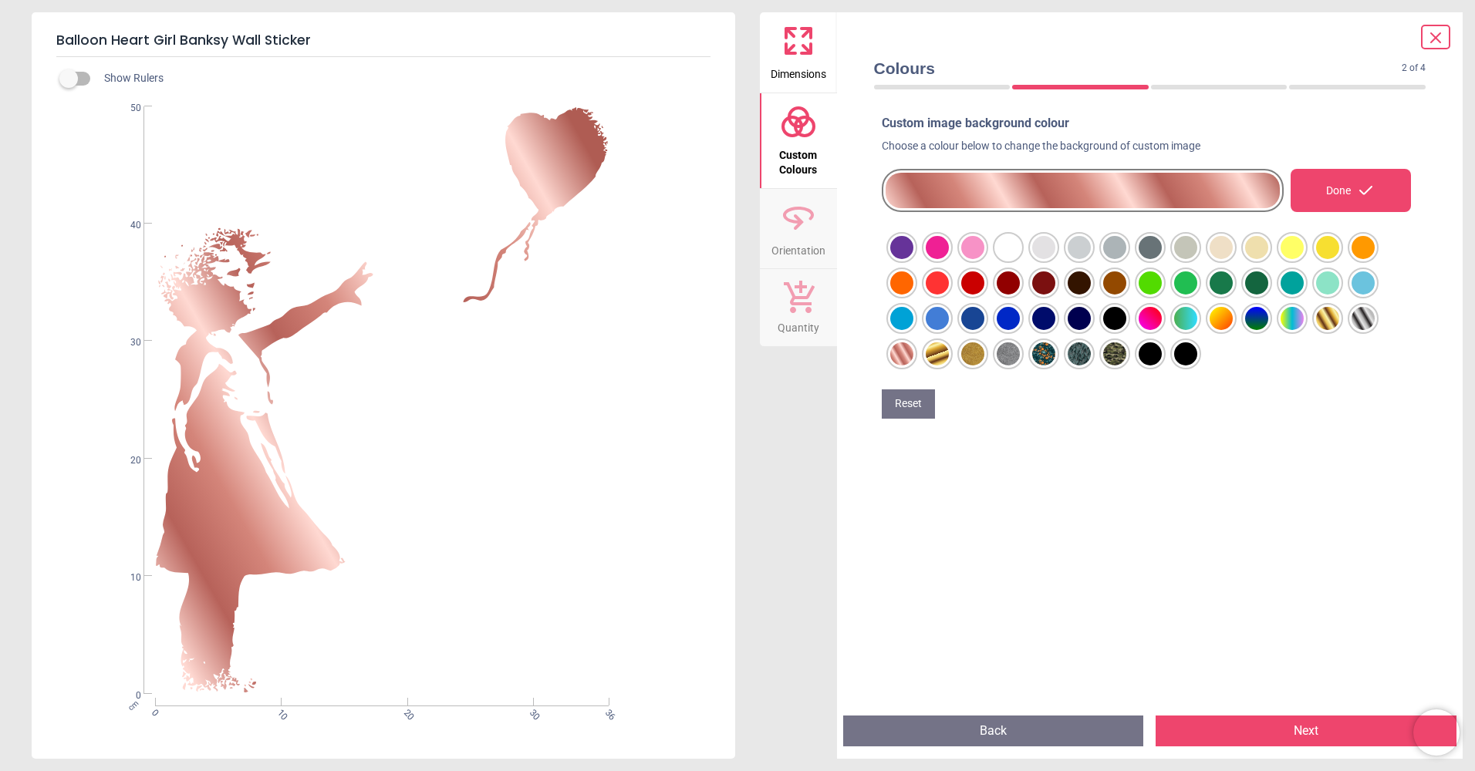
click at [913, 259] on div at bounding box center [901, 247] width 23 height 23
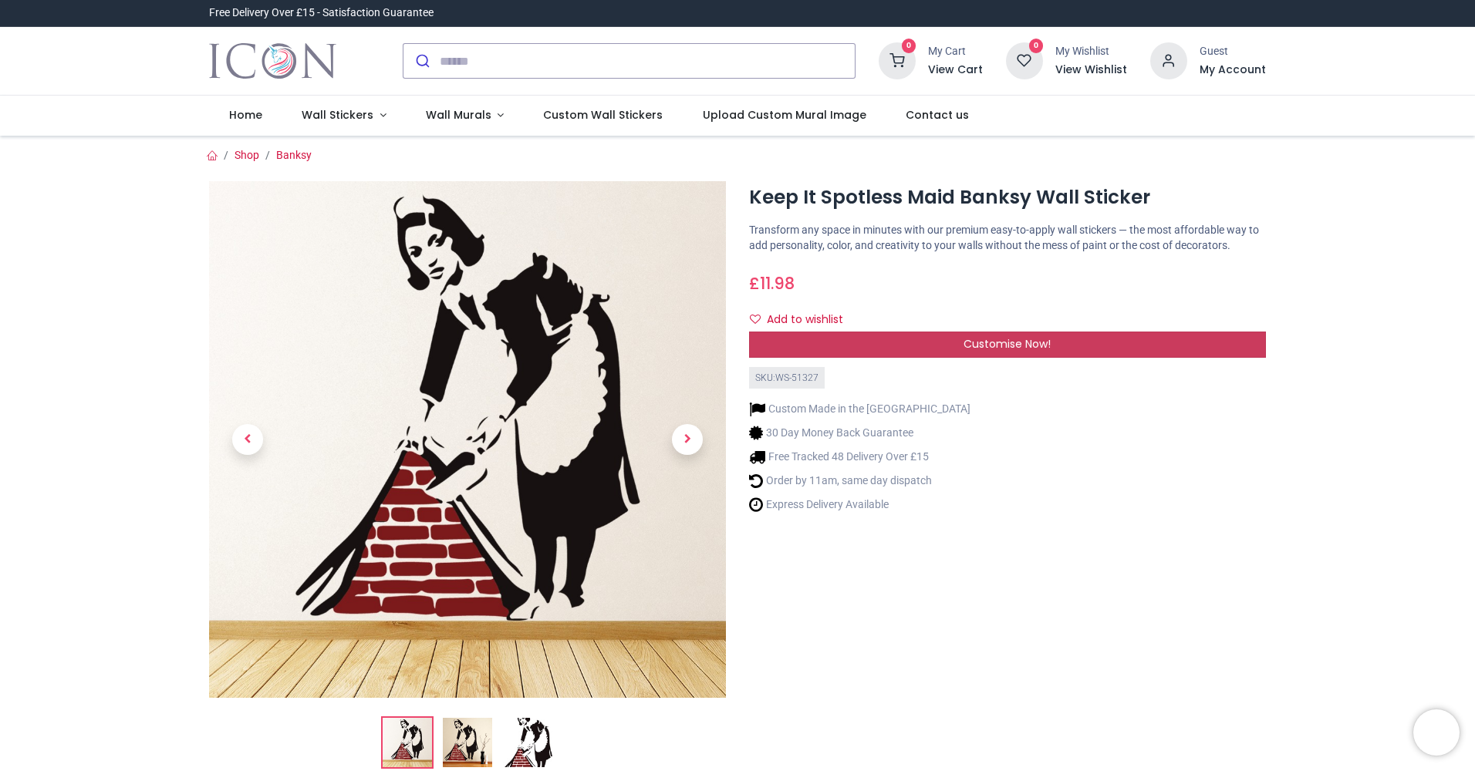
click at [988, 343] on span "Customise Now!" at bounding box center [1007, 343] width 87 height 15
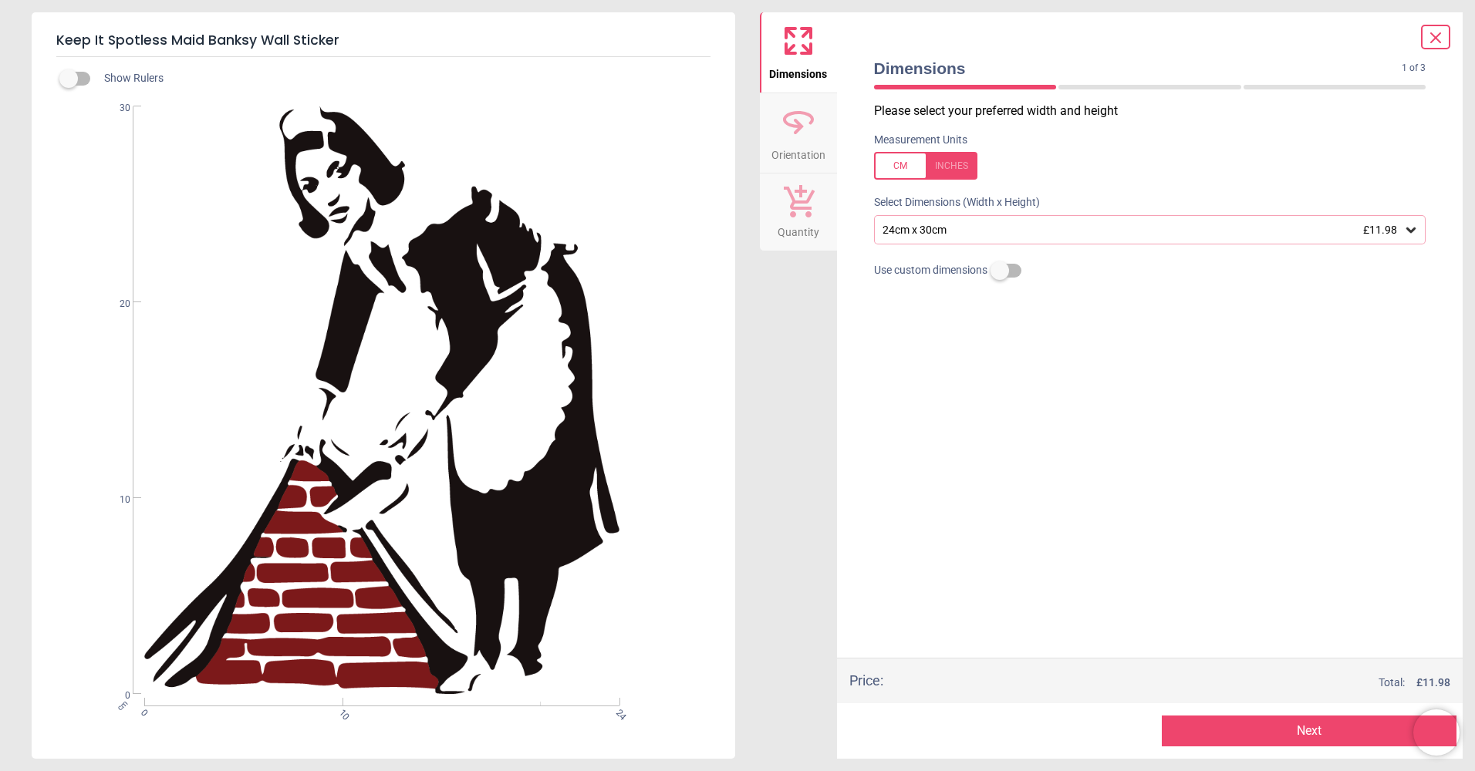
click at [795, 133] on icon at bounding box center [799, 126] width 10 height 15
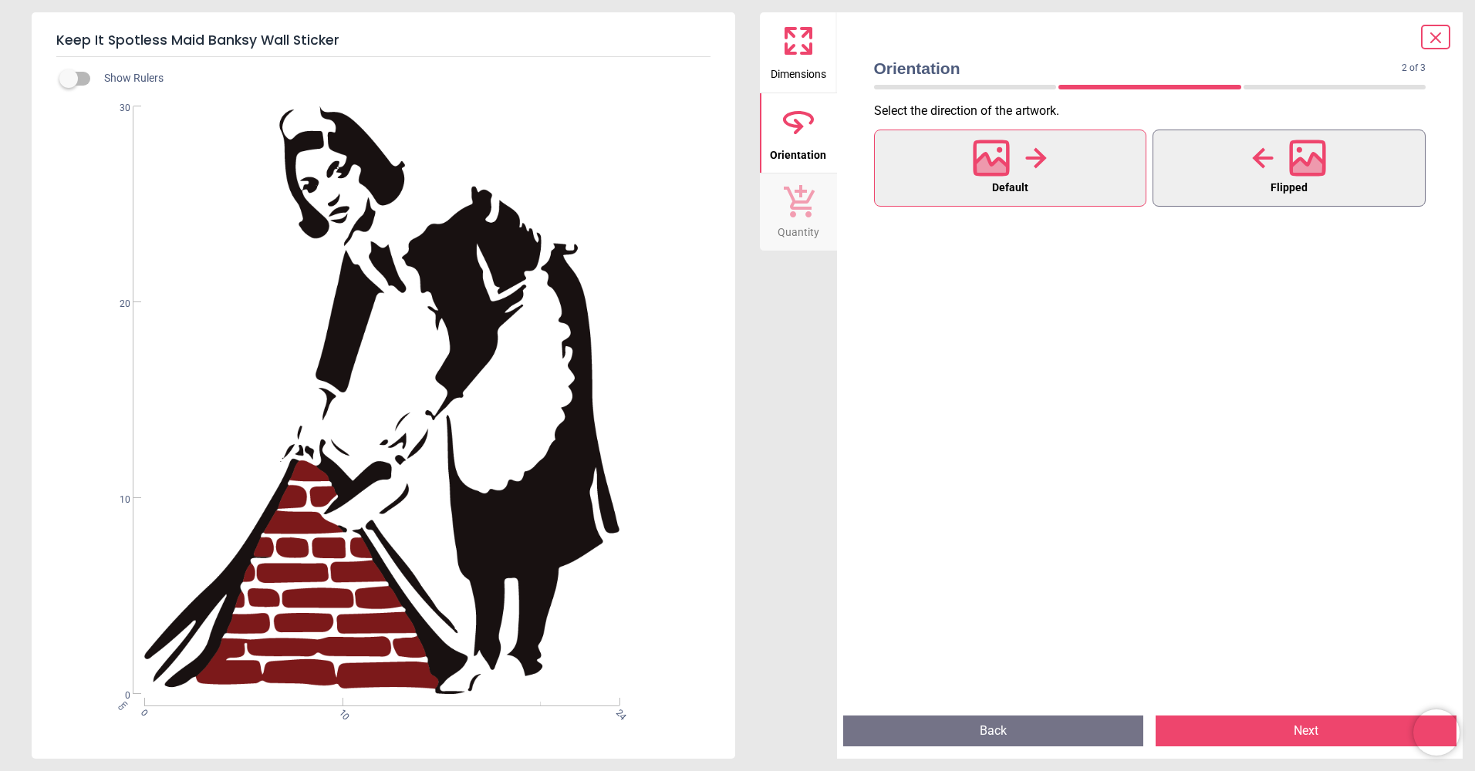
click at [1278, 143] on div at bounding box center [1289, 158] width 74 height 40
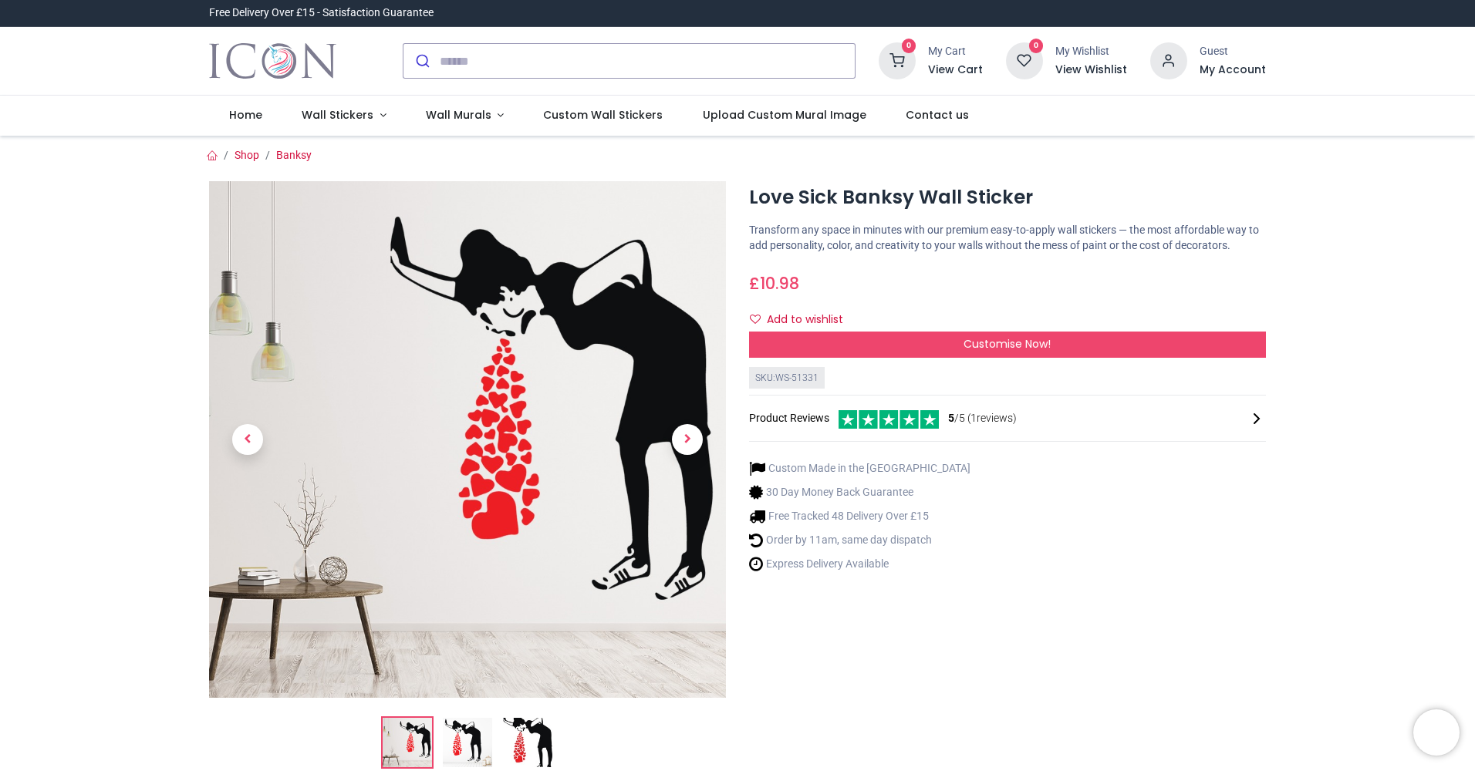
click at [470, 738] on img at bounding box center [467, 742] width 49 height 49
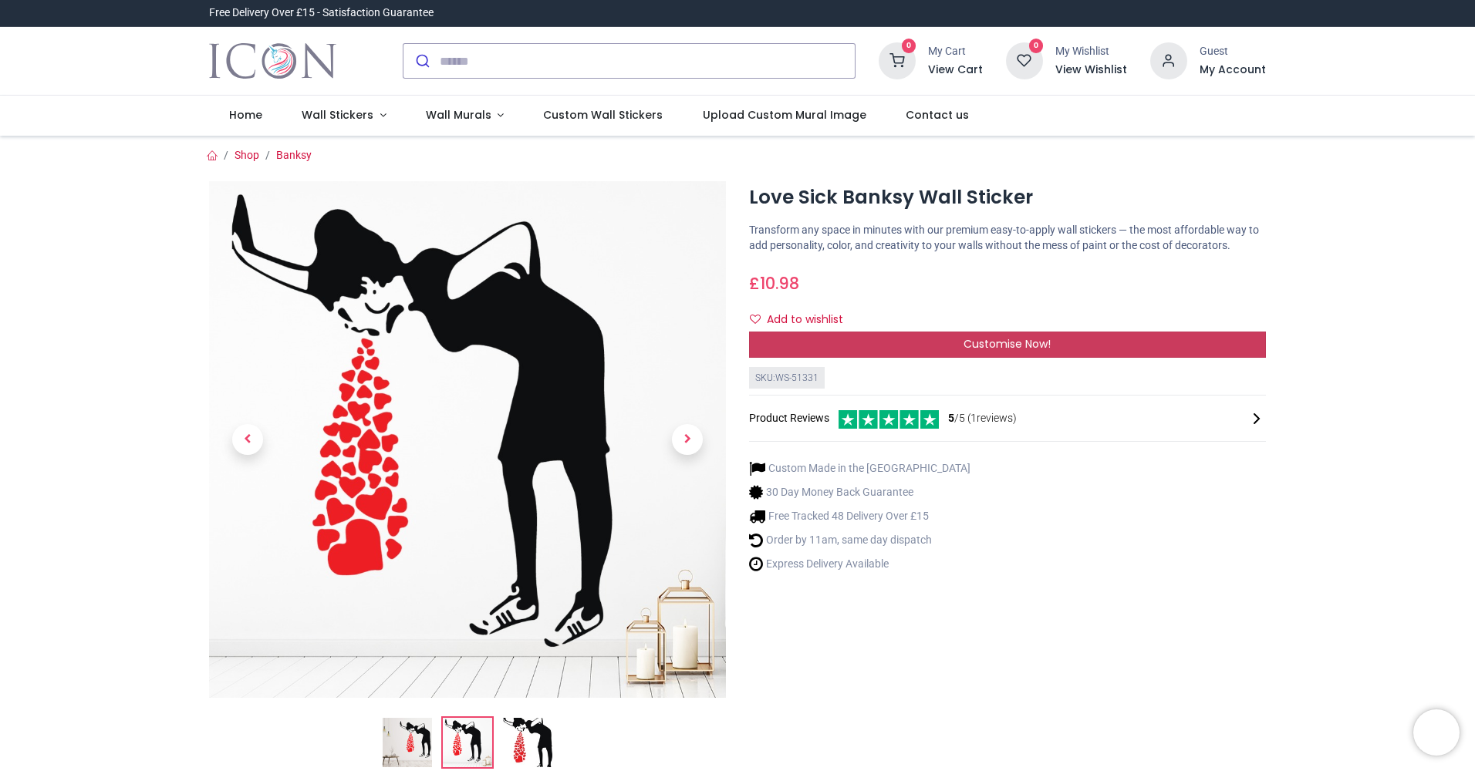
click at [950, 337] on div "Customise Now!" at bounding box center [1007, 345] width 517 height 26
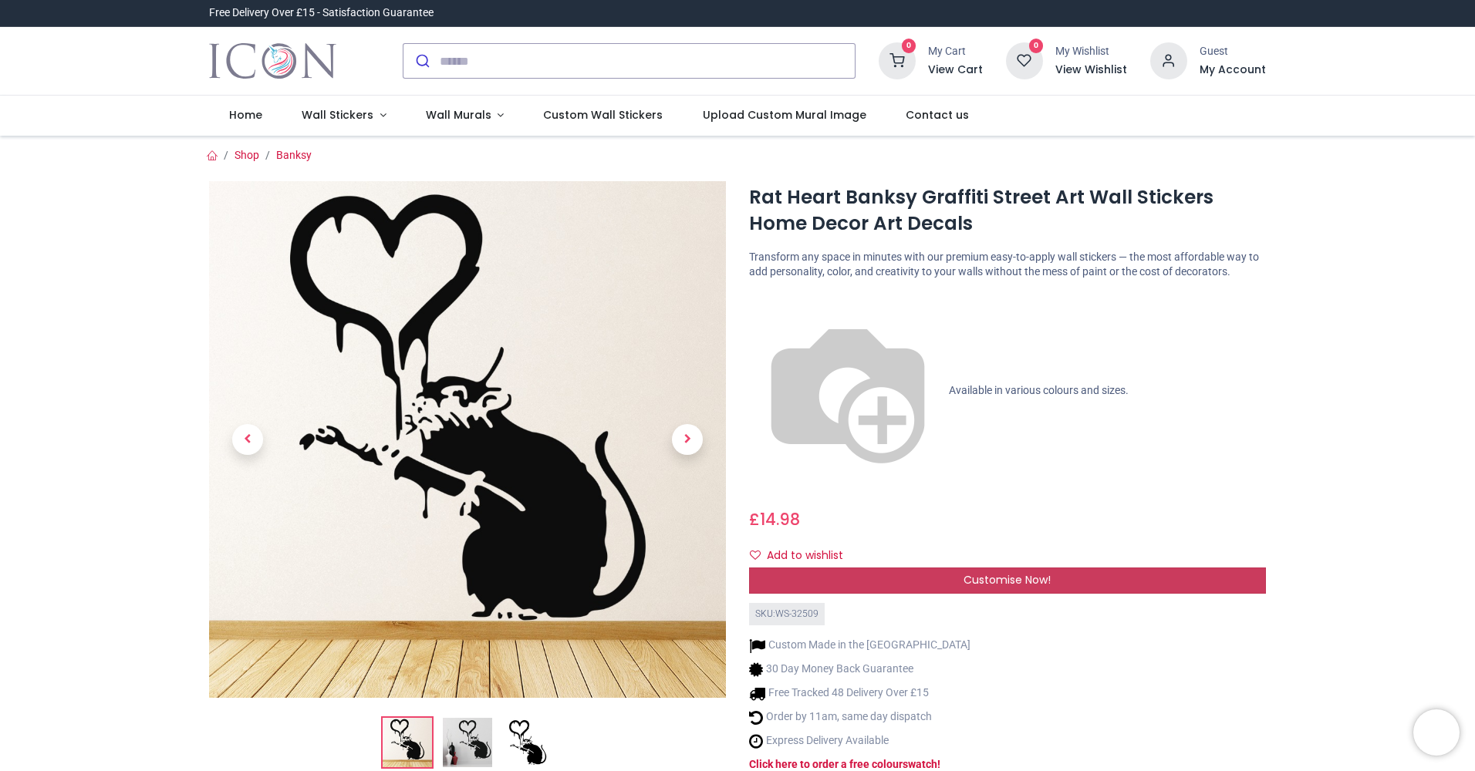
click at [954, 568] on div "Customise Now!" at bounding box center [1007, 581] width 517 height 26
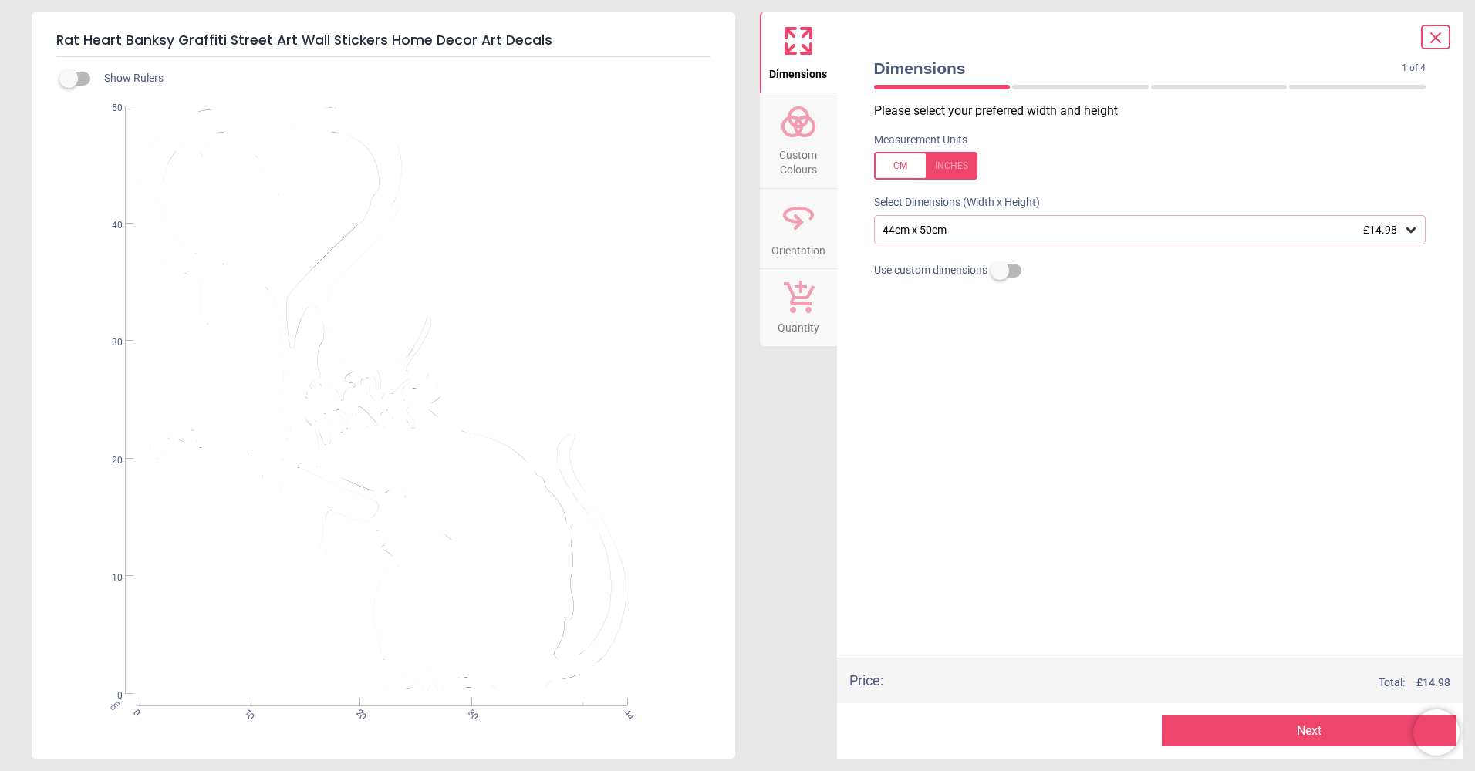
click at [800, 122] on circle at bounding box center [792, 126] width 19 height 19
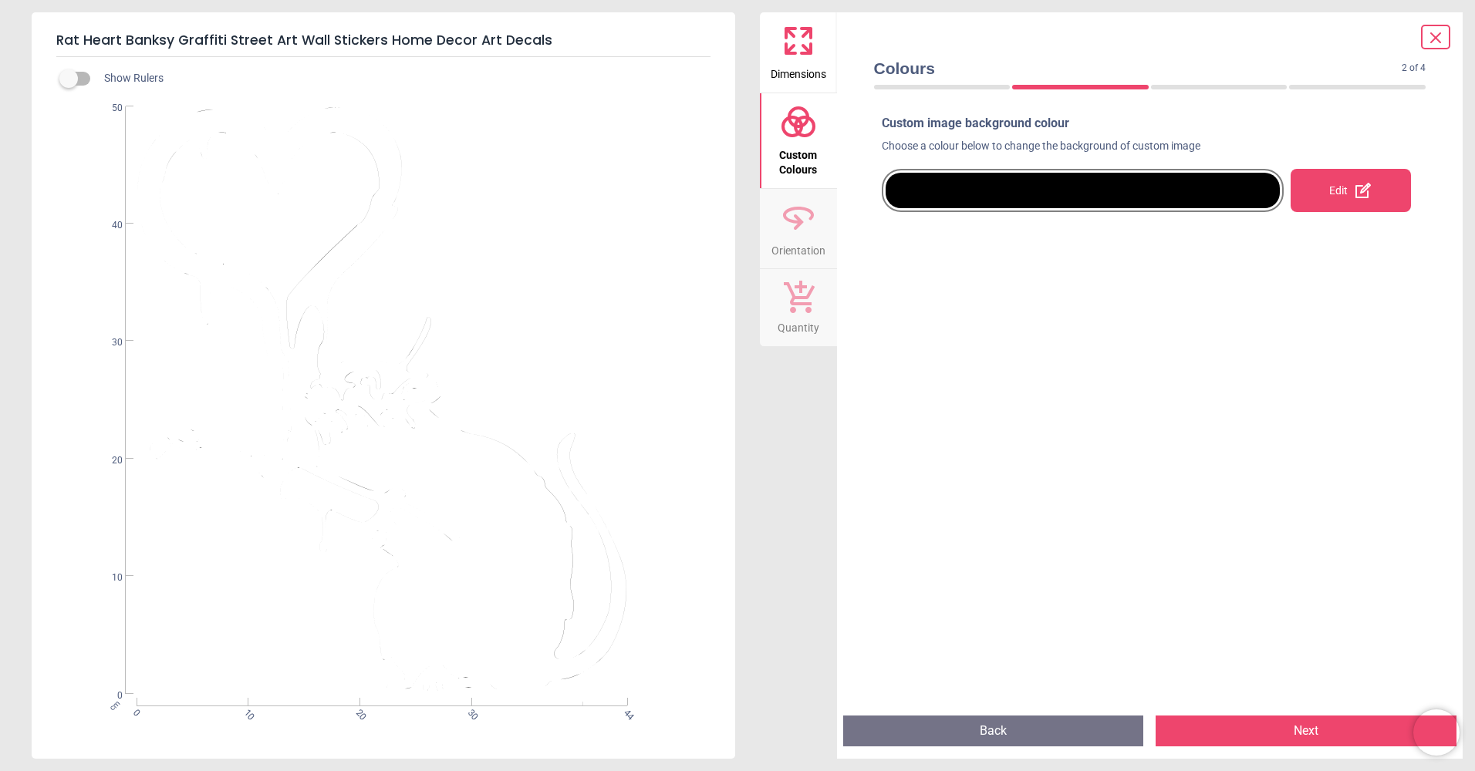
click at [957, 191] on div at bounding box center [1083, 190] width 395 height 35
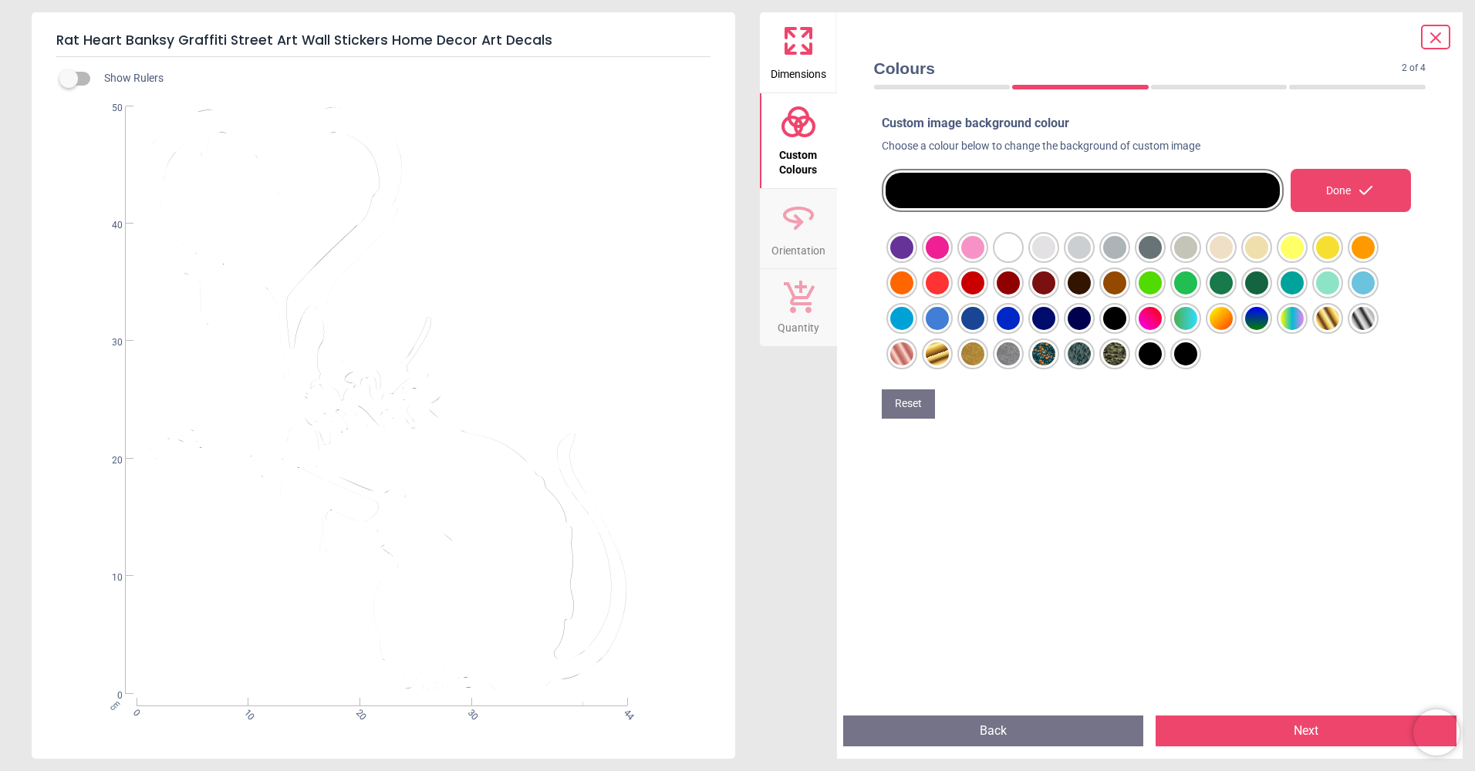
click at [902, 254] on div at bounding box center [901, 247] width 23 height 23
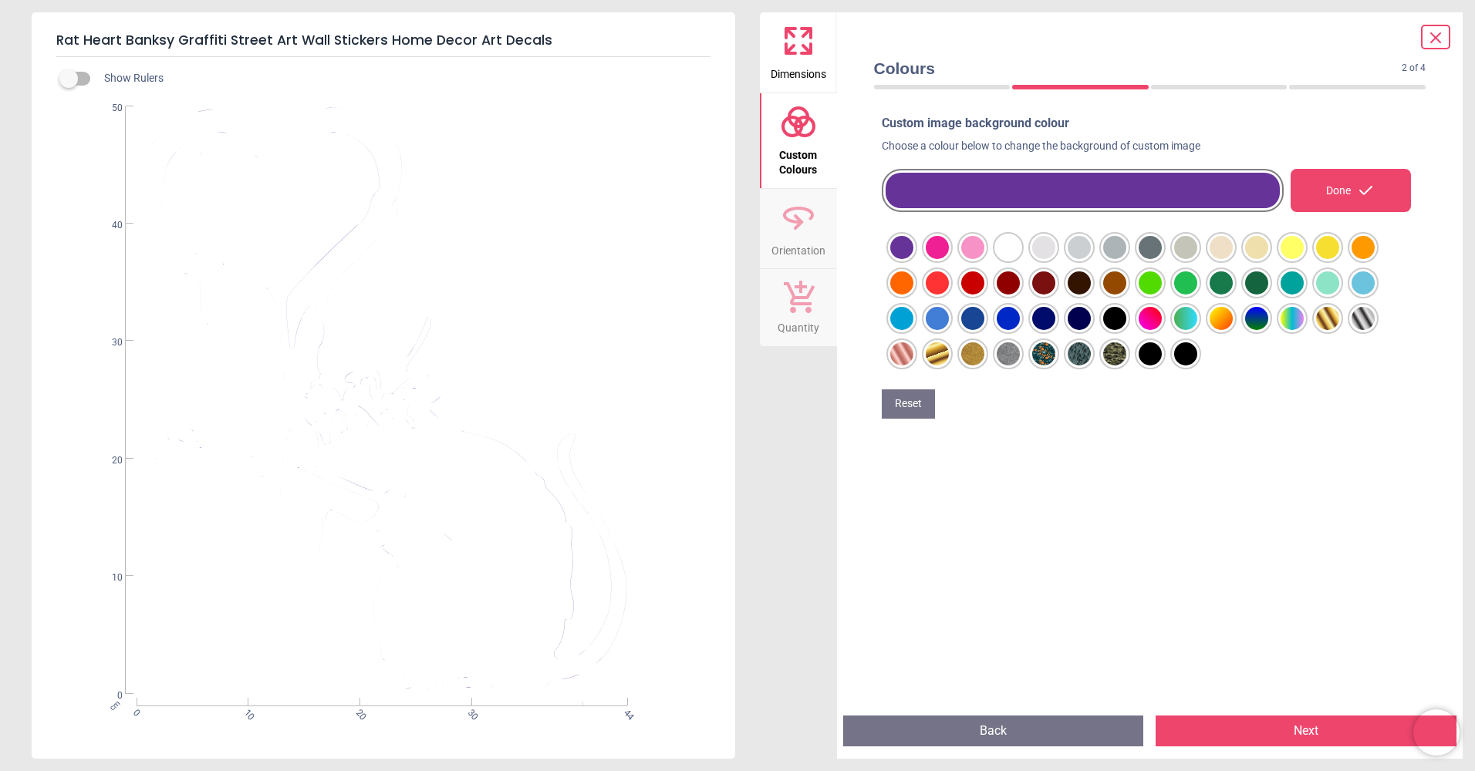
click at [69, 79] on label at bounding box center [69, 79] width 0 height 0
click at [913, 259] on div at bounding box center [901, 247] width 23 height 23
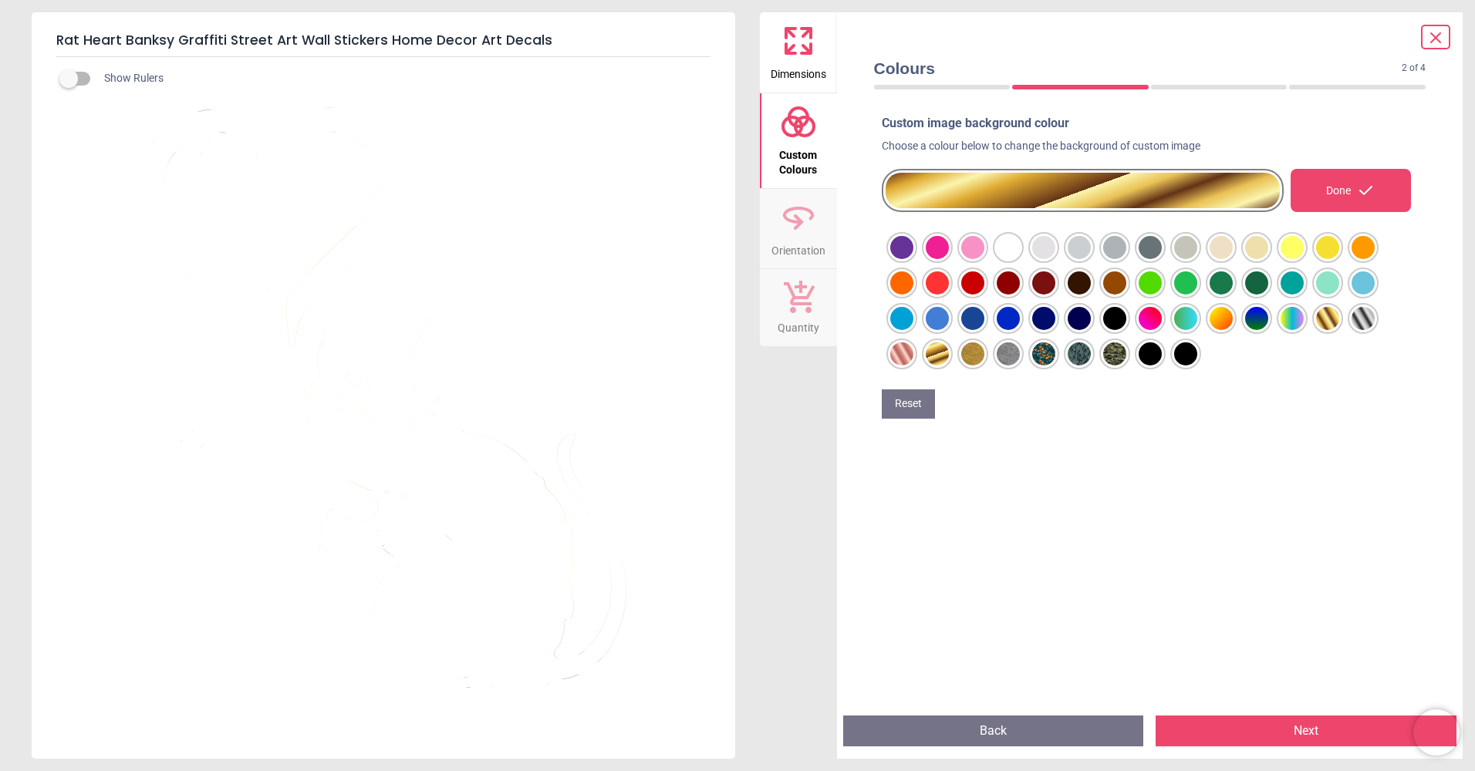
click at [886, 361] on div at bounding box center [1150, 300] width 537 height 159
click at [896, 259] on div at bounding box center [901, 247] width 23 height 23
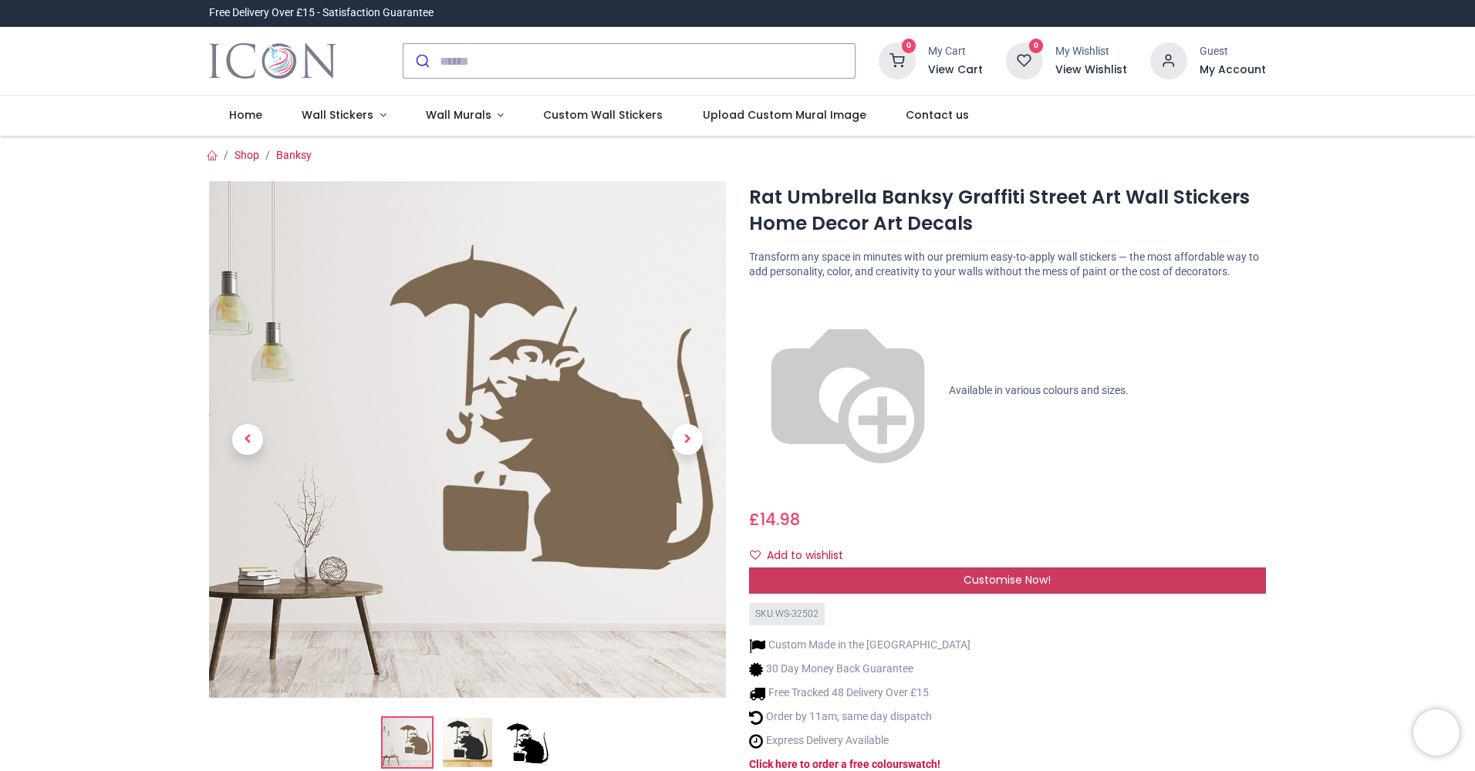
click at [906, 568] on div "Customise Now!" at bounding box center [1007, 581] width 517 height 26
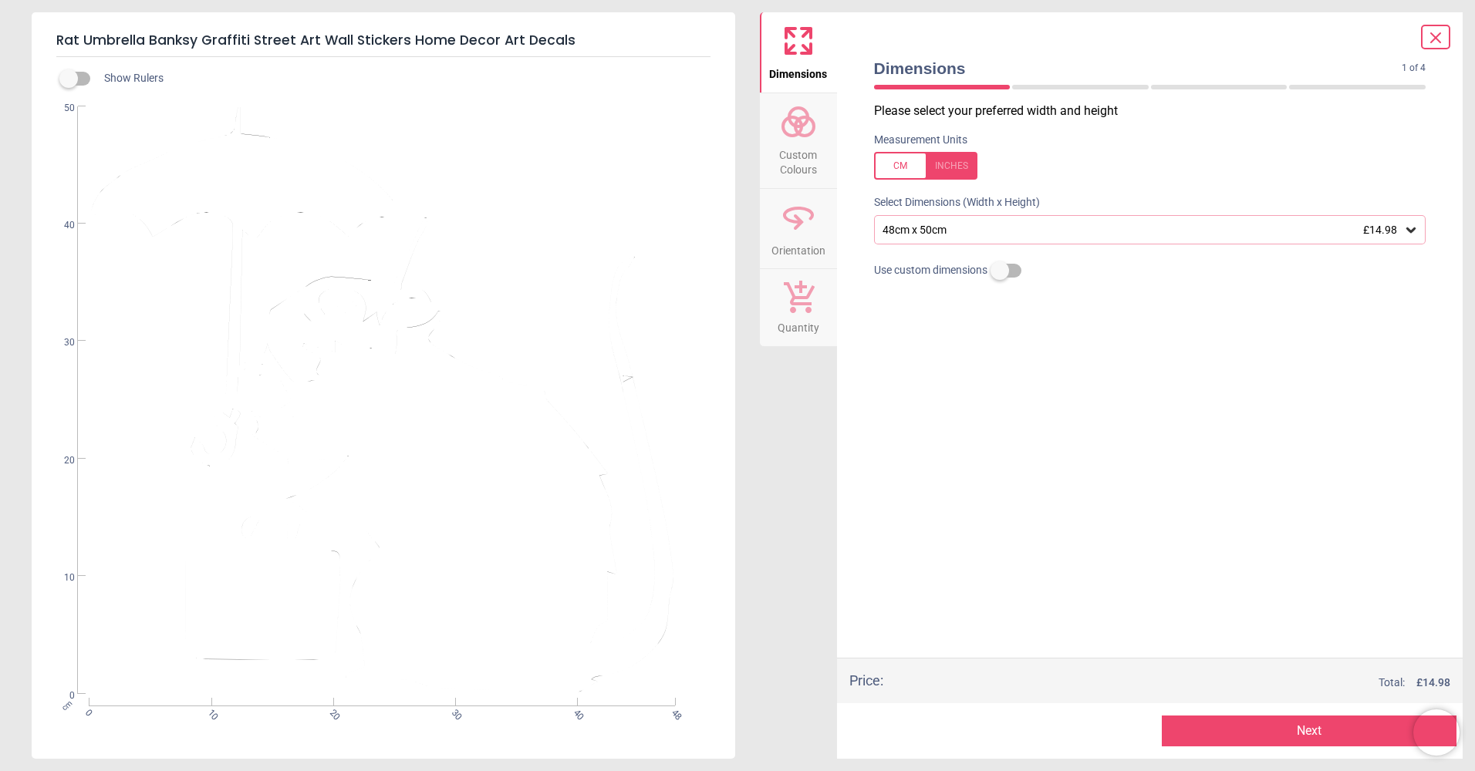
click at [805, 143] on span "Custom Colours" at bounding box center [798, 159] width 74 height 38
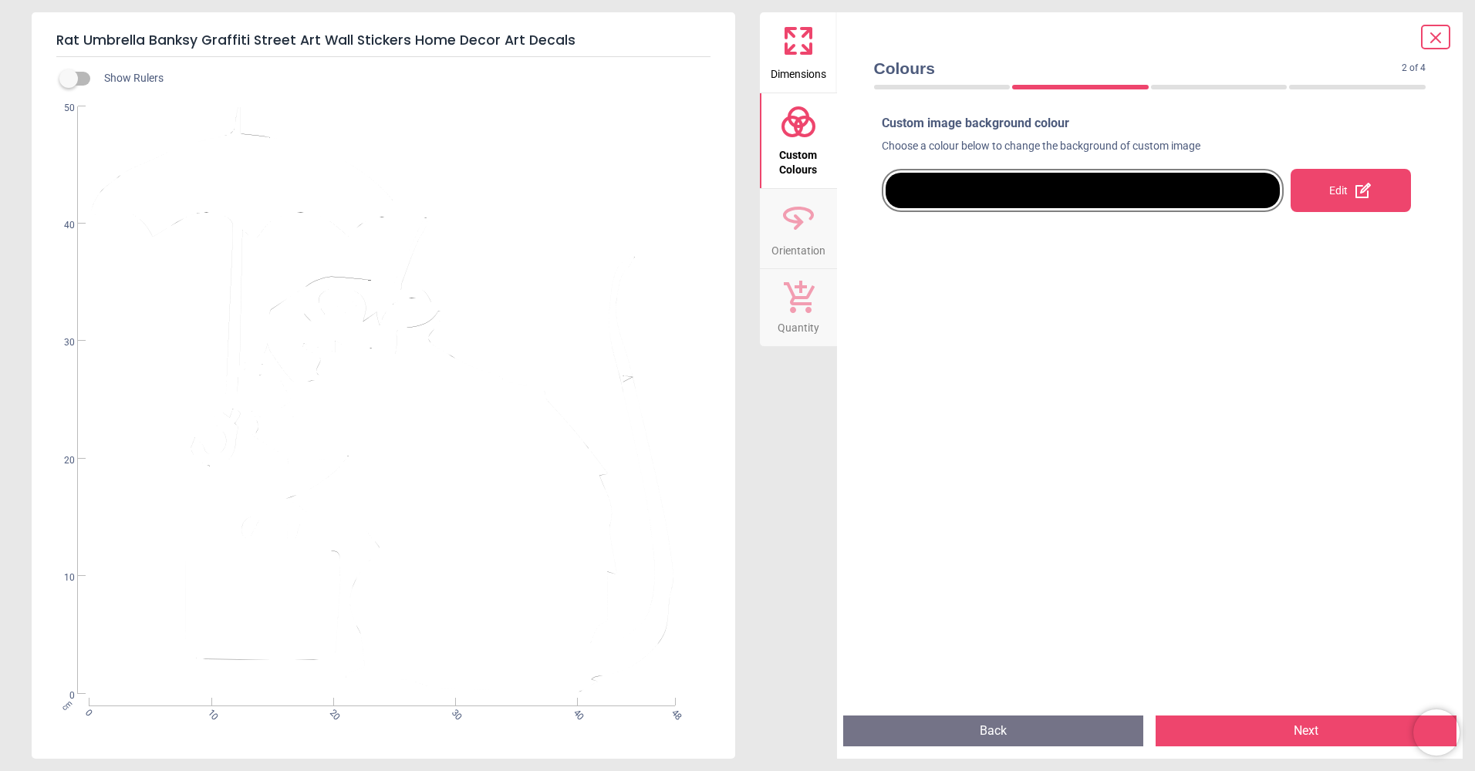
click at [1345, 185] on div "Edit" at bounding box center [1351, 190] width 120 height 43
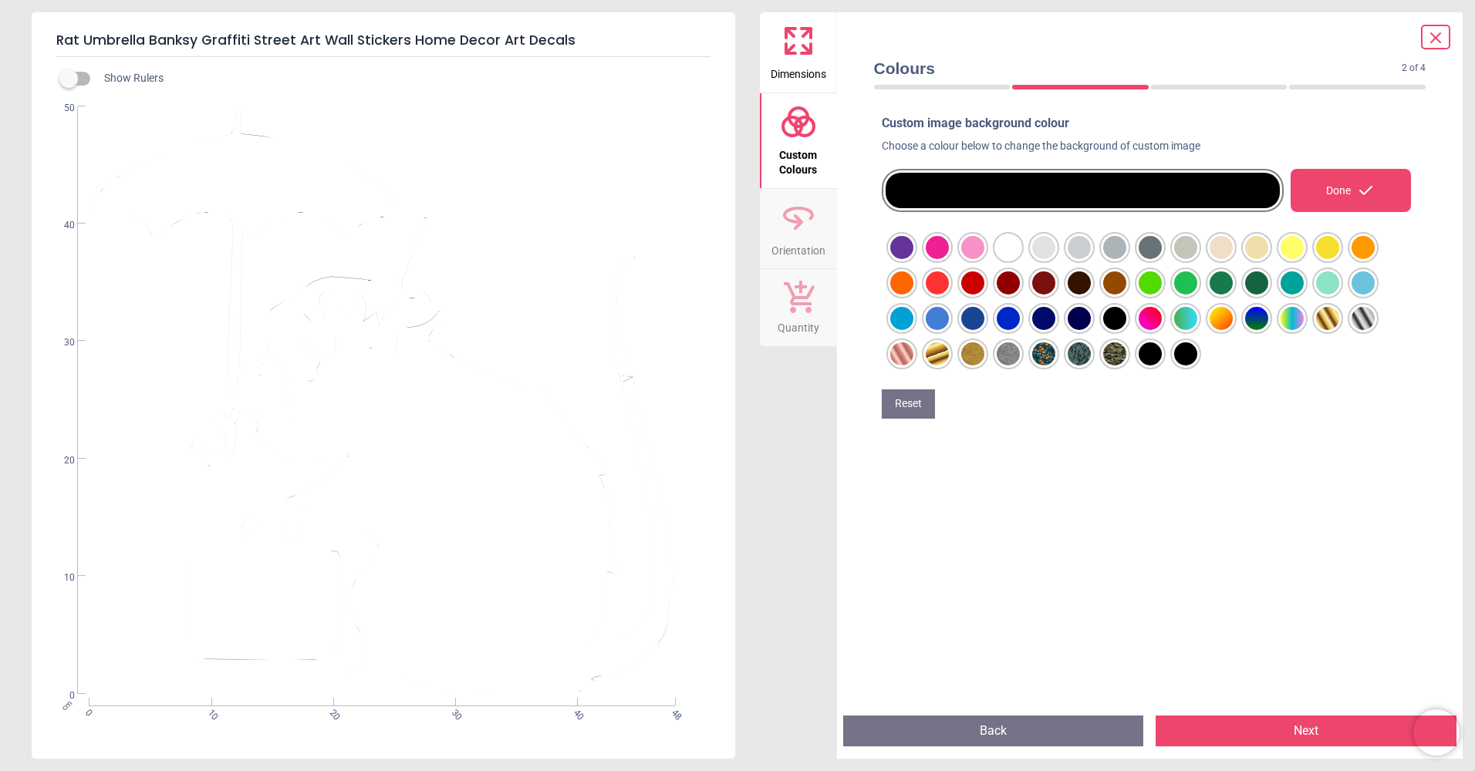
click at [913, 259] on div at bounding box center [901, 247] width 23 height 23
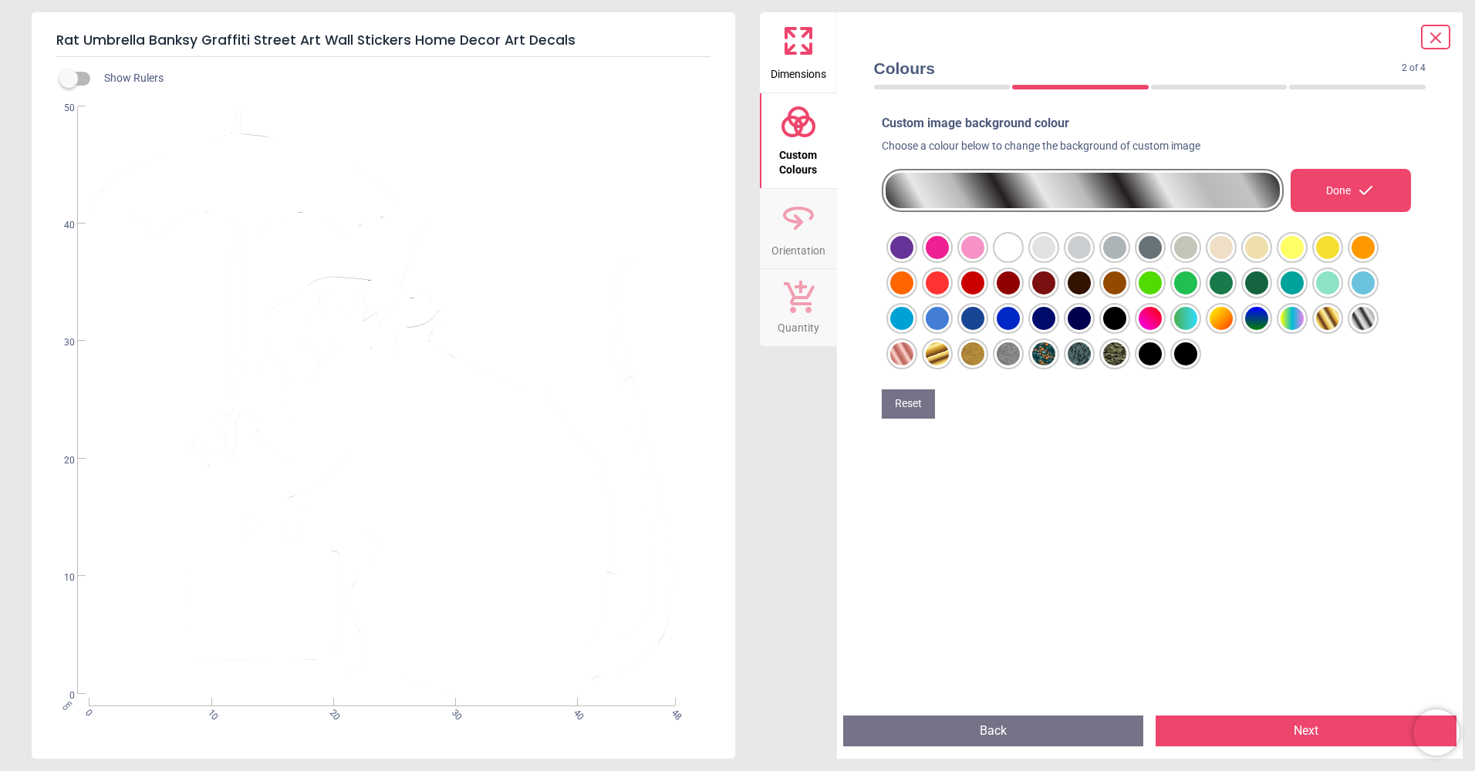
click at [915, 407] on button "Reset" at bounding box center [908, 404] width 53 height 29
click at [913, 259] on div at bounding box center [901, 247] width 23 height 23
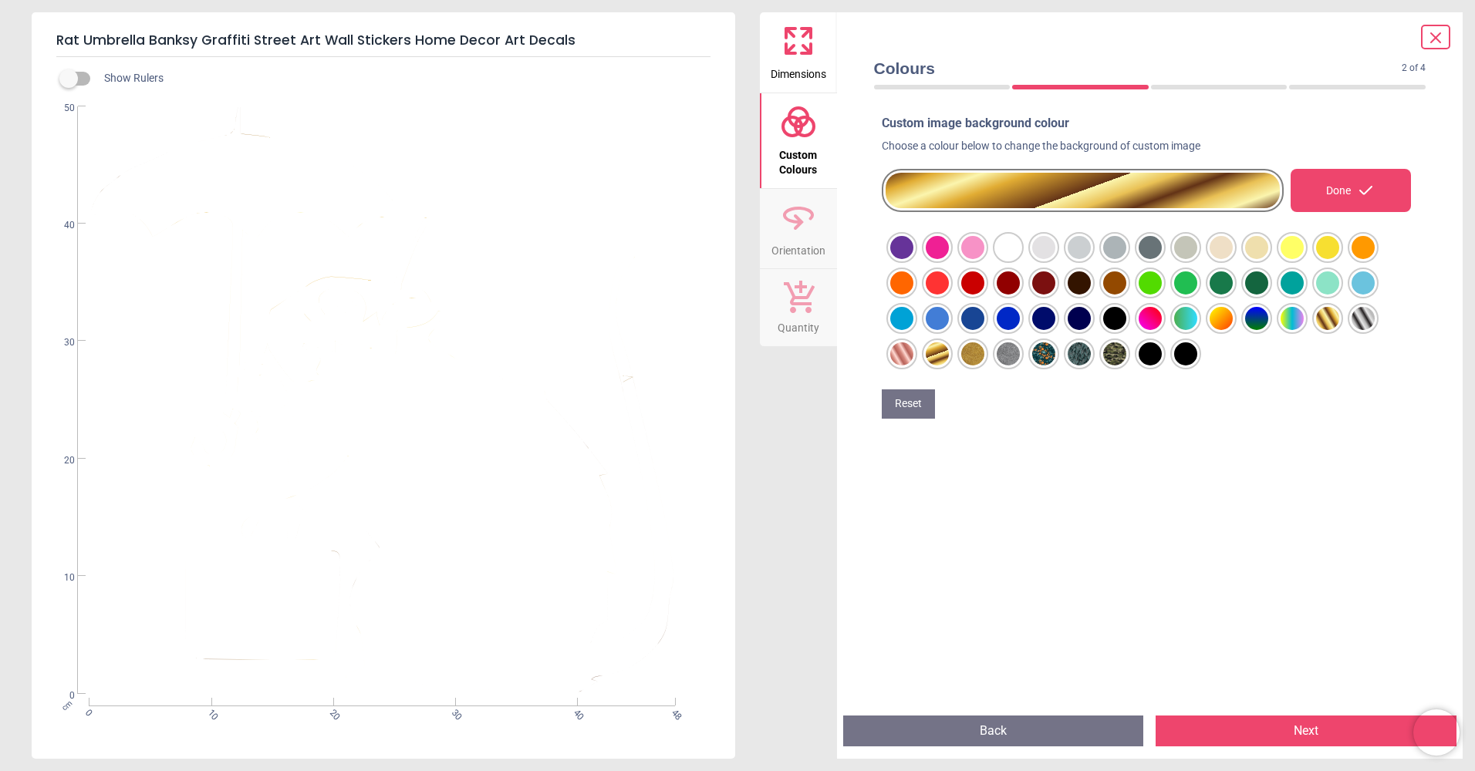
click at [528, 344] on div "WS-32502 Created with Snap null" at bounding box center [382, 400] width 700 height 588
click at [69, 79] on label at bounding box center [69, 79] width 0 height 0
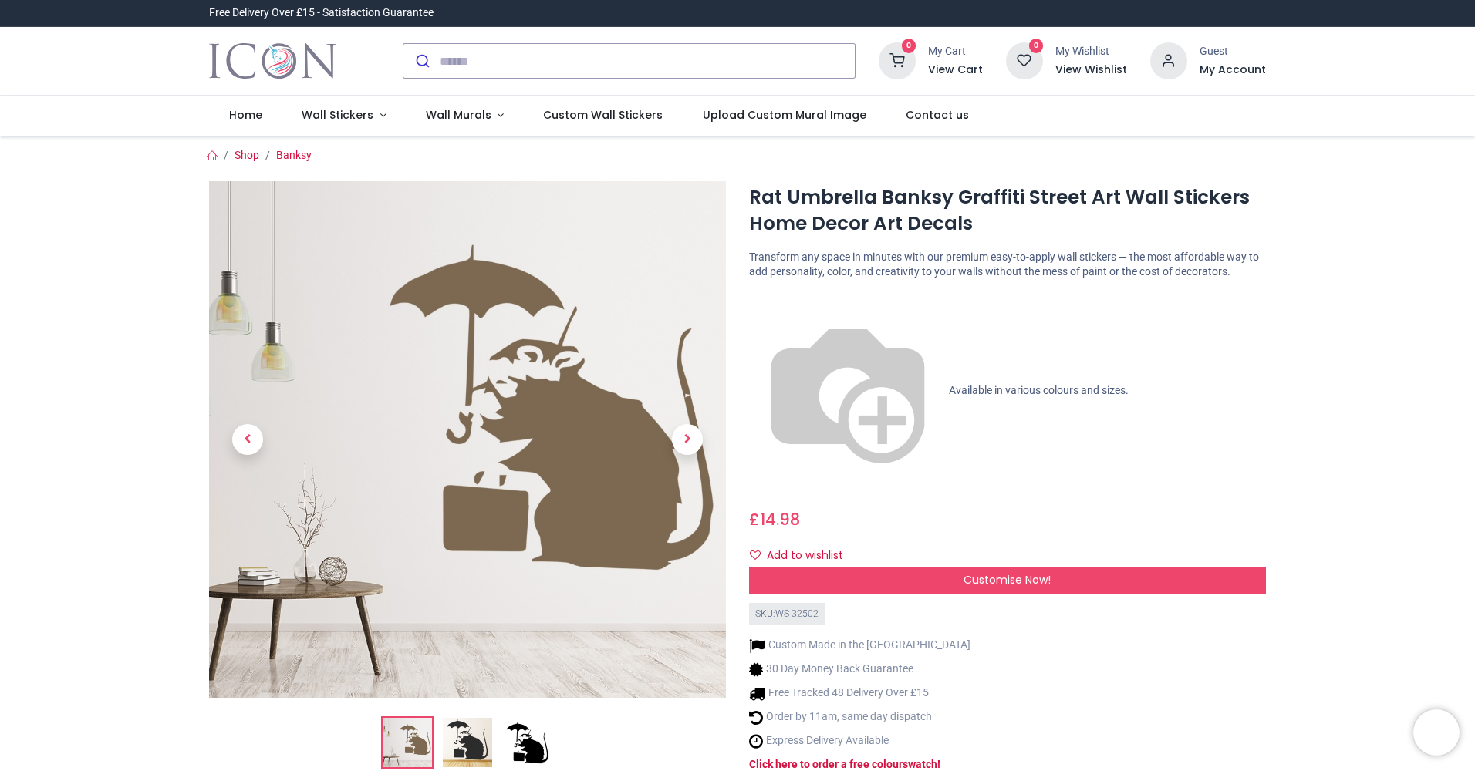
click at [477, 733] on img at bounding box center [467, 742] width 49 height 49
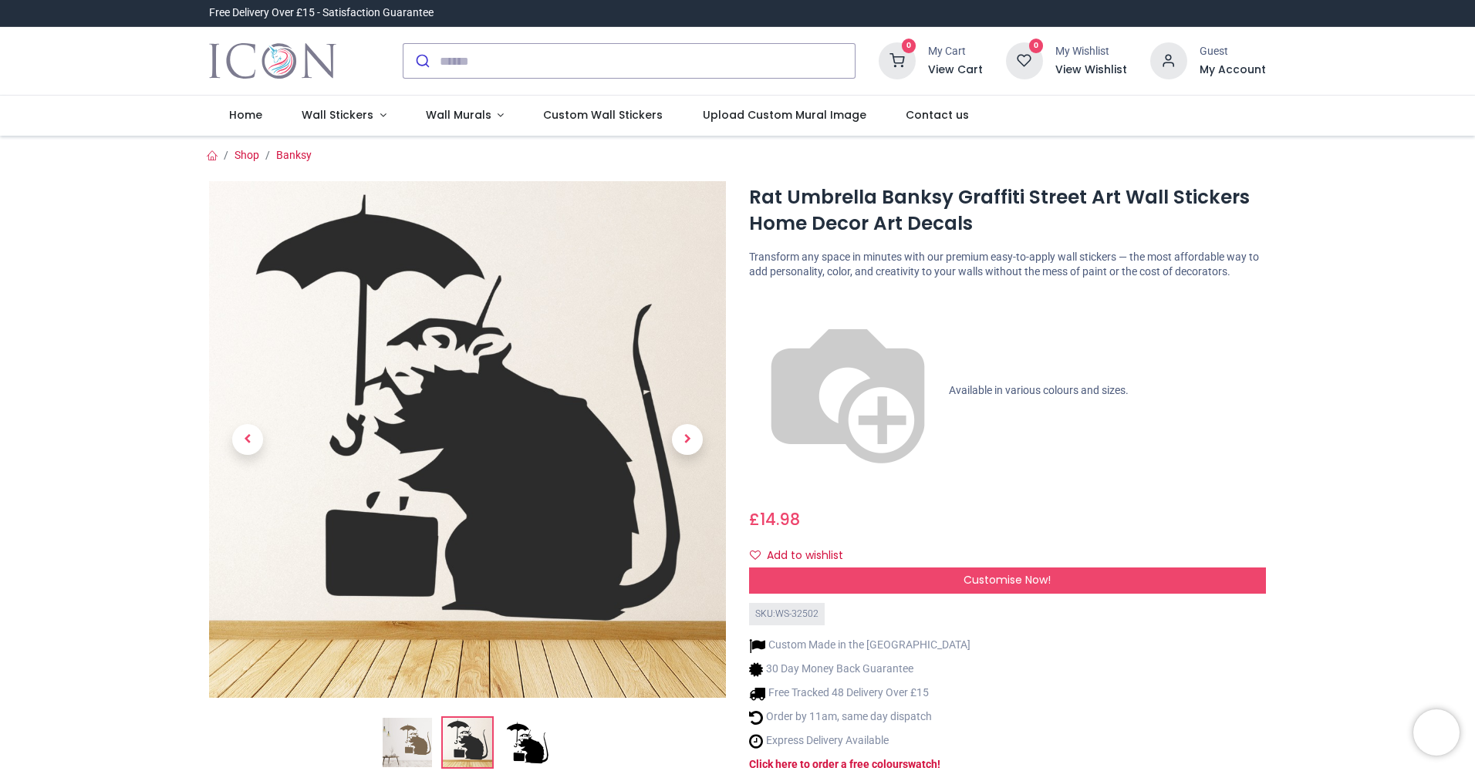
click at [530, 731] on img at bounding box center [527, 742] width 49 height 49
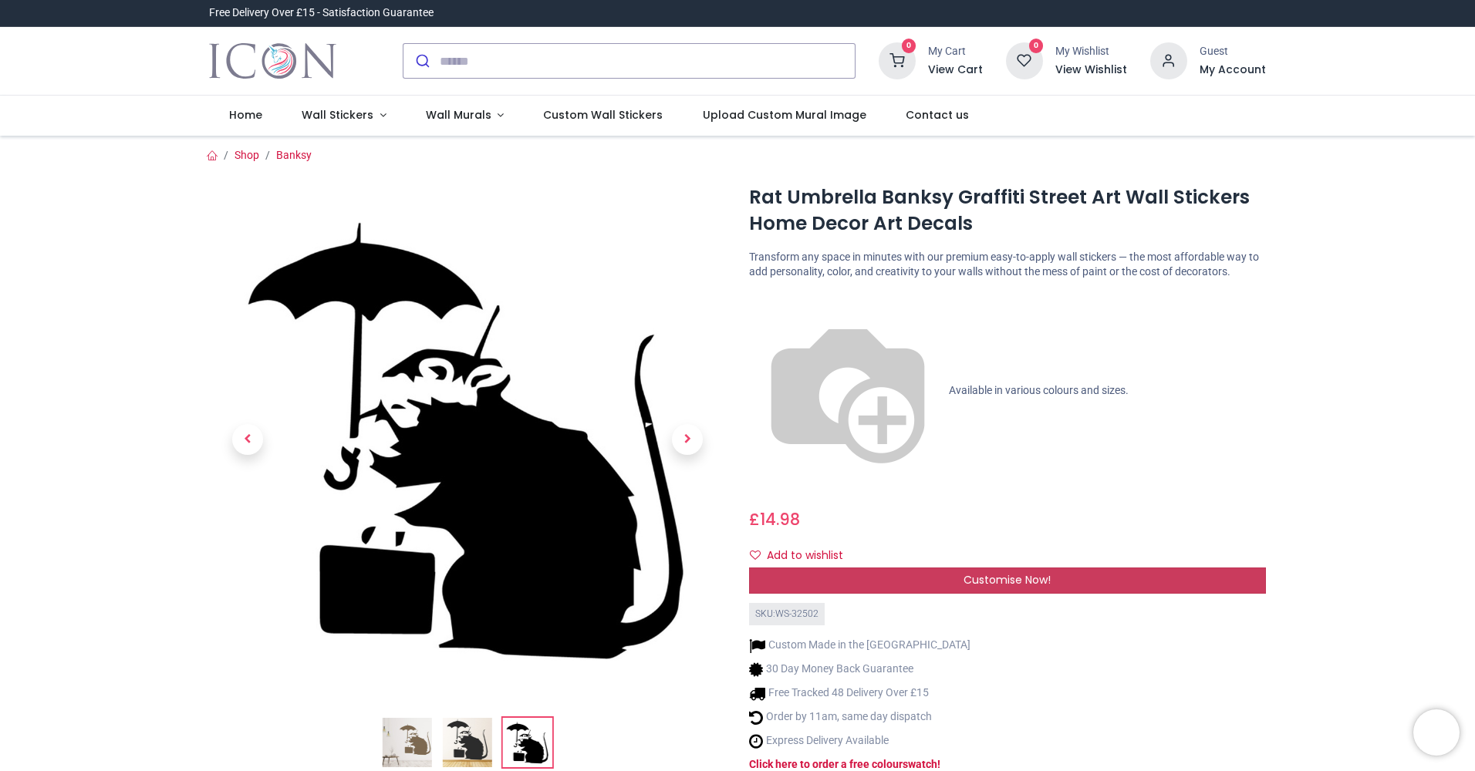
click at [1014, 572] on span "Customise Now!" at bounding box center [1007, 579] width 87 height 15
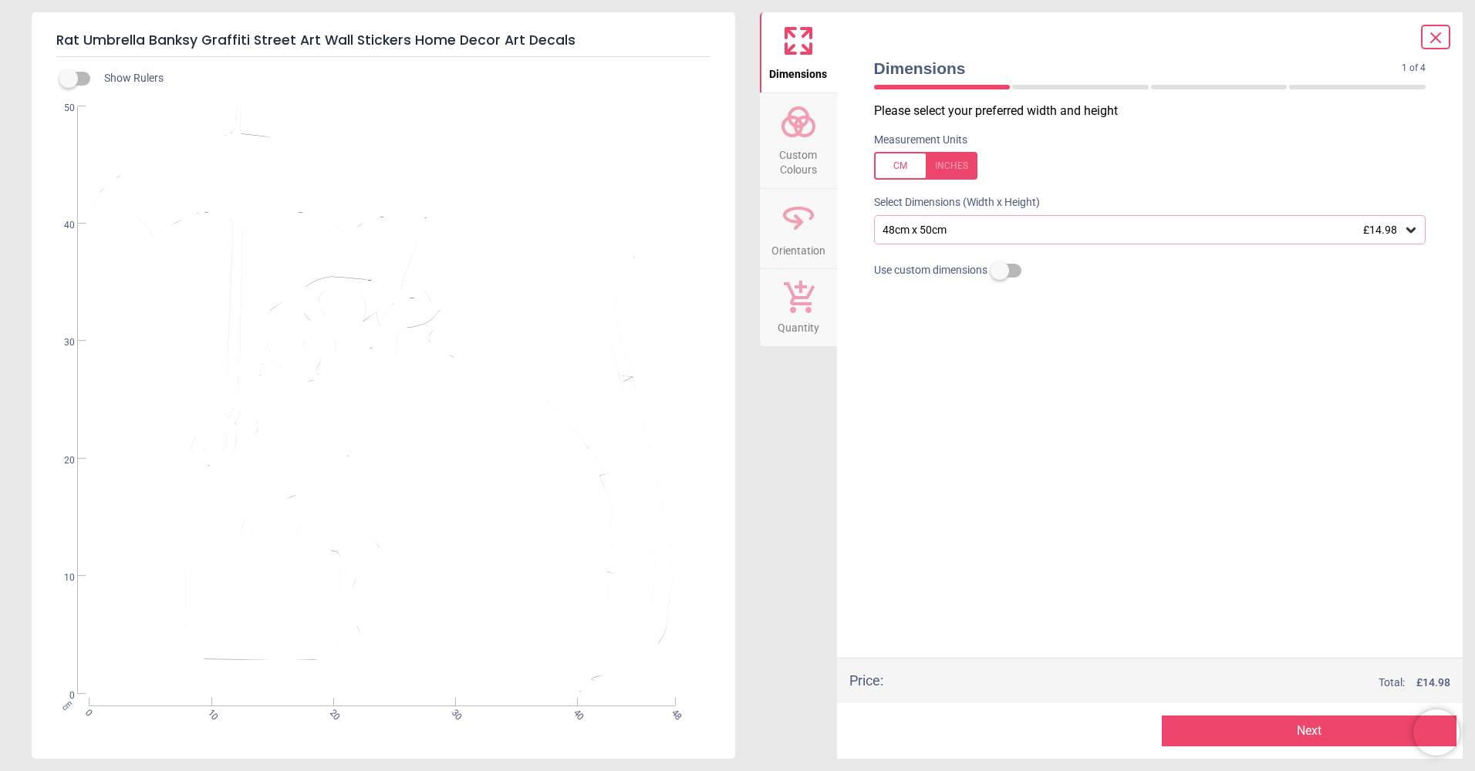
click at [808, 139] on button "Custom Colours" at bounding box center [798, 140] width 77 height 95
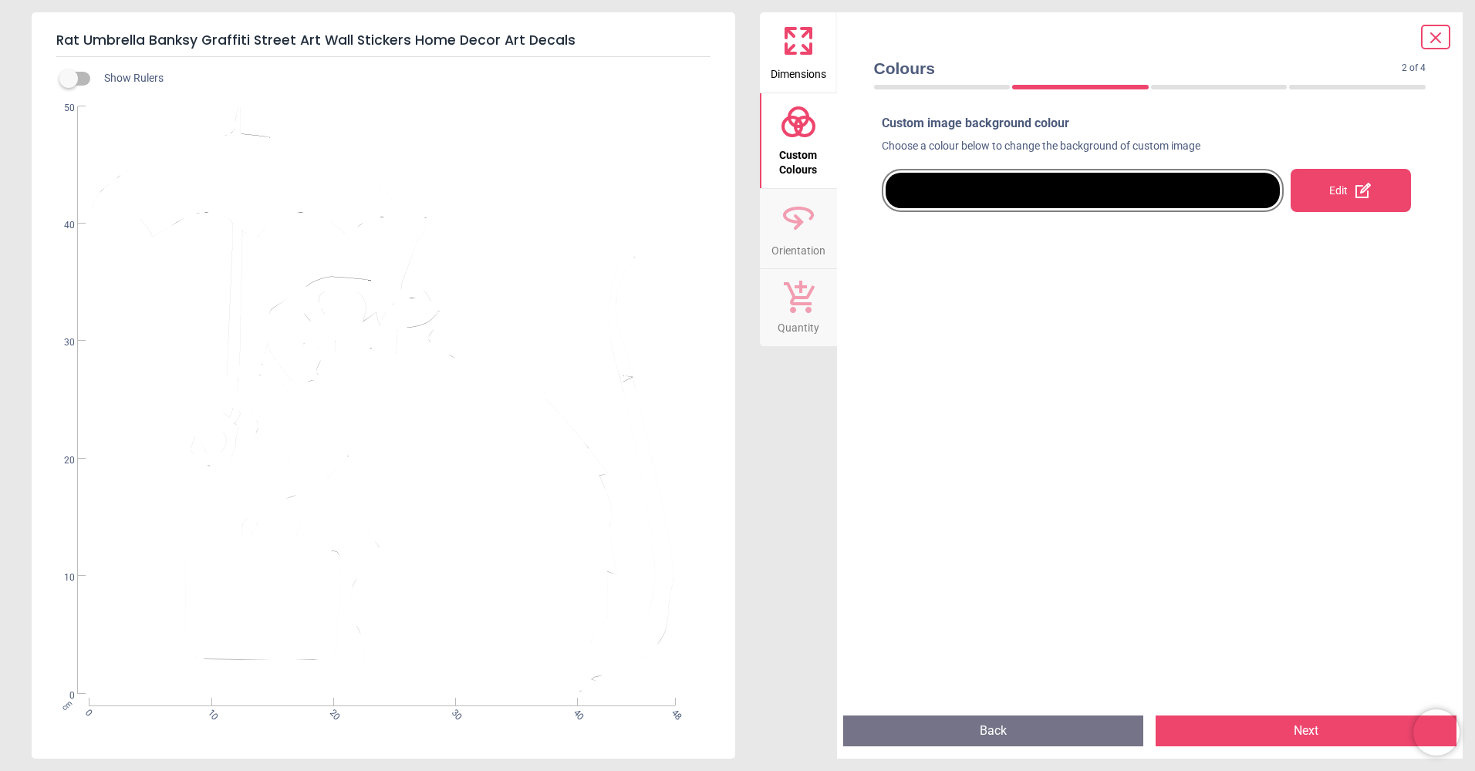
click at [986, 197] on div at bounding box center [1083, 190] width 395 height 35
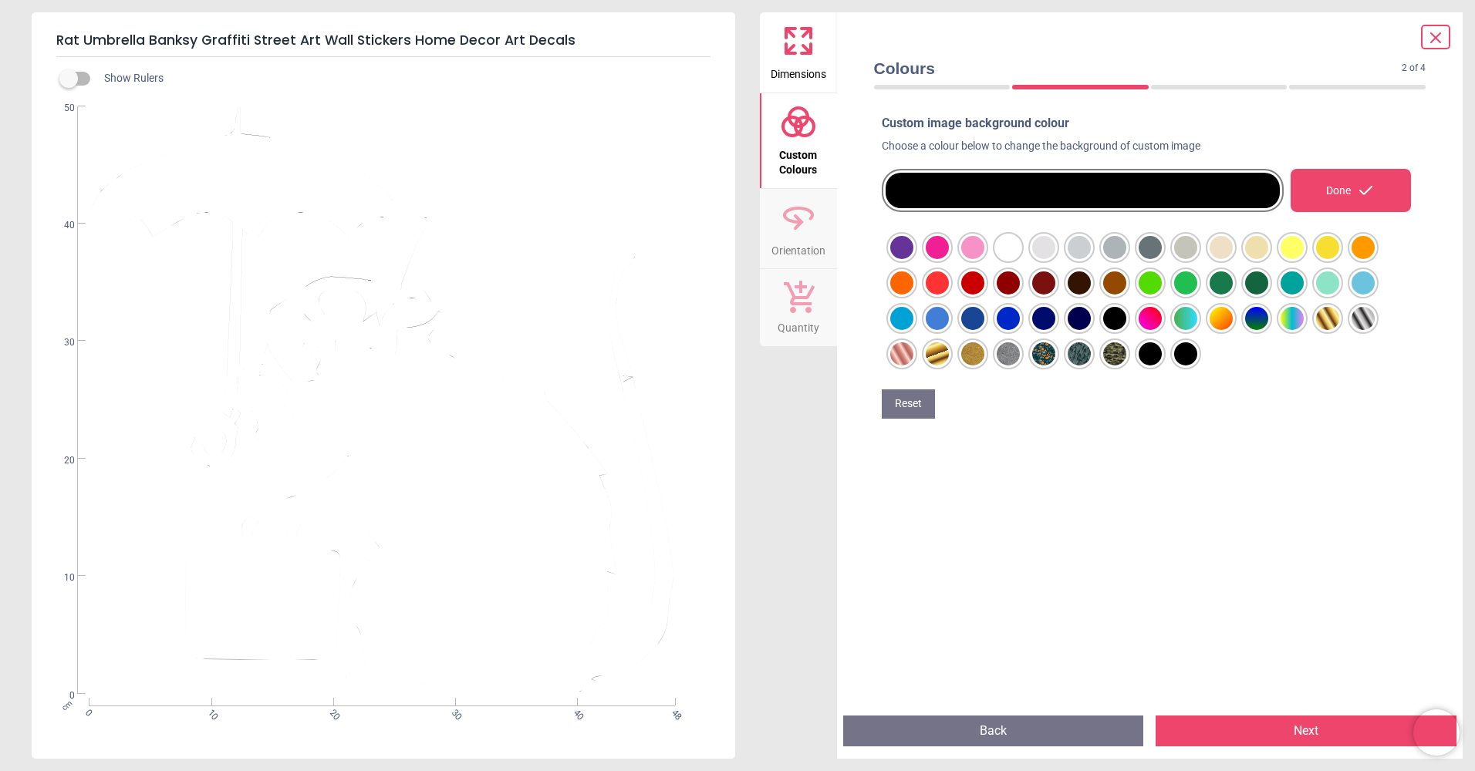
click at [913, 248] on div at bounding box center [901, 247] width 23 height 23
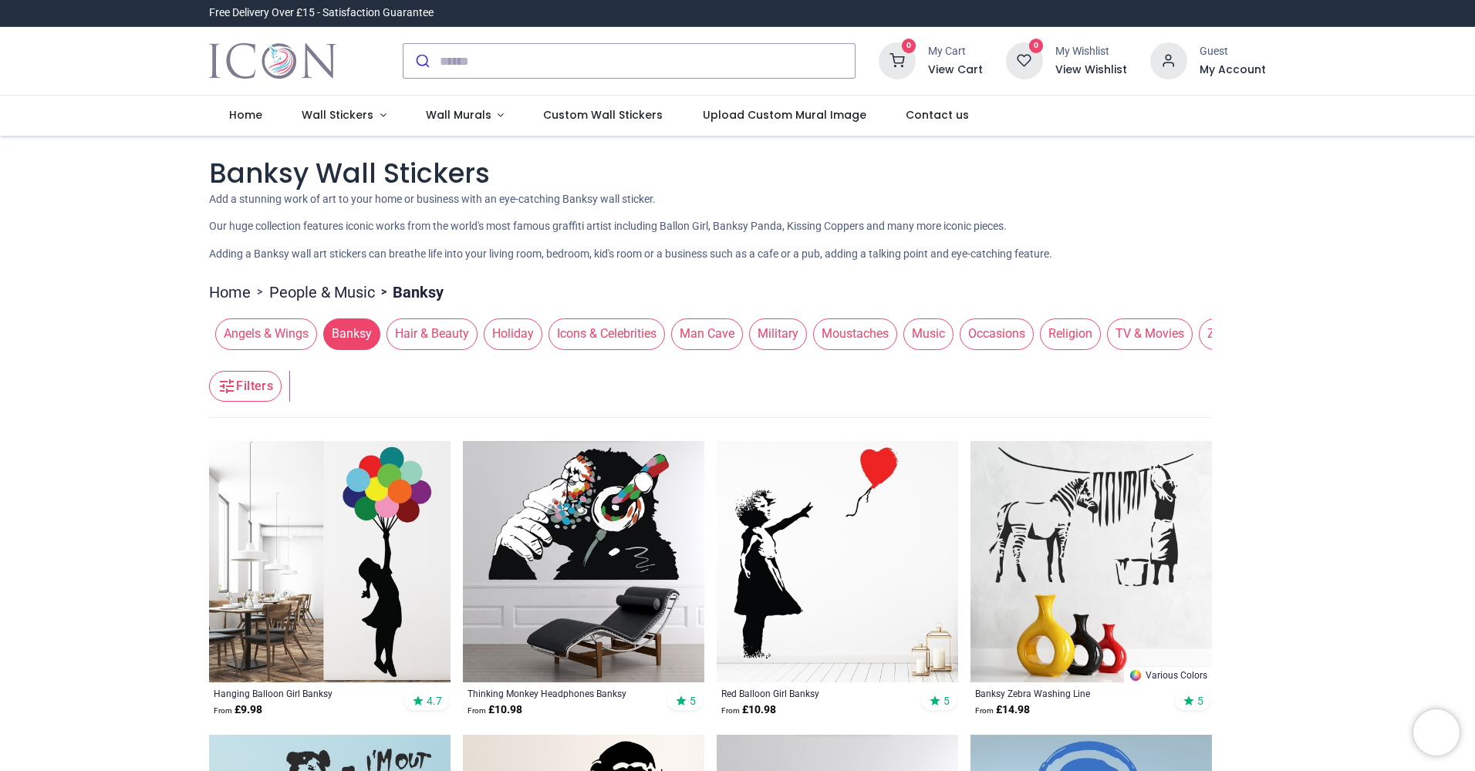
click at [607, 542] on img at bounding box center [583, 561] width 241 height 241
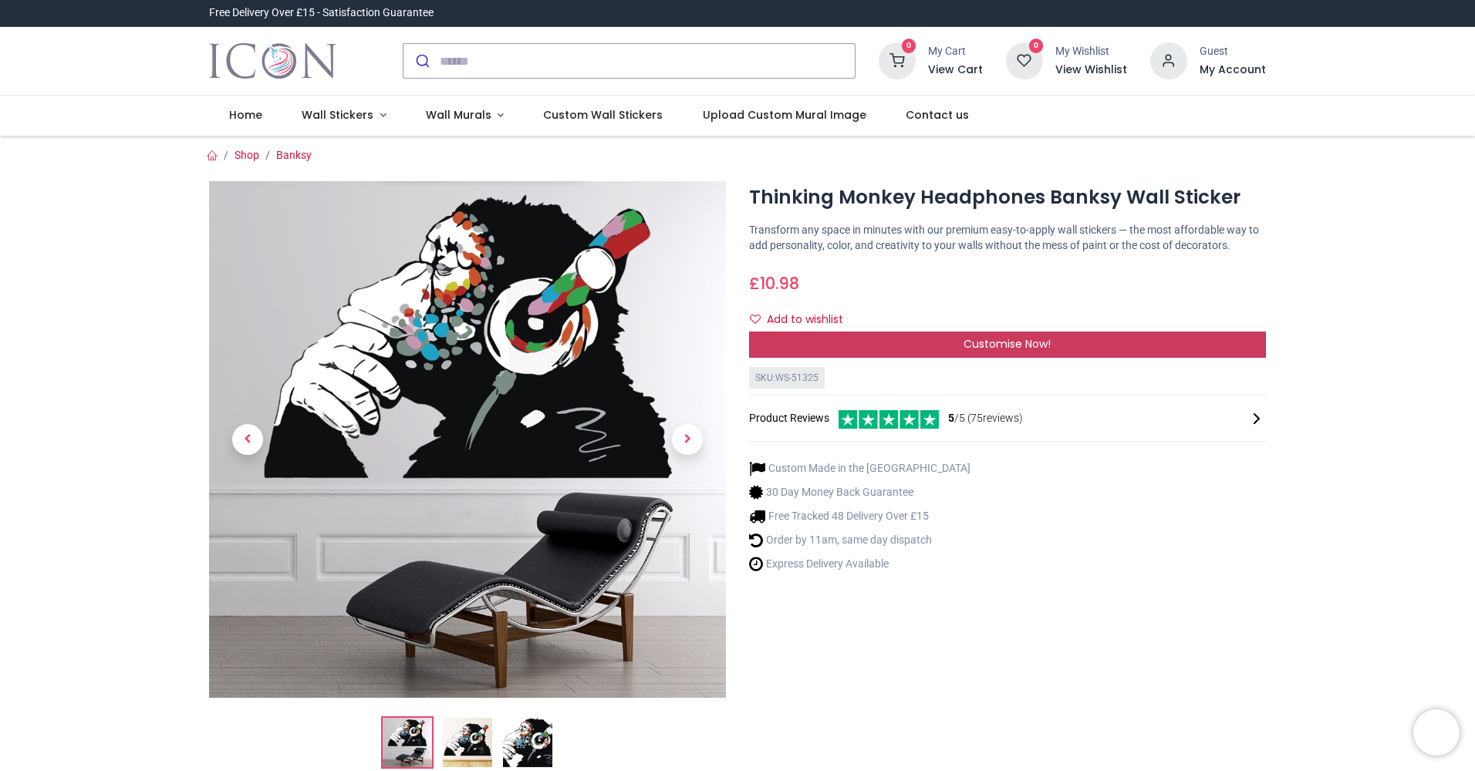
click at [958, 340] on div "Customise Now!" at bounding box center [1007, 345] width 517 height 26
